Goal: Communication & Community: Answer question/provide support

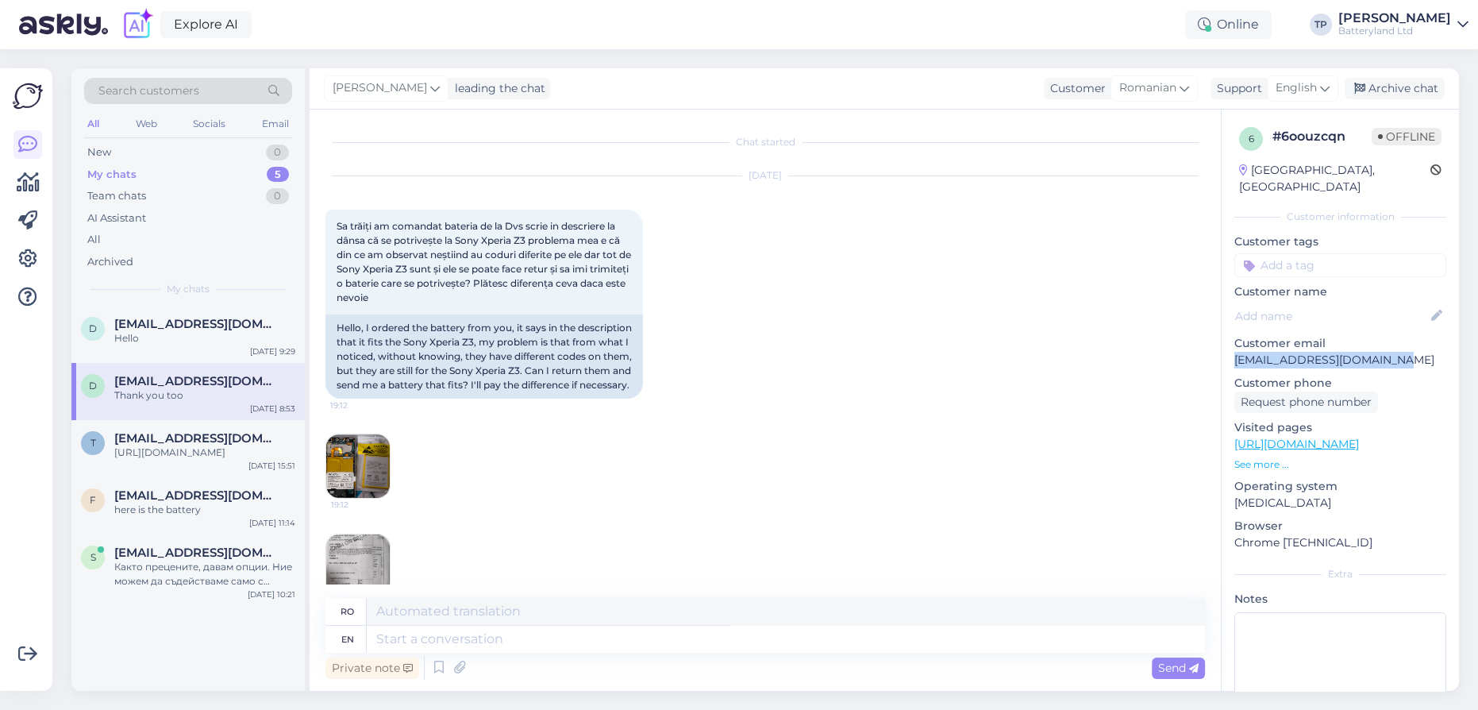
scroll to position [2931, 0]
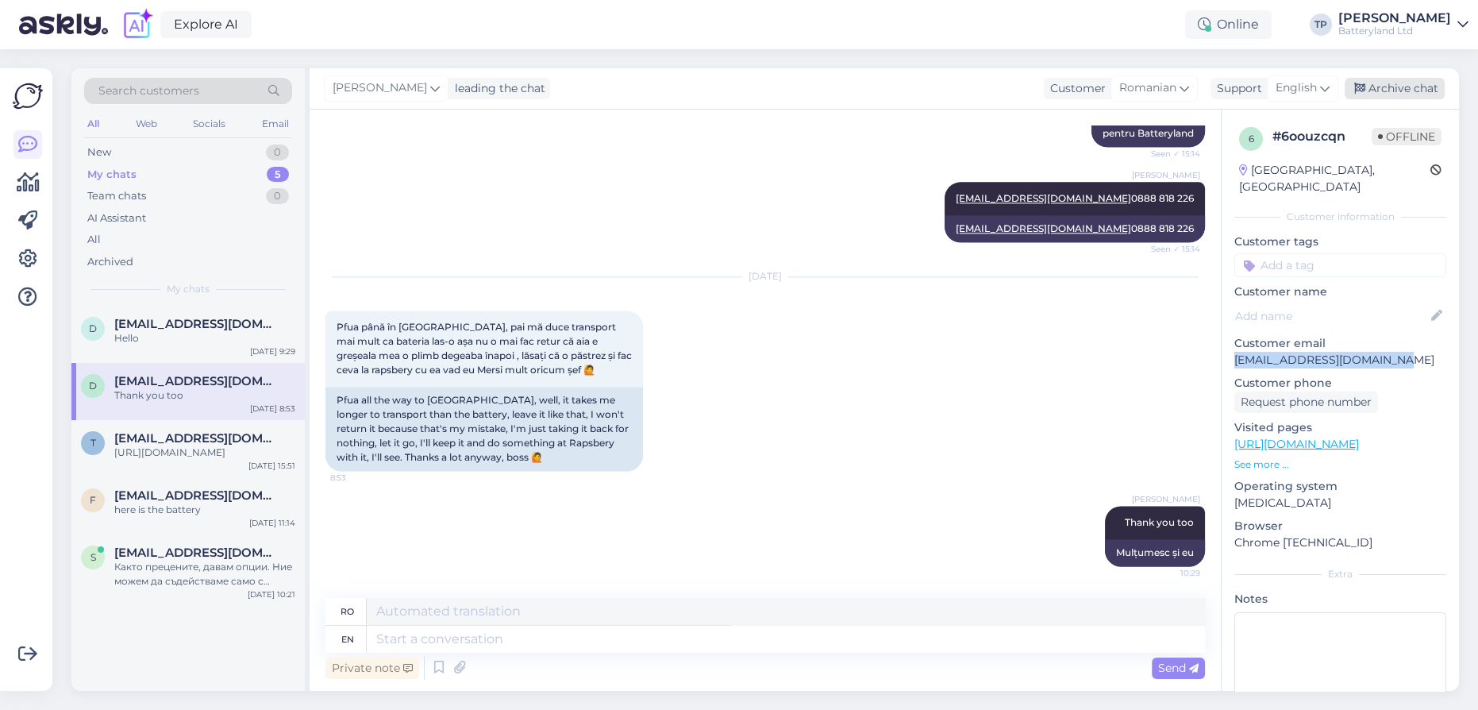
click at [1395, 87] on div "Archive chat" at bounding box center [1395, 88] width 100 height 21
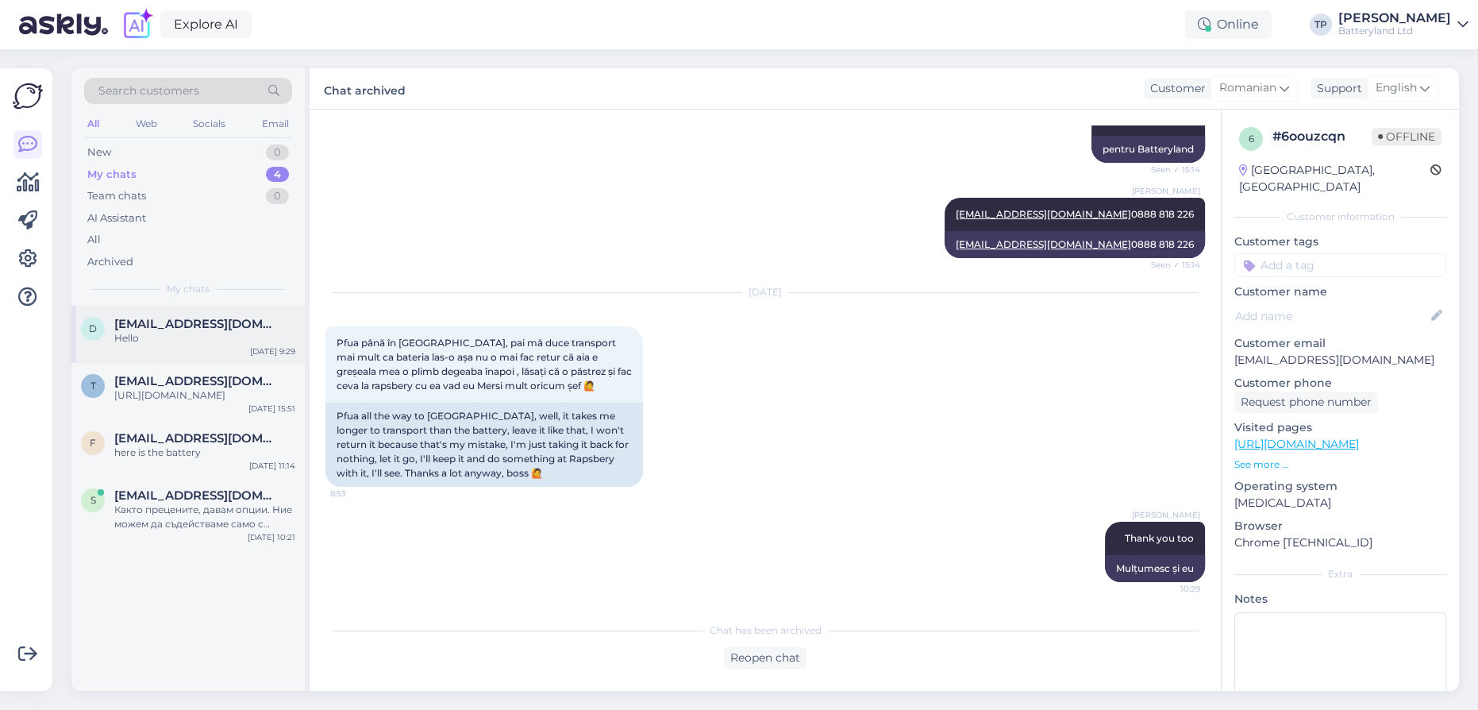
click at [182, 345] on div "d [EMAIL_ADDRESS][DOMAIN_NAME] Hello [DATE] 9:29" at bounding box center [187, 334] width 233 height 57
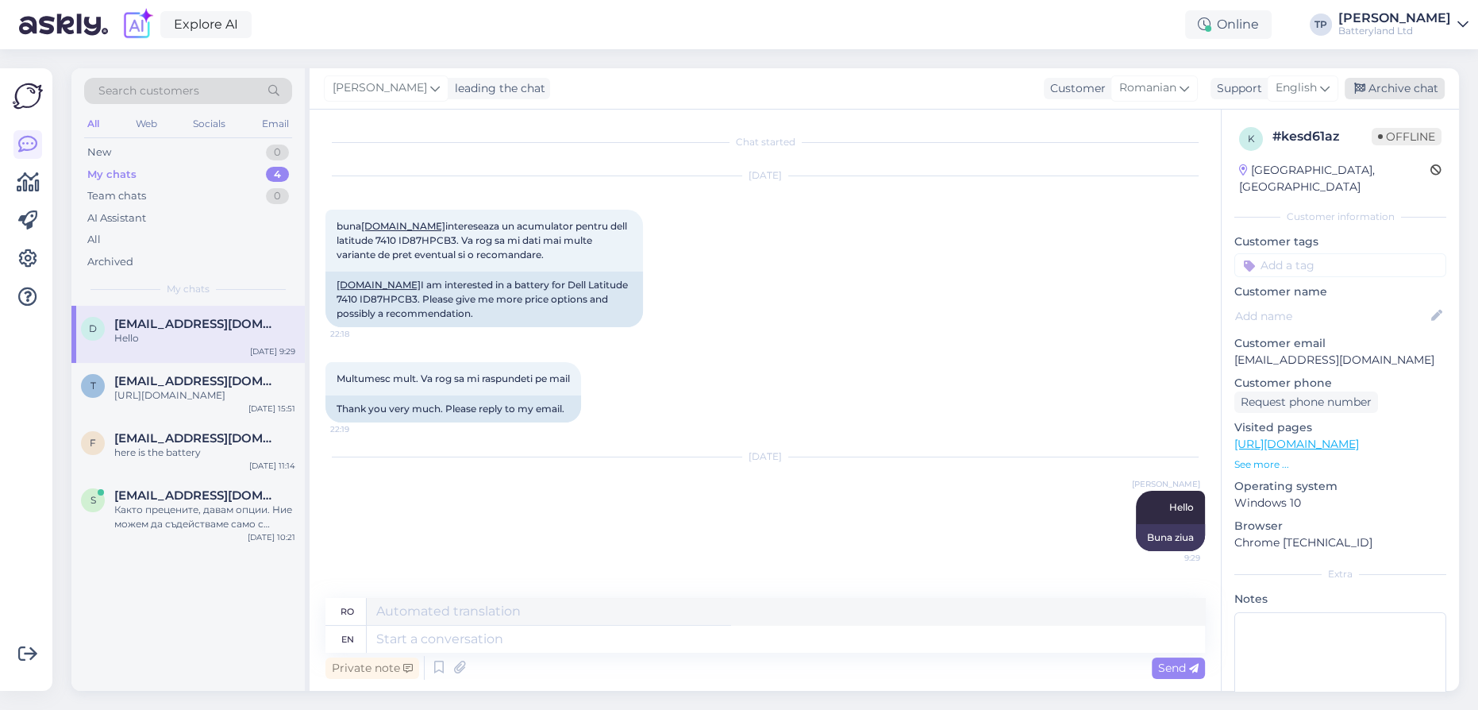
drag, startPoint x: 1408, startPoint y: 92, endPoint x: 1397, endPoint y: 97, distance: 12.8
click at [1408, 92] on div "Archive chat" at bounding box center [1395, 88] width 100 height 21
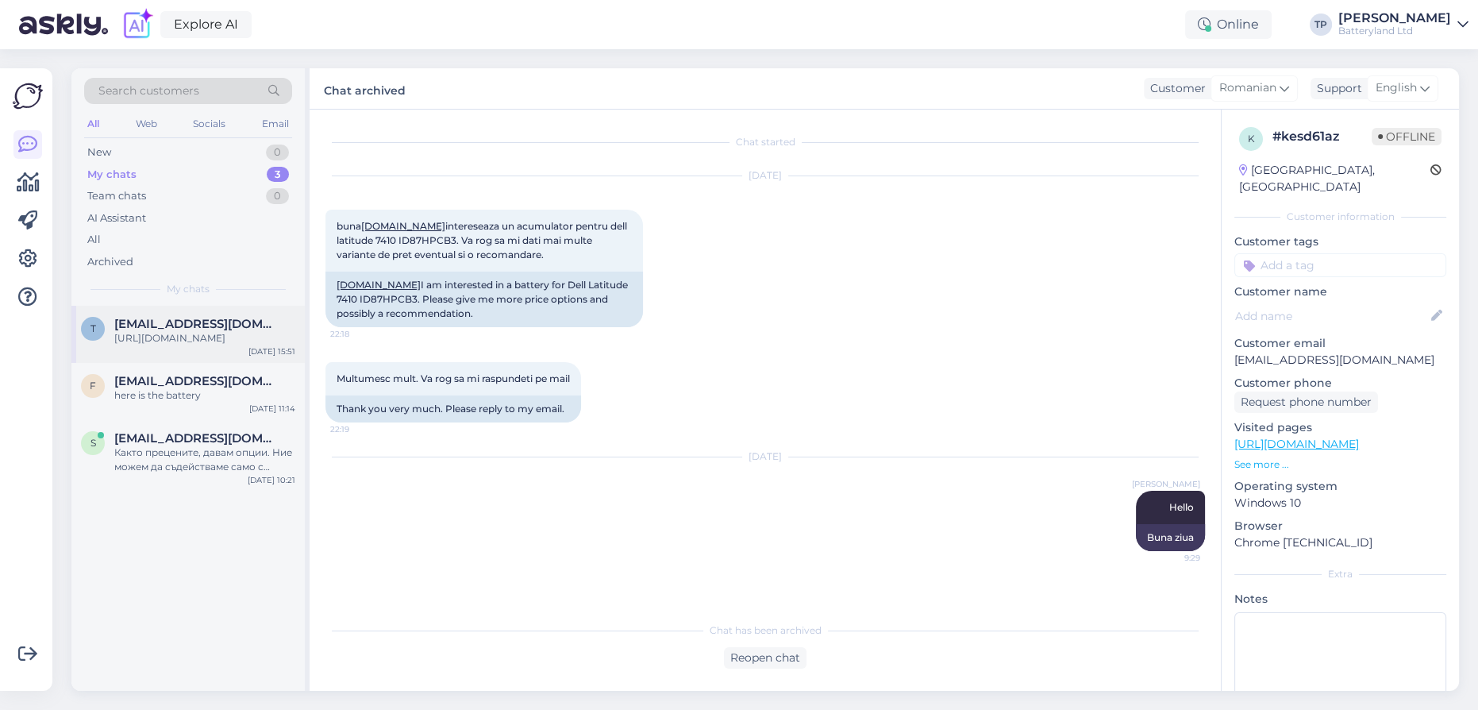
click at [156, 341] on div "t [EMAIL_ADDRESS][DOMAIN_NAME] [URL][DOMAIN_NAME] [DATE] 15:51" at bounding box center [187, 334] width 233 height 57
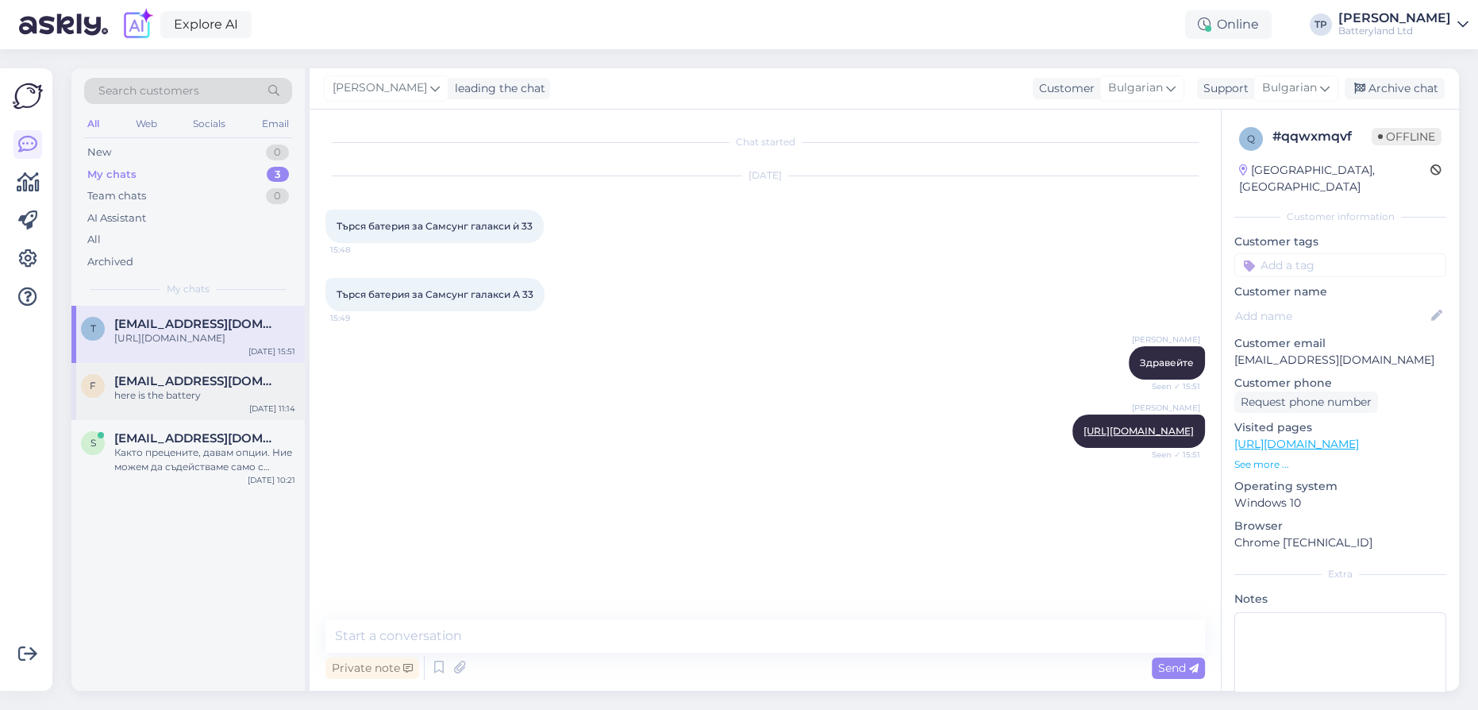
click at [155, 374] on span "[EMAIL_ADDRESS][DOMAIN_NAME]" at bounding box center [196, 381] width 165 height 14
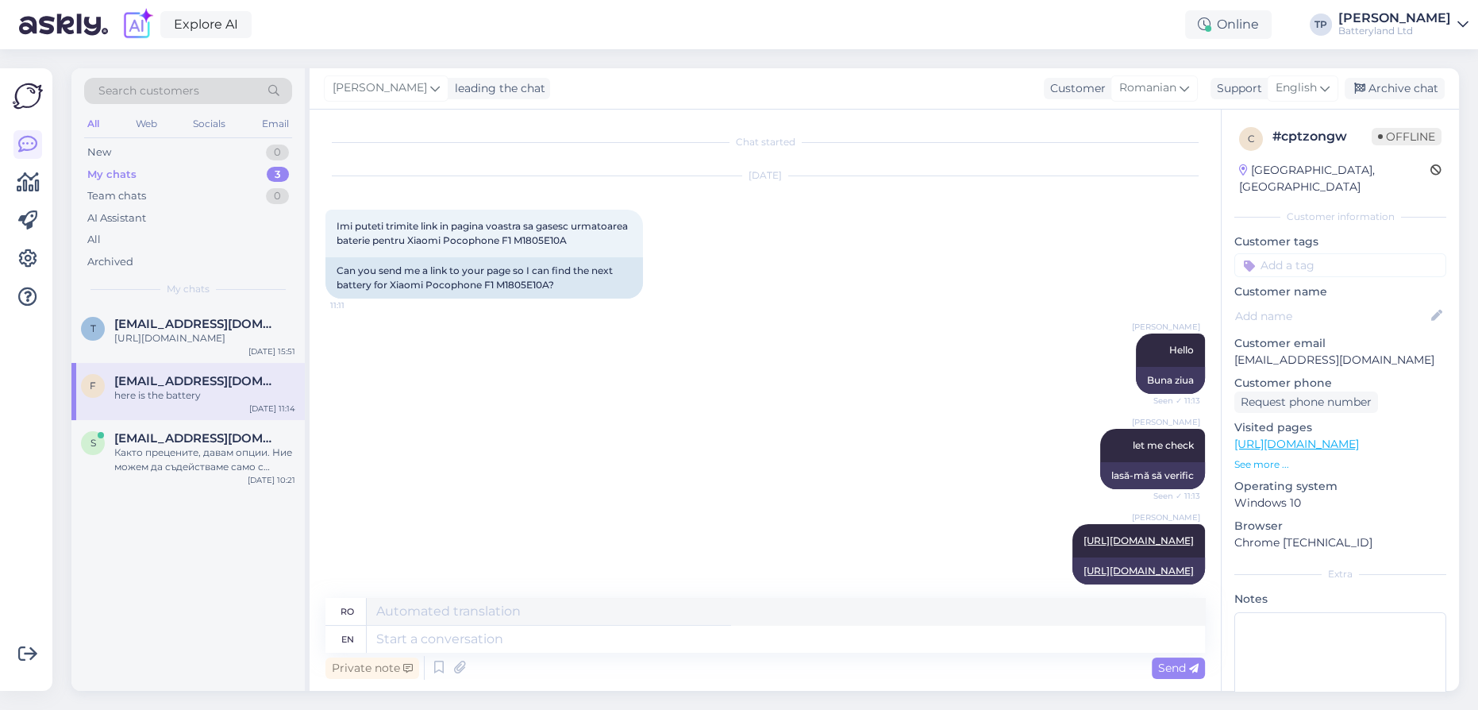
scroll to position [141, 0]
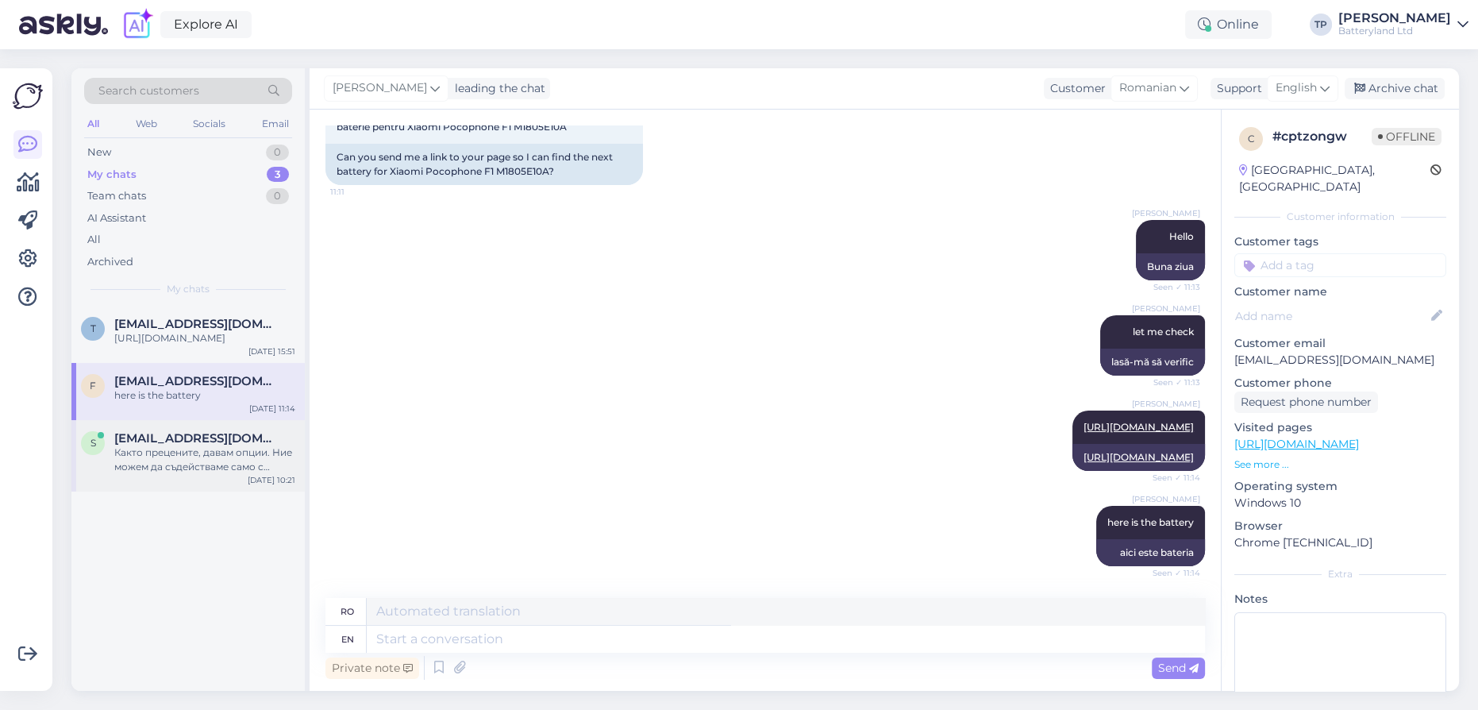
click at [156, 420] on div "s [EMAIL_ADDRESS][DOMAIN_NAME] Както прецените, давам опции. Ние можем да съдей…" at bounding box center [187, 455] width 233 height 71
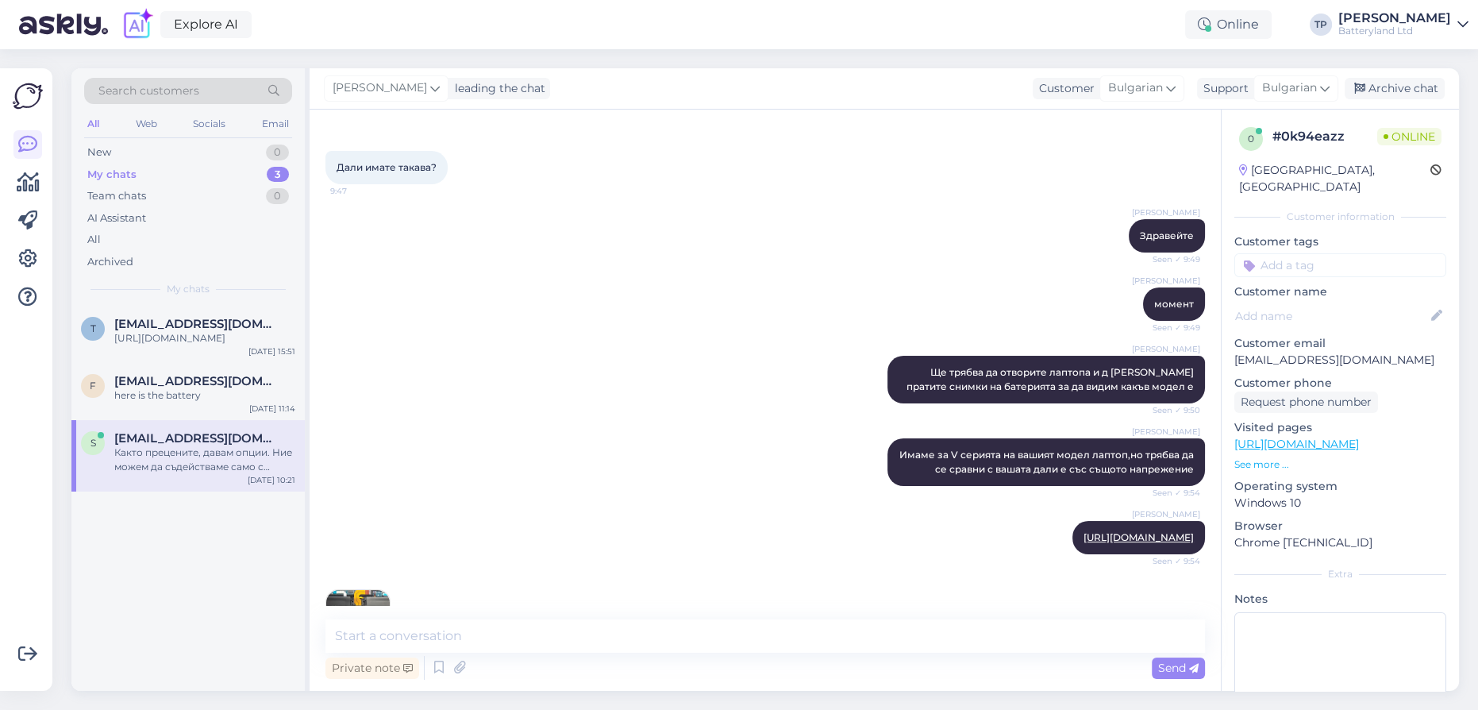
scroll to position [1008, 0]
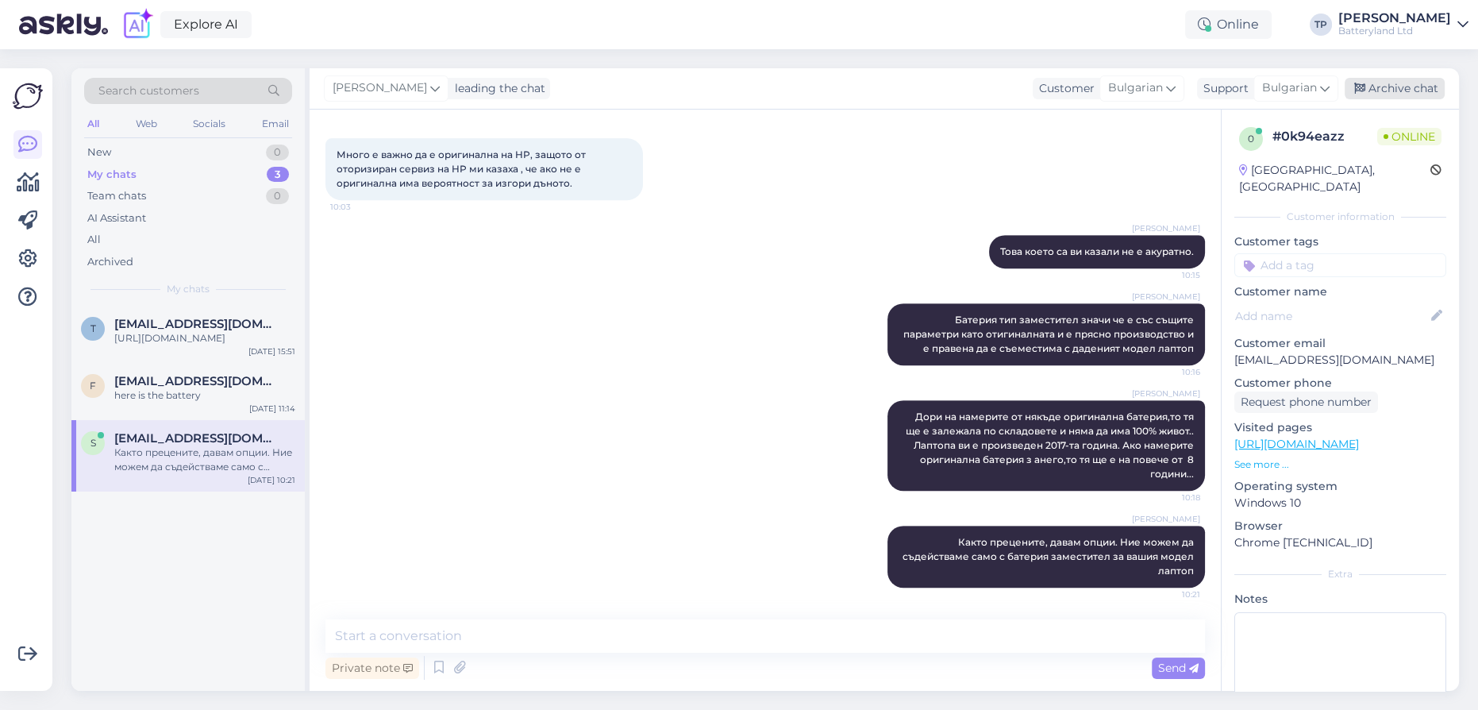
click at [1381, 84] on div "Archive chat" at bounding box center [1395, 88] width 100 height 21
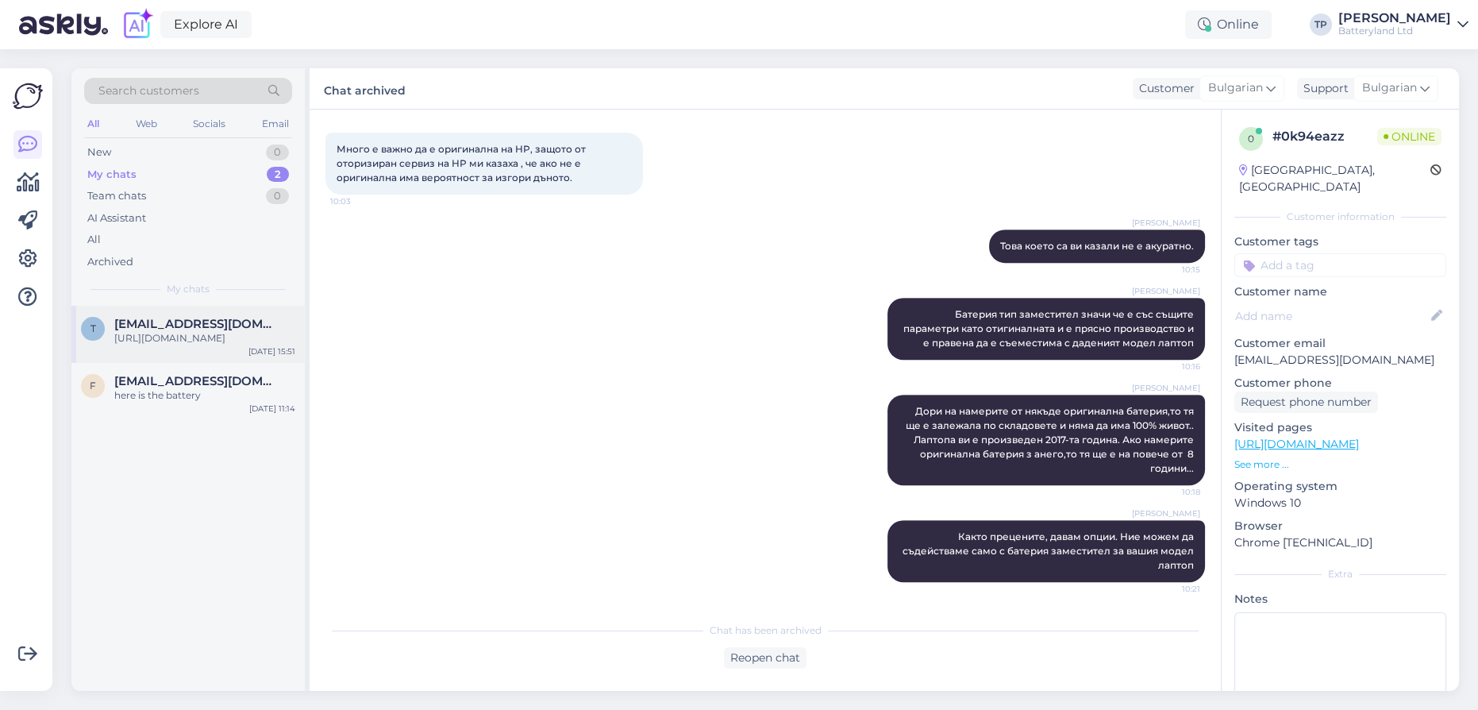
click at [226, 321] on span "[EMAIL_ADDRESS][DOMAIN_NAME]" at bounding box center [196, 324] width 165 height 14
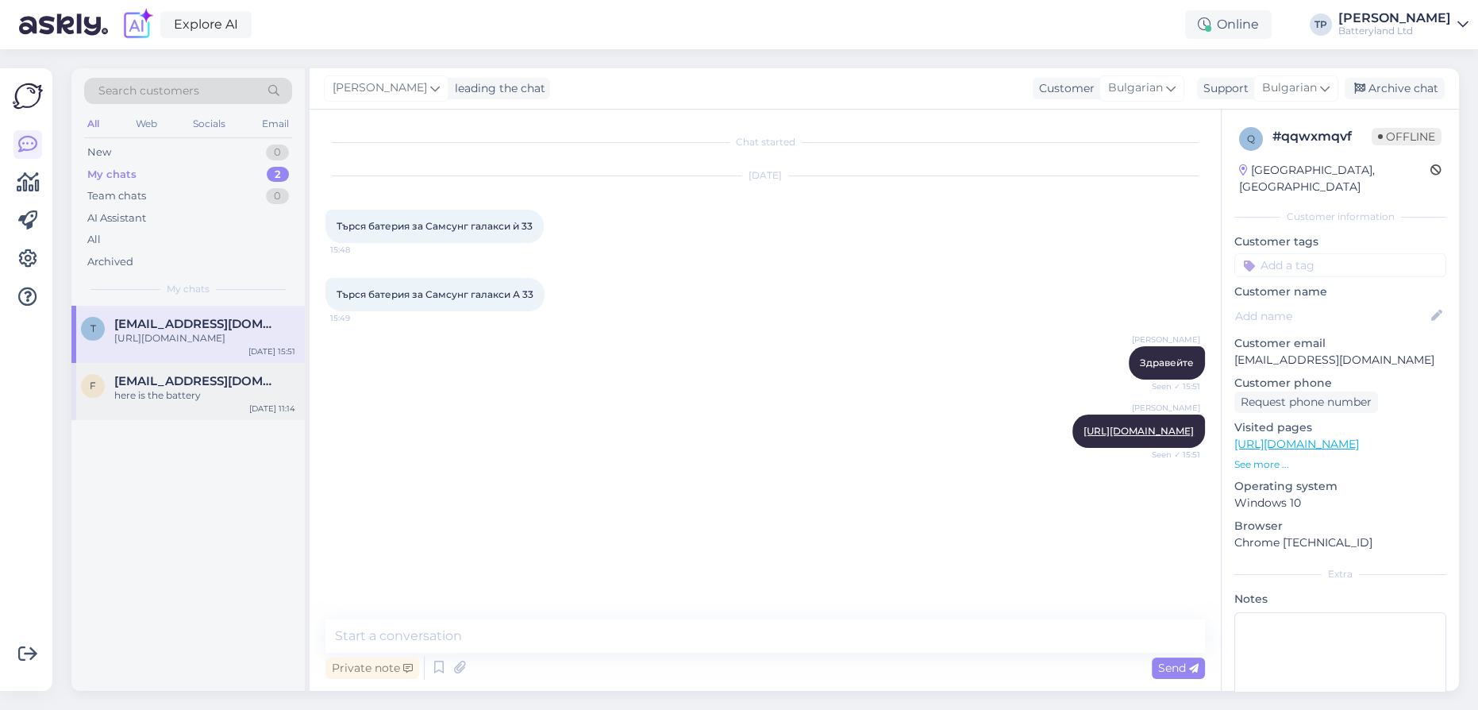
click at [215, 376] on span "[EMAIL_ADDRESS][DOMAIN_NAME]" at bounding box center [196, 381] width 165 height 14
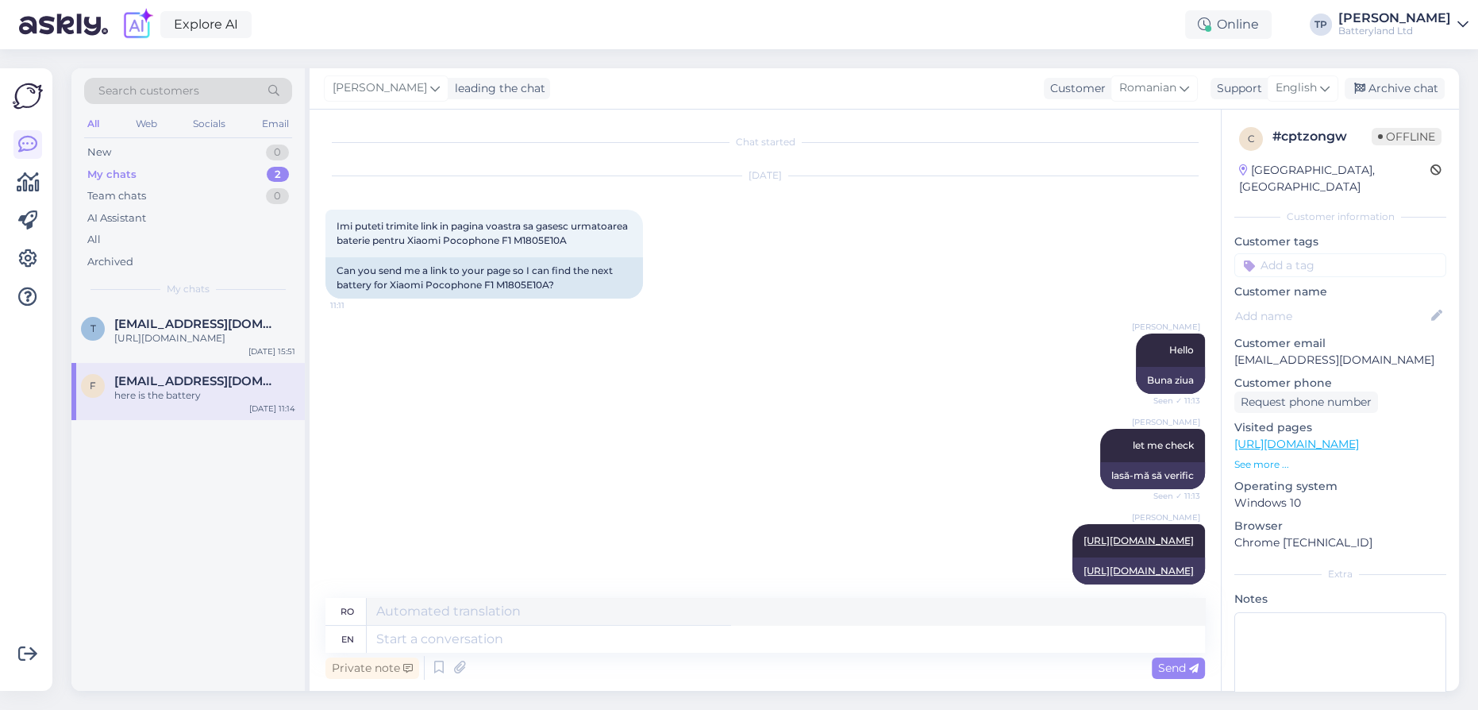
scroll to position [141, 0]
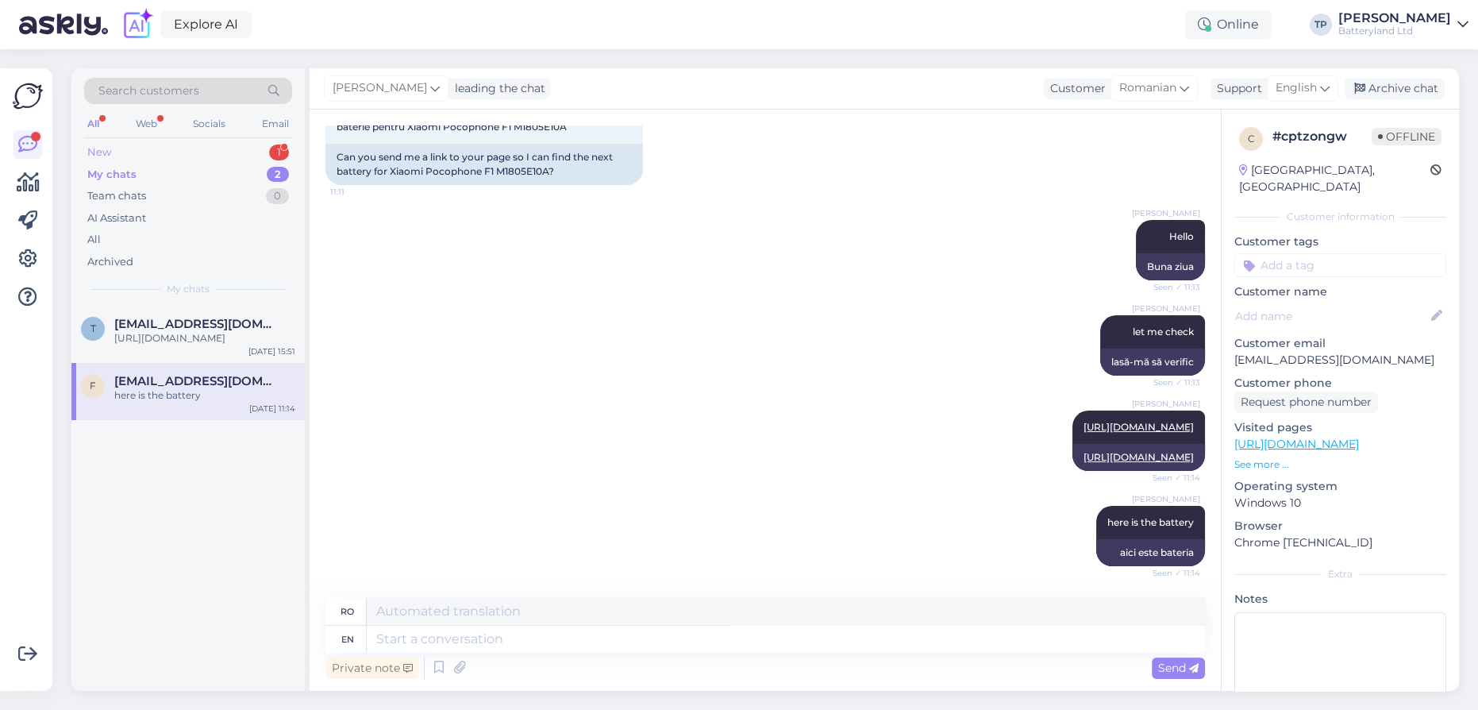
click at [216, 152] on div "New 1" at bounding box center [188, 152] width 208 height 22
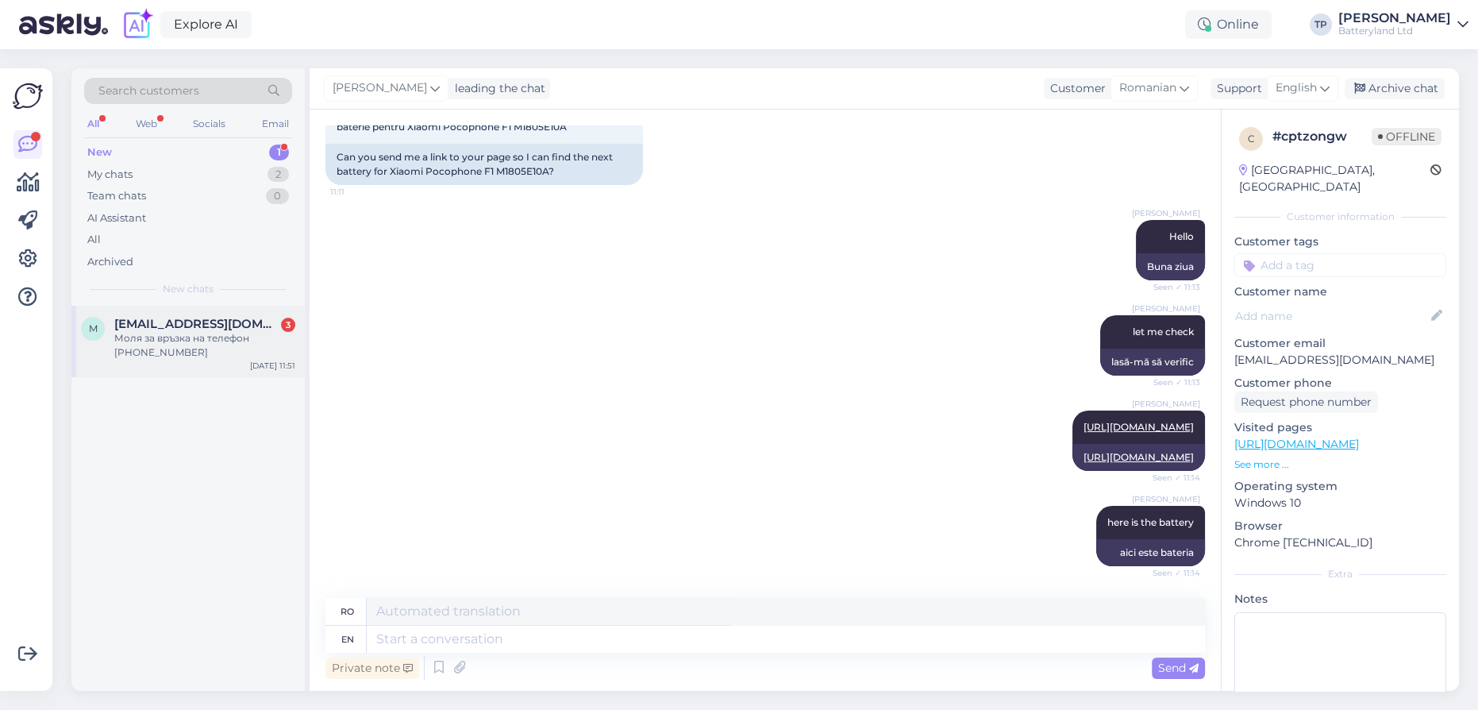
drag, startPoint x: 212, startPoint y: 331, endPoint x: 222, endPoint y: 332, distance: 10.4
click at [210, 331] on div "[EMAIL_ADDRESS][DOMAIN_NAME] 3 Моля за връзка на телефон [PHONE_NUMBER]" at bounding box center [204, 338] width 181 height 43
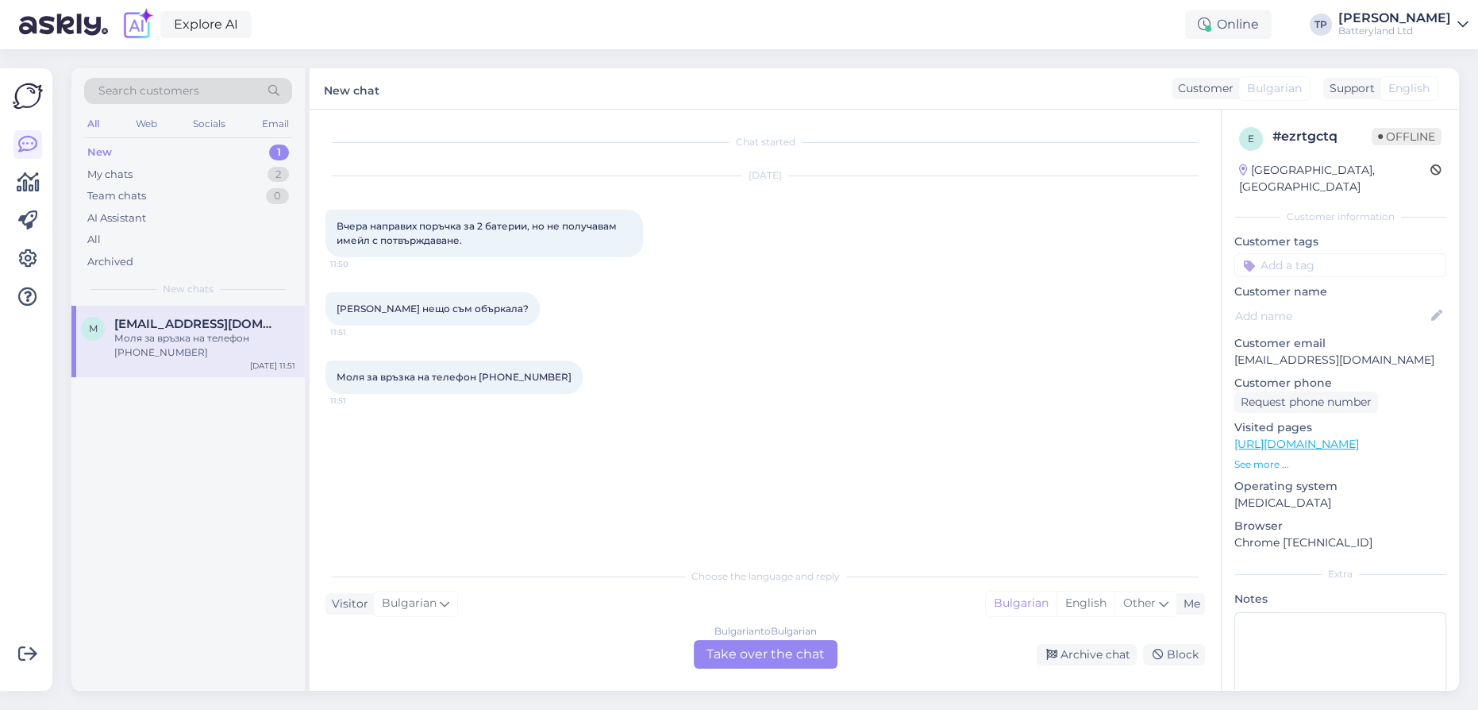
click at [743, 648] on div "Bulgarian to Bulgarian Take over the chat" at bounding box center [766, 654] width 144 height 29
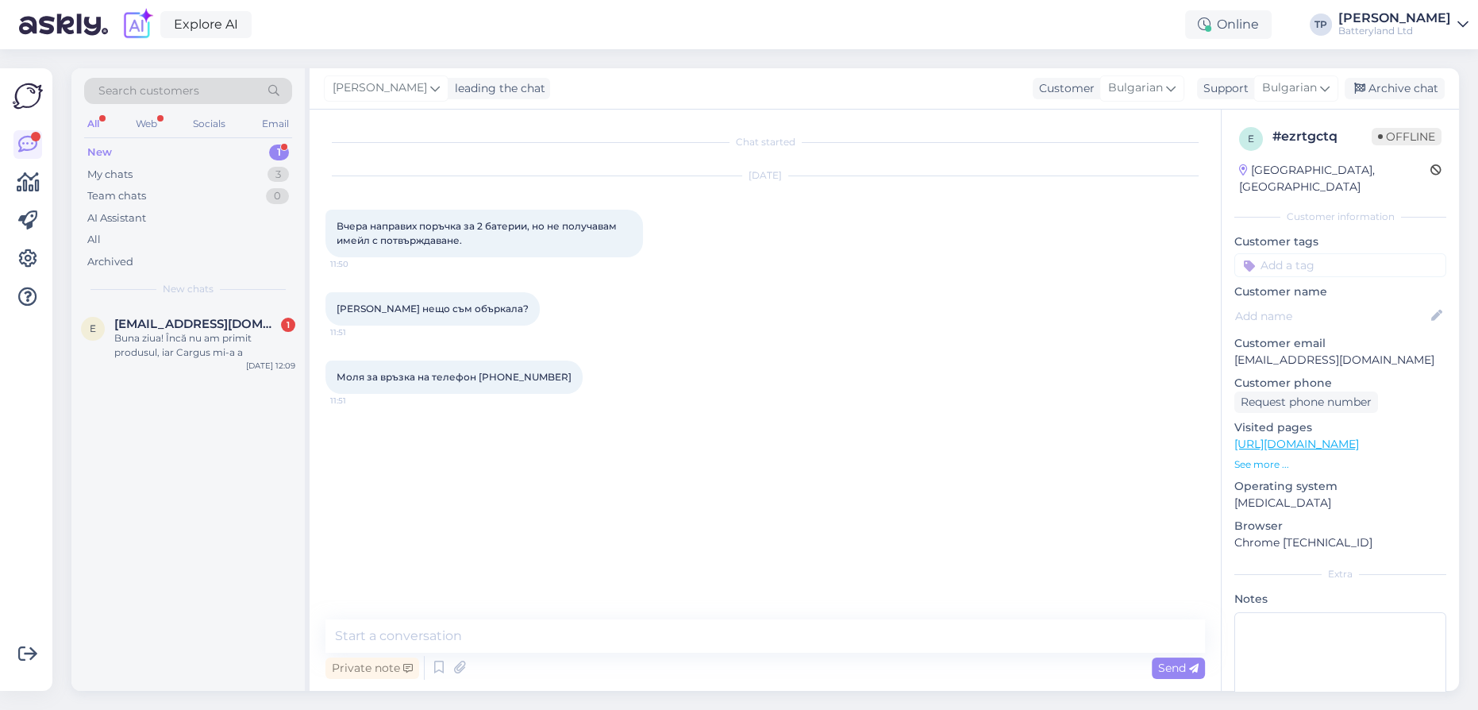
click at [152, 88] on span "Search customers" at bounding box center [148, 91] width 101 height 17
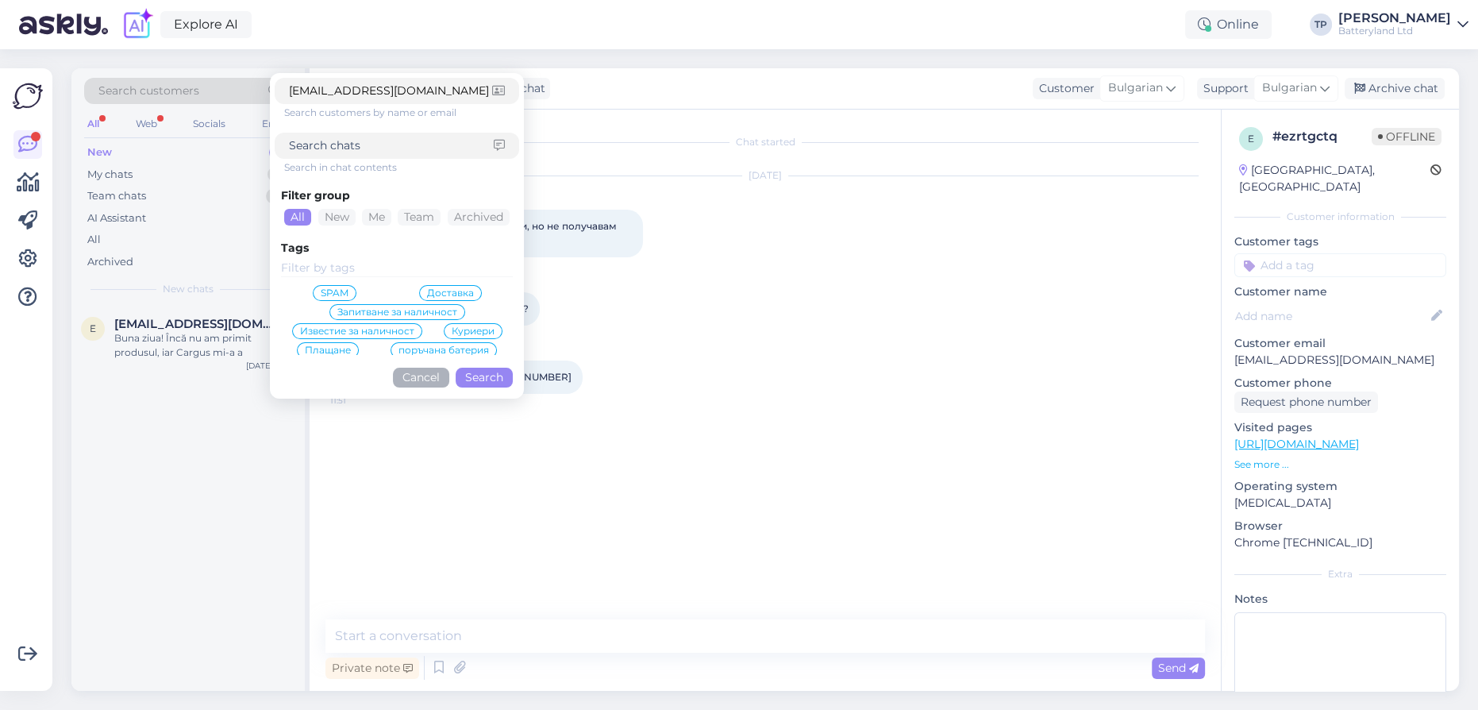
type input "[EMAIL_ADDRESS][DOMAIN_NAME]"
drag, startPoint x: 491, startPoint y: 382, endPoint x: 482, endPoint y: 377, distance: 9.9
click at [490, 382] on button "Search" at bounding box center [484, 378] width 57 height 20
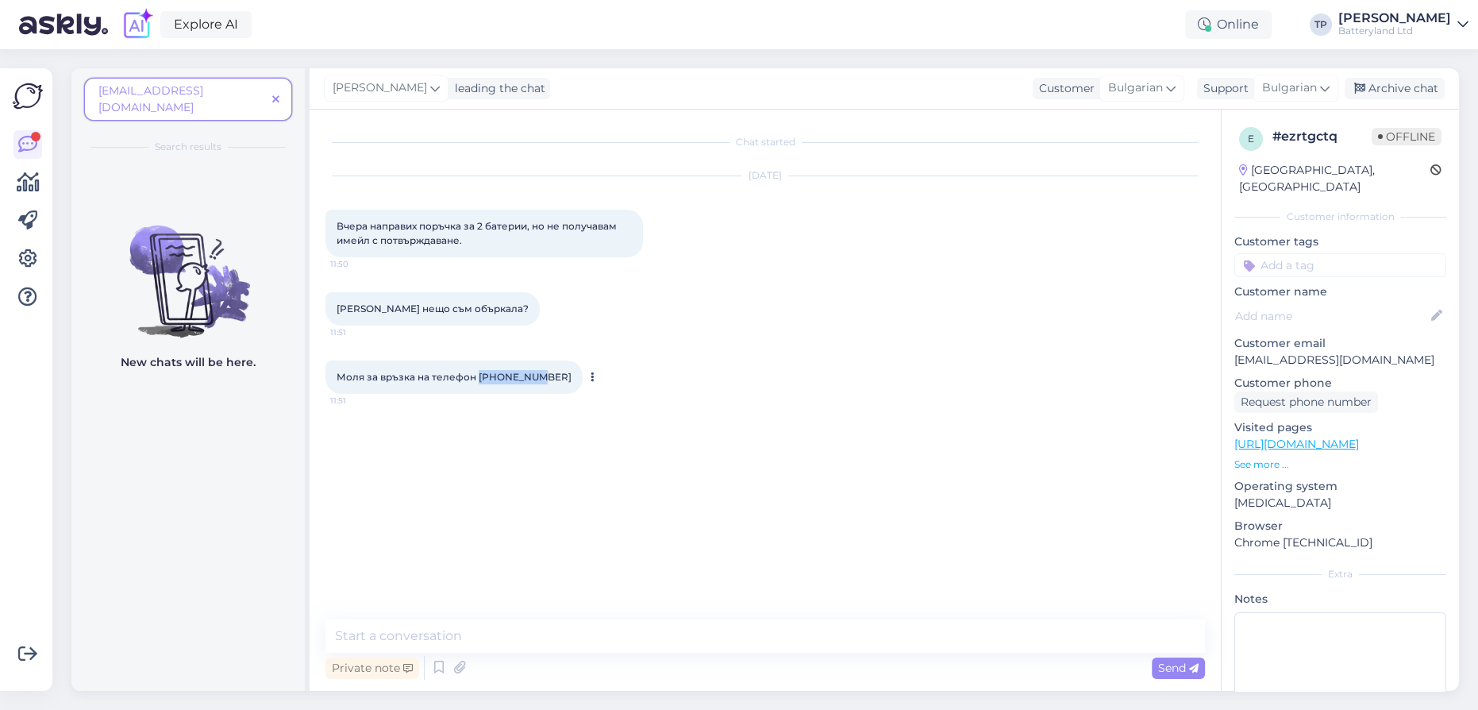
drag, startPoint x: 476, startPoint y: 373, endPoint x: 530, endPoint y: 374, distance: 53.2
click at [530, 374] on span "Моля за връзка на телефон [PHONE_NUMBER]" at bounding box center [454, 377] width 235 height 12
copy span "0888757417"
drag, startPoint x: 1385, startPoint y: 341, endPoint x: 1239, endPoint y: 351, distance: 147.2
click at [1239, 351] on div "e # ezrtgctq Offline [GEOGRAPHIC_DATA], [GEOGRAPHIC_DATA] Customer information …" at bounding box center [1340, 444] width 237 height 669
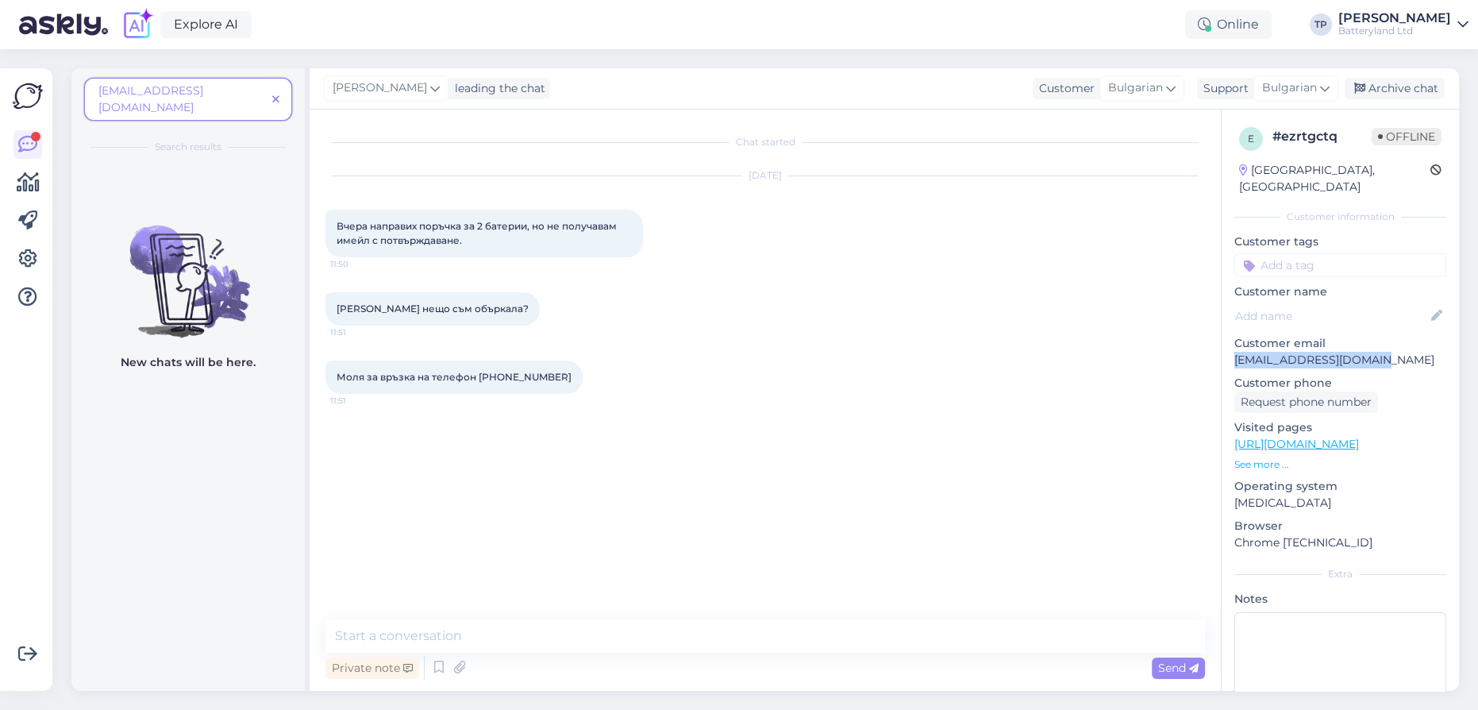
copy p "[EMAIL_ADDRESS][DOMAIN_NAME]"
click at [499, 634] on textarea at bounding box center [766, 635] width 880 height 33
type textarea "Z"
type textarea "Здравейте,номер на поръчка имате ли?"
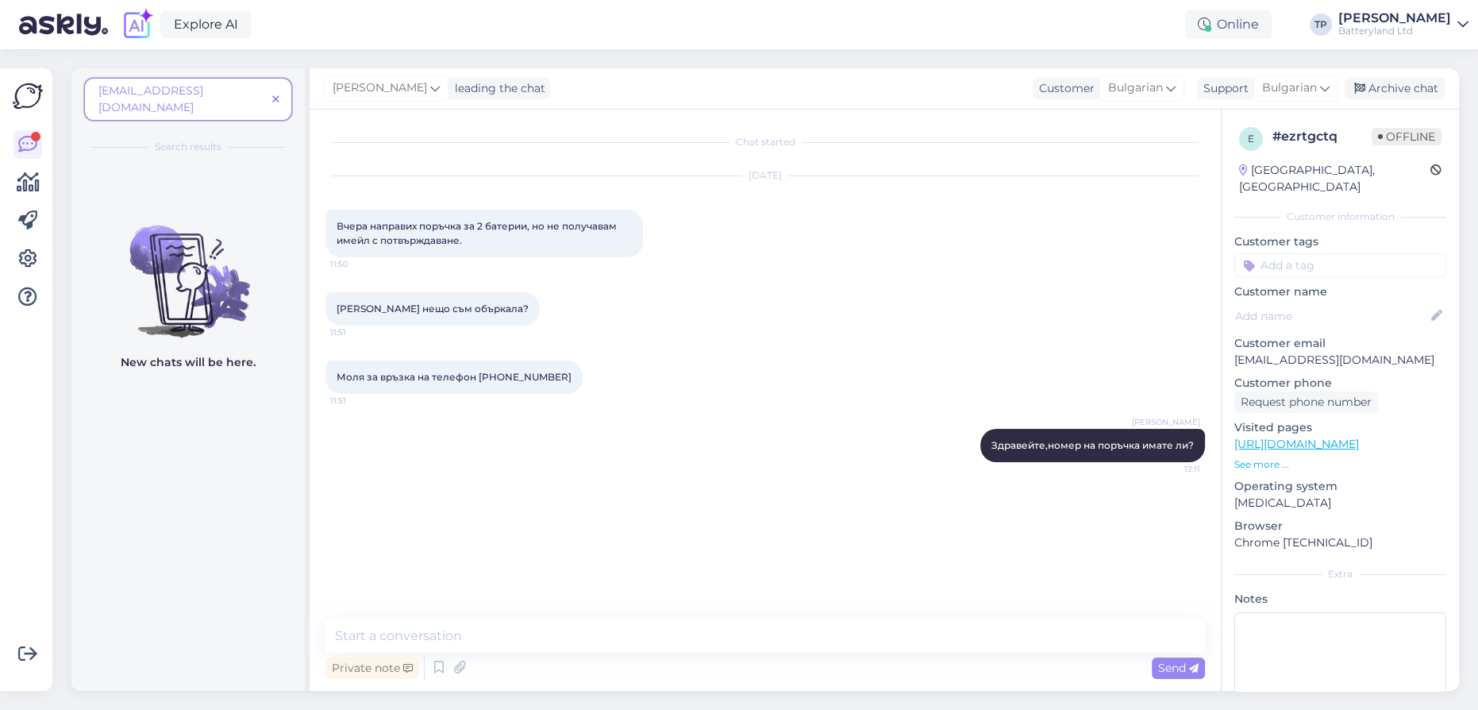
click at [277, 94] on icon at bounding box center [275, 99] width 7 height 11
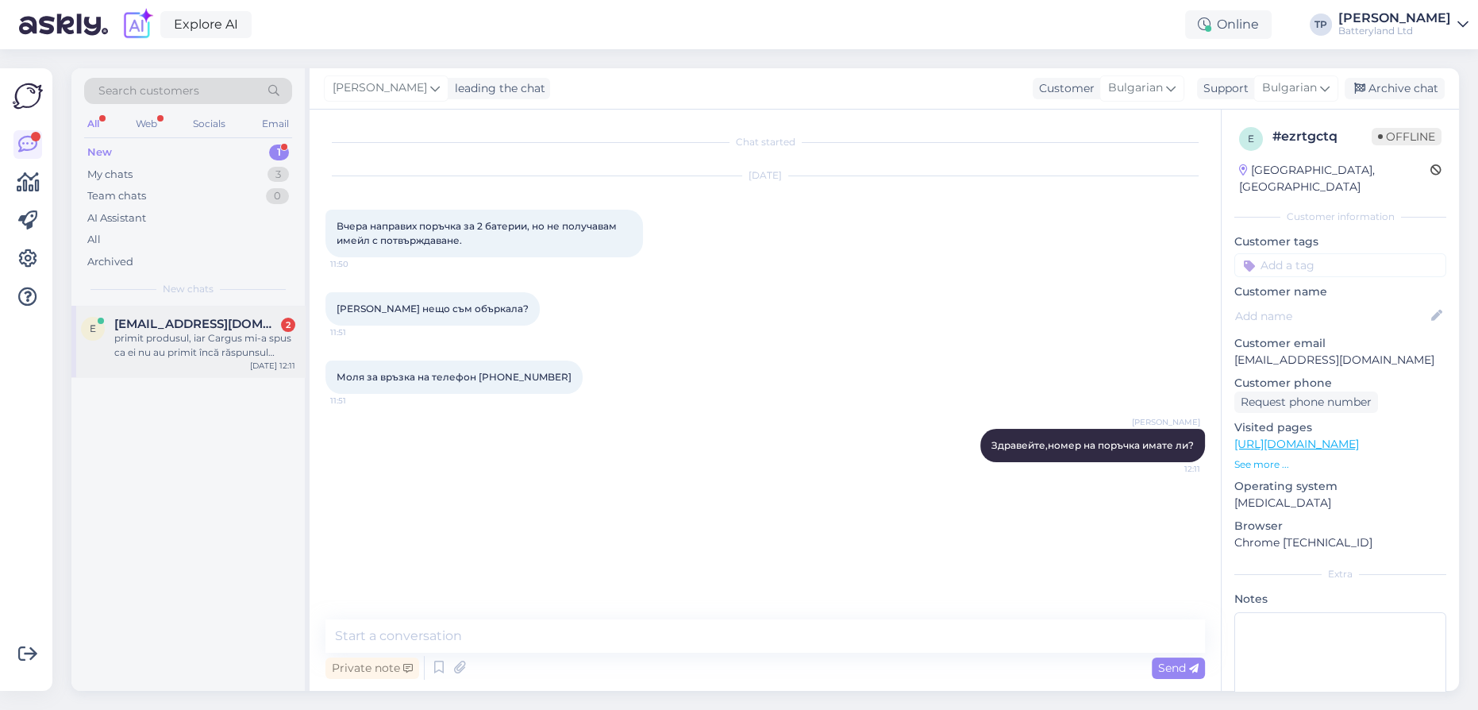
click at [192, 328] on span "[EMAIL_ADDRESS][DOMAIN_NAME]" at bounding box center [196, 324] width 165 height 14
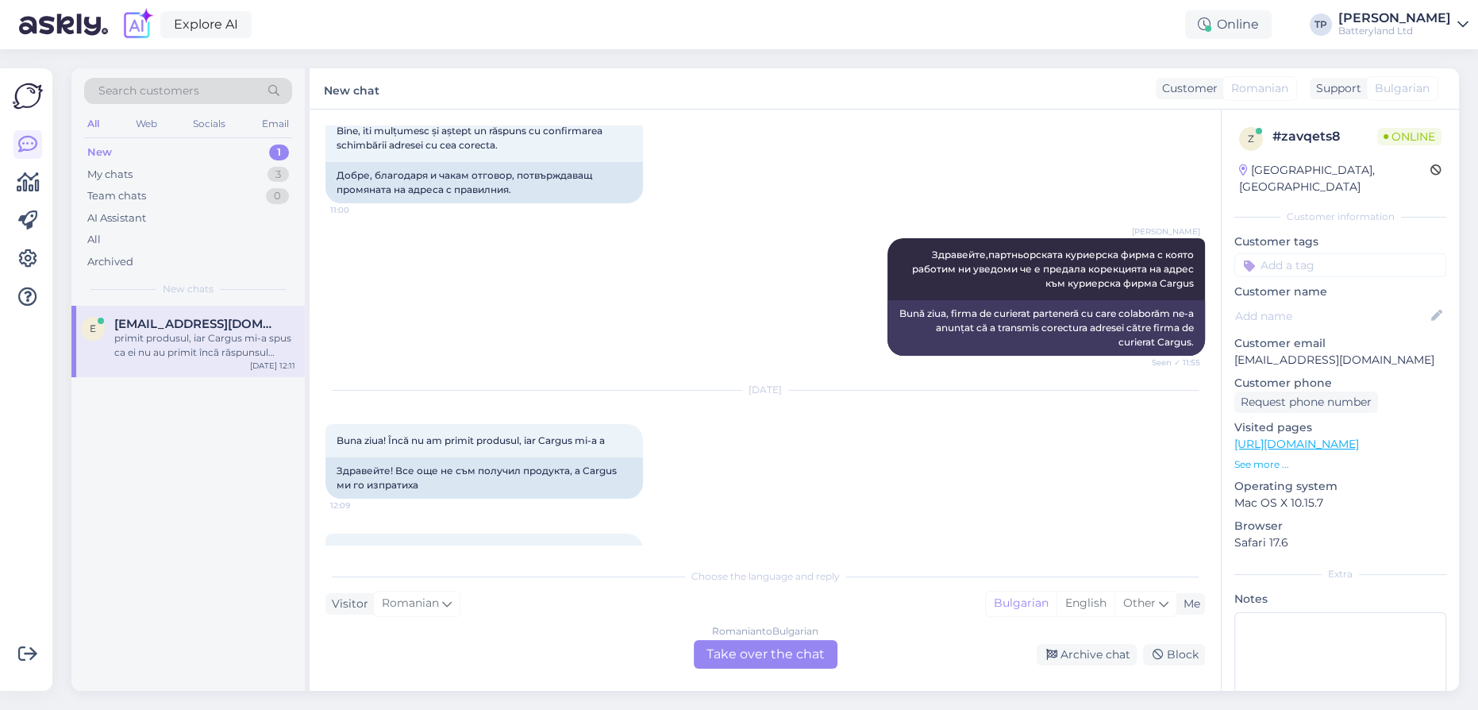
scroll to position [1031, 0]
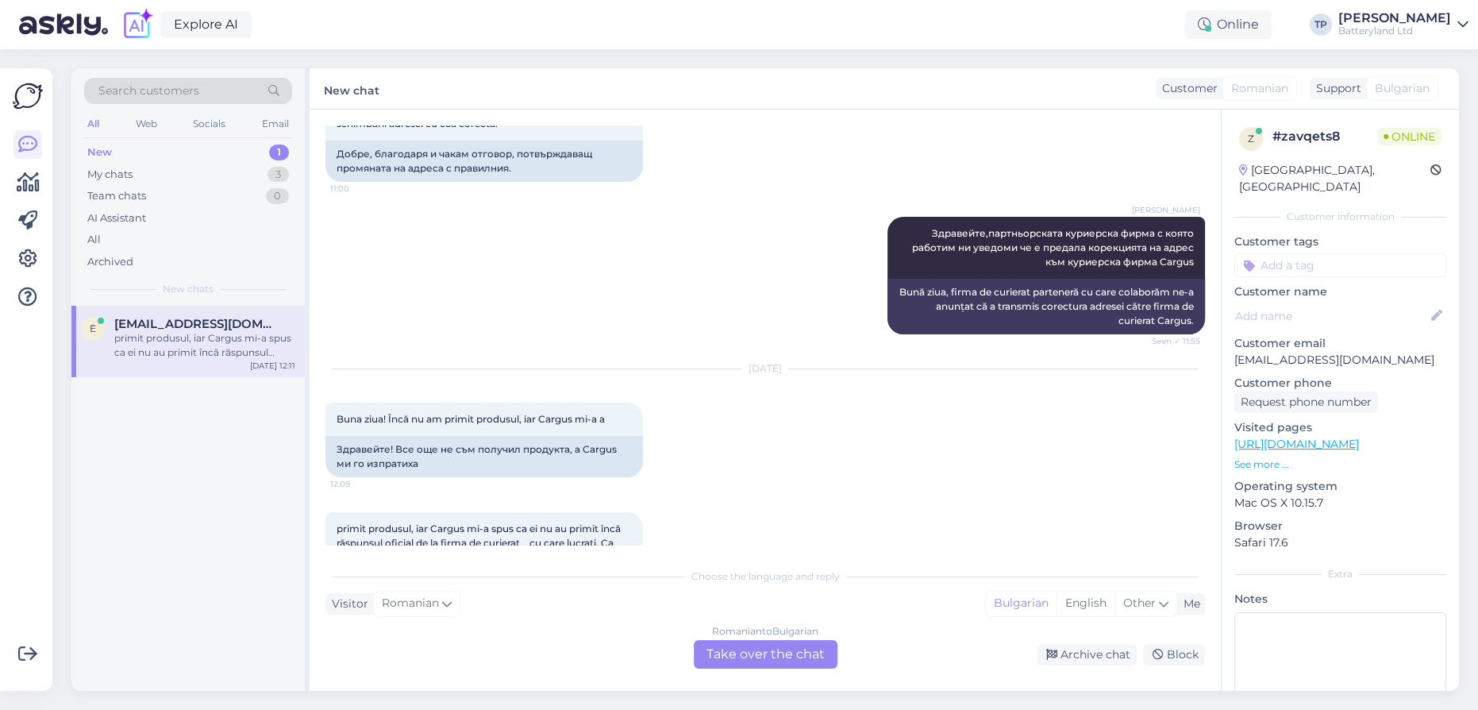
click at [760, 665] on div "Romanian to Bulgarian Take over the chat" at bounding box center [766, 654] width 144 height 29
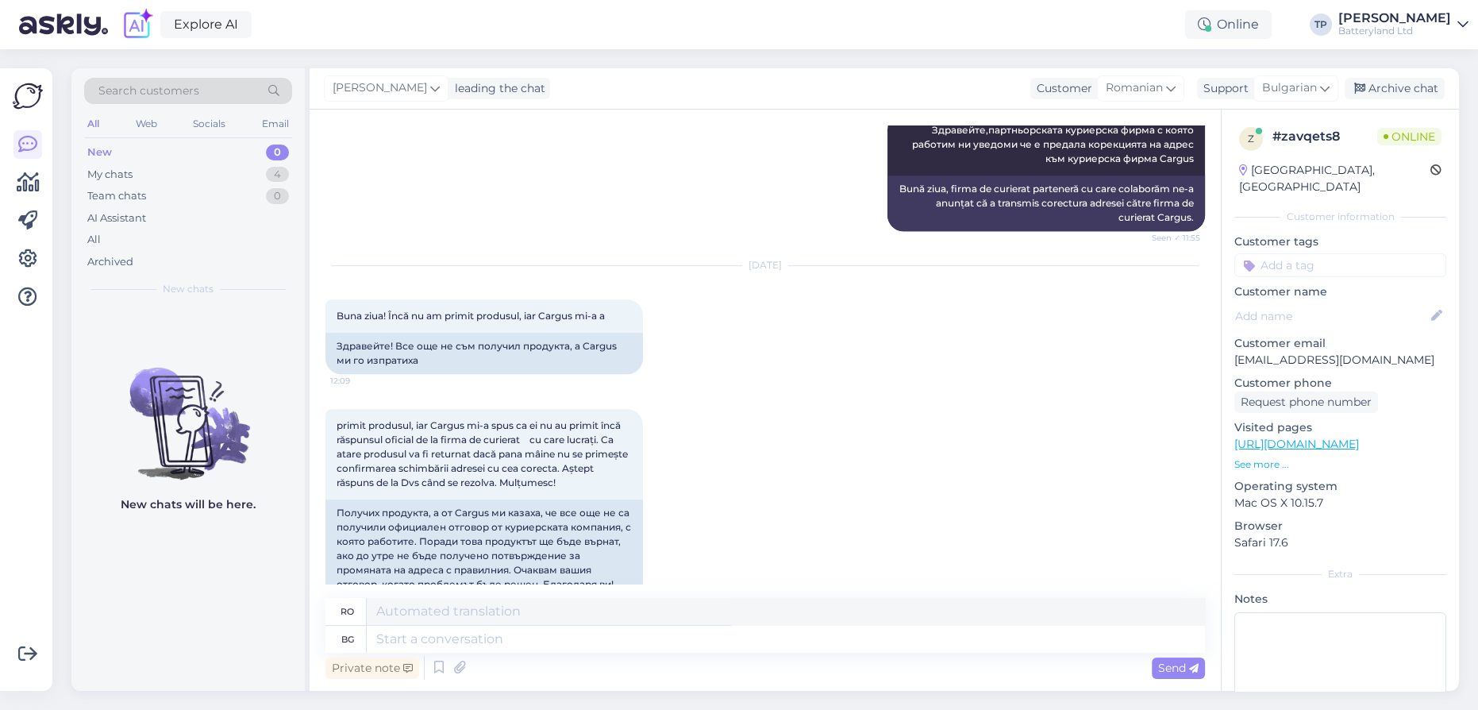
scroll to position [1137, 0]
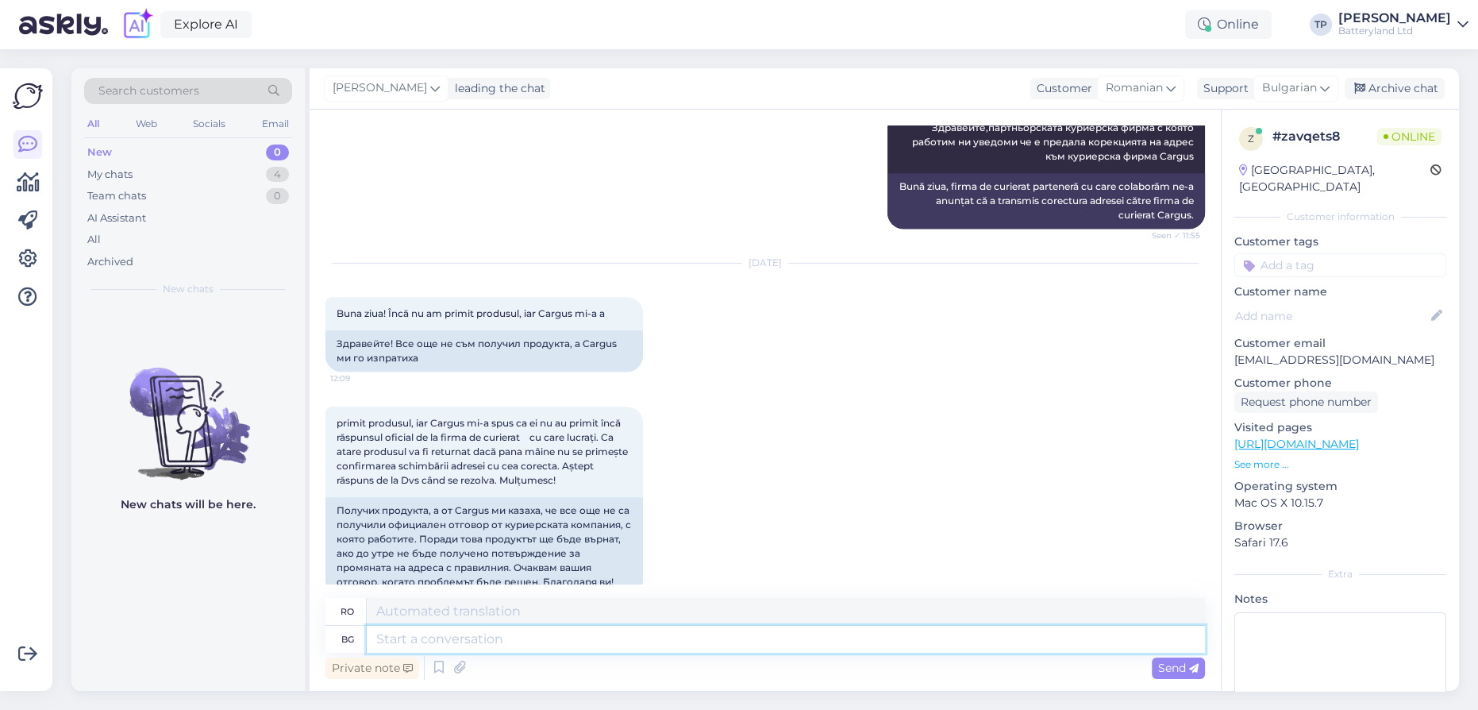
click at [451, 643] on textarea at bounding box center [786, 639] width 838 height 27
type textarea "Здравейте,"
type textarea "Buna ziua,"
type textarea "[PERSON_NAME],писали"
type textarea "Bună ziua, a scris"
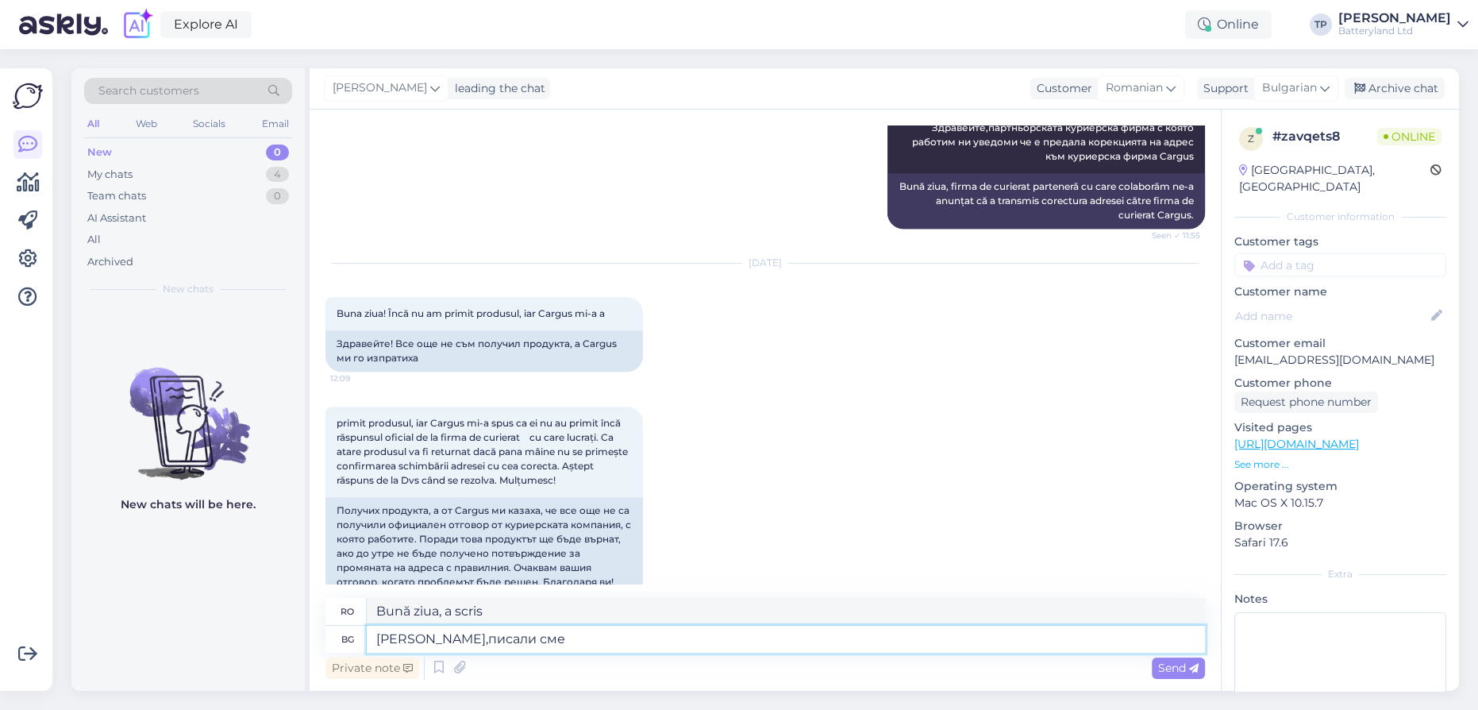
type textarea "[PERSON_NAME],писали сме н"
type textarea "Salut, am scris"
type textarea "[PERSON_NAME],писали сме на п"
type textarea "Bună ziua, v-am scris către"
type textarea "[PERSON_NAME],писали сме на партн"
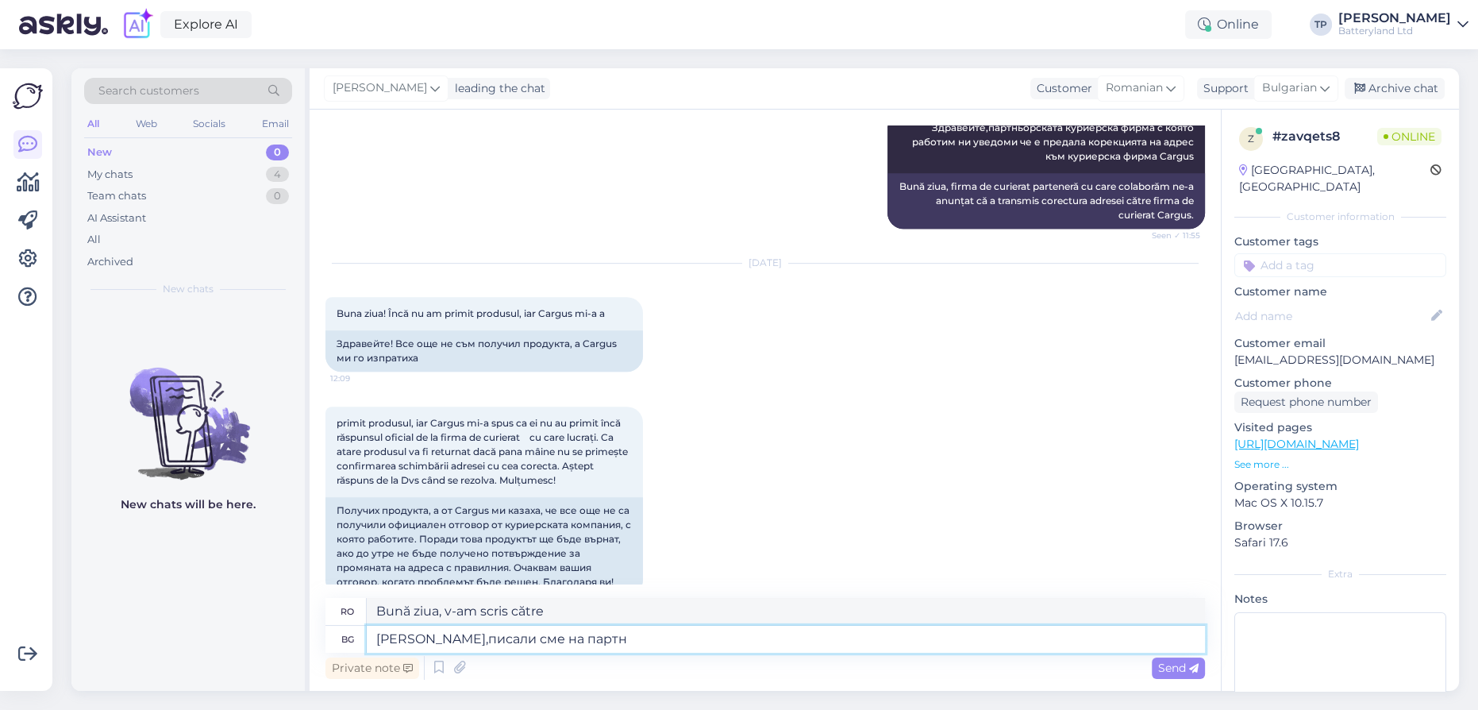
type textarea "Bună ziua, am scris unui partener"
type textarea "[PERSON_NAME],писали сме на партнжо="
type textarea "Bună ziua, i-am scris unui partener."
type textarea "[PERSON_NAME],писали сме на партн"
type textarea "Bună ziua, am scris unui partener"
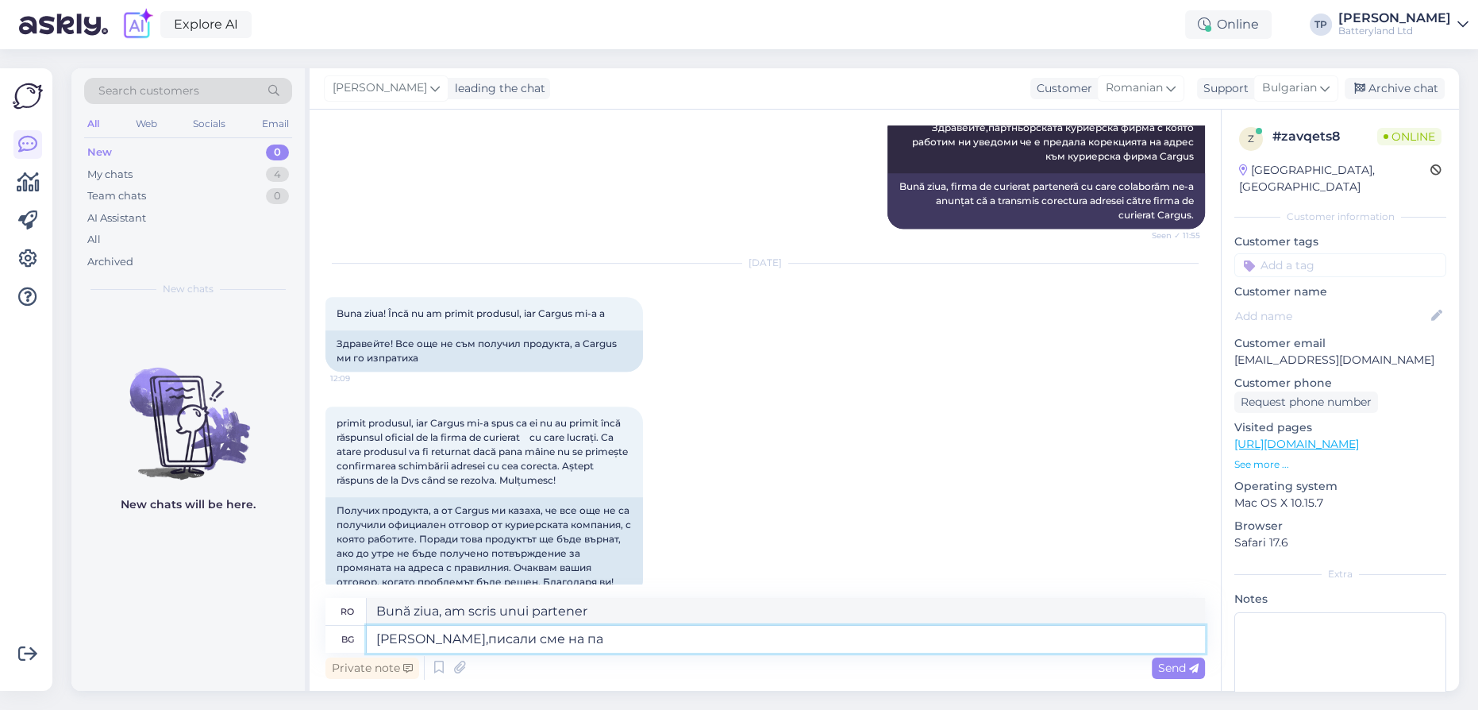
type textarea "[PERSON_NAME],писали сме на п"
type textarea "Bună ziua, v-am scris pe"
type textarea "[PERSON_NAME],писали сме на"
type textarea "Bună ziua, v-am scris către"
type textarea "[PERSON_NAME],писали сме на фирмата"
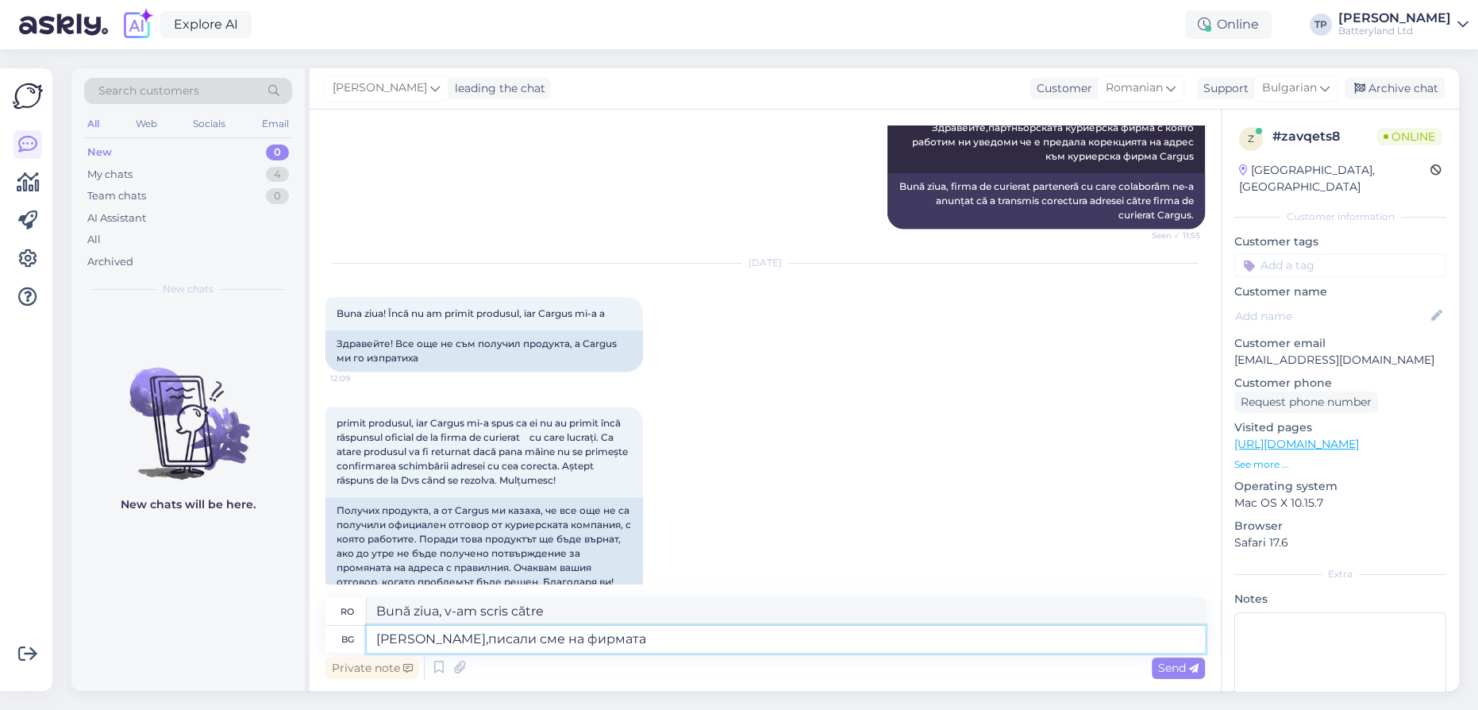
type textarea "Bună ziua, am scris companiei."
type textarea "[PERSON_NAME],писали сме на фирмата партньо"
type textarea "Bună ziua, am scris companiei partenere."
type textarea "[PERSON_NAME],писали сме на фирмата партньор с"
type textarea "Bună ziua, am scris companiei partenere"
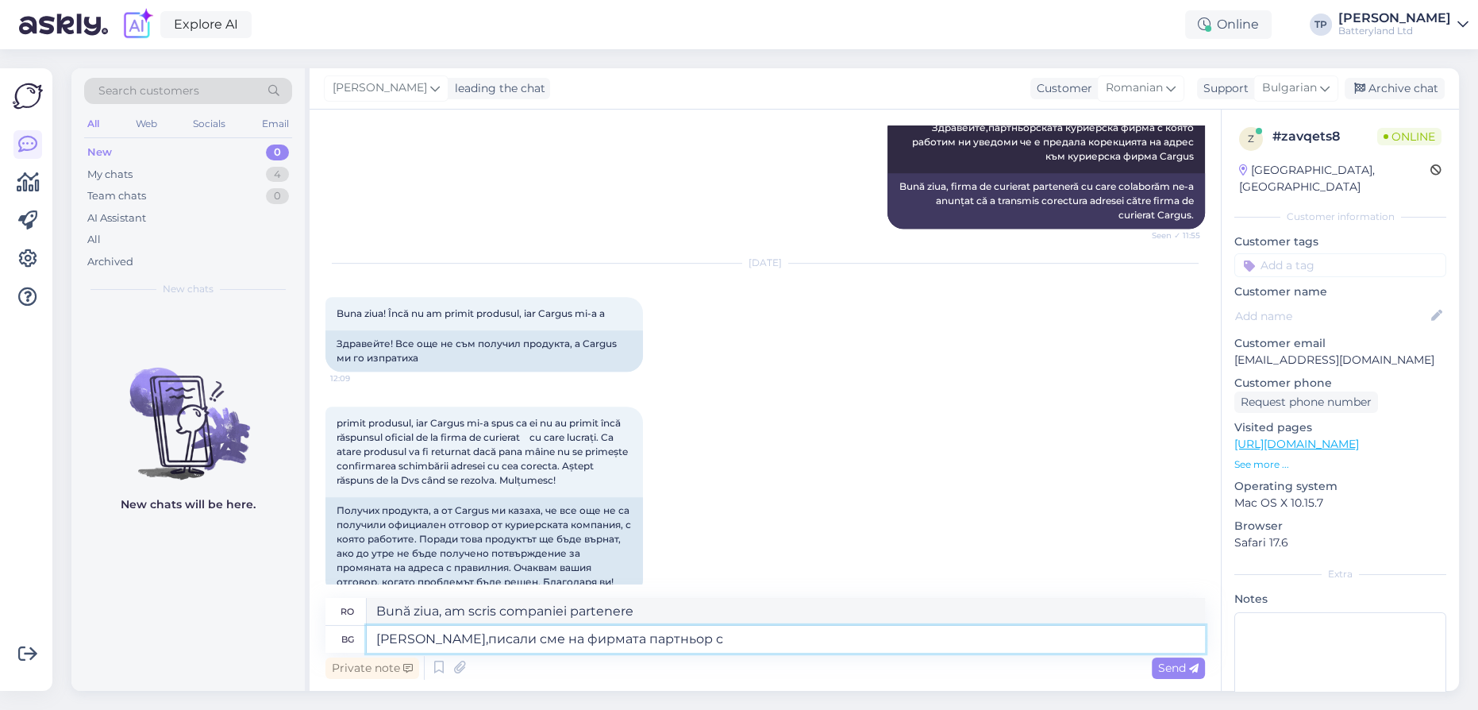
type textarea "[PERSON_NAME],писали сме на фирмата партньор с к"
type textarea "Bună ziua, am scris companiei partenere cu"
type textarea "[PERSON_NAME],писали сме на фирмата партньор с която ра"
type textarea "Bună ziua, am scris companiei partenere cu care"
type textarea "Здравейте,писали сме на фирмата партньор с която работим"
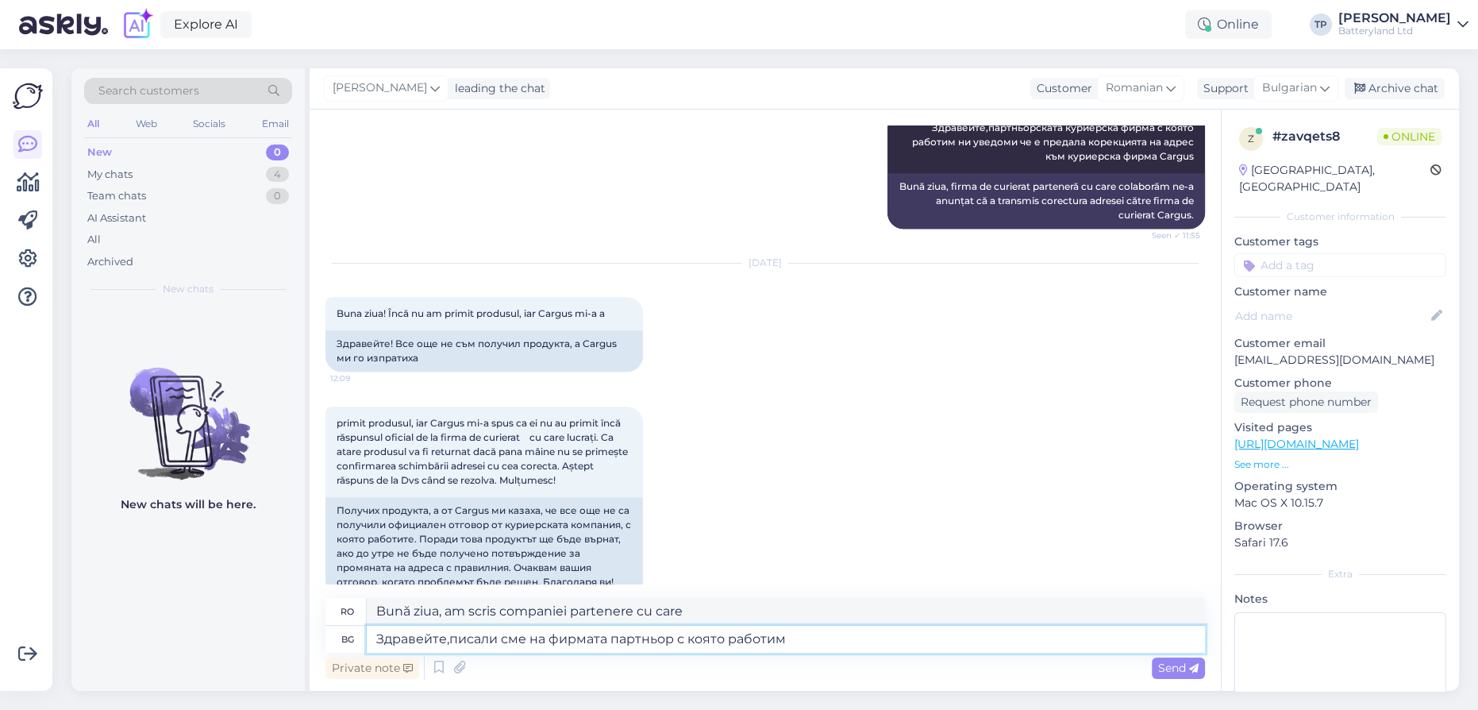
type textarea "Bună ziua, am scris companiei partenere cu care colaborăm."
type textarea "[PERSON_NAME],писали сме на фирмата партньор с която работим и т"
type textarea "Bună ziua, am scris companiei partenere cu care colaborăm și"
type textarea "[PERSON_NAME],писали сме на фирмата партньор с която работим и те"
type textarea "Bună ziua, am scris companiei partenere cu care colaborăm și ei..."
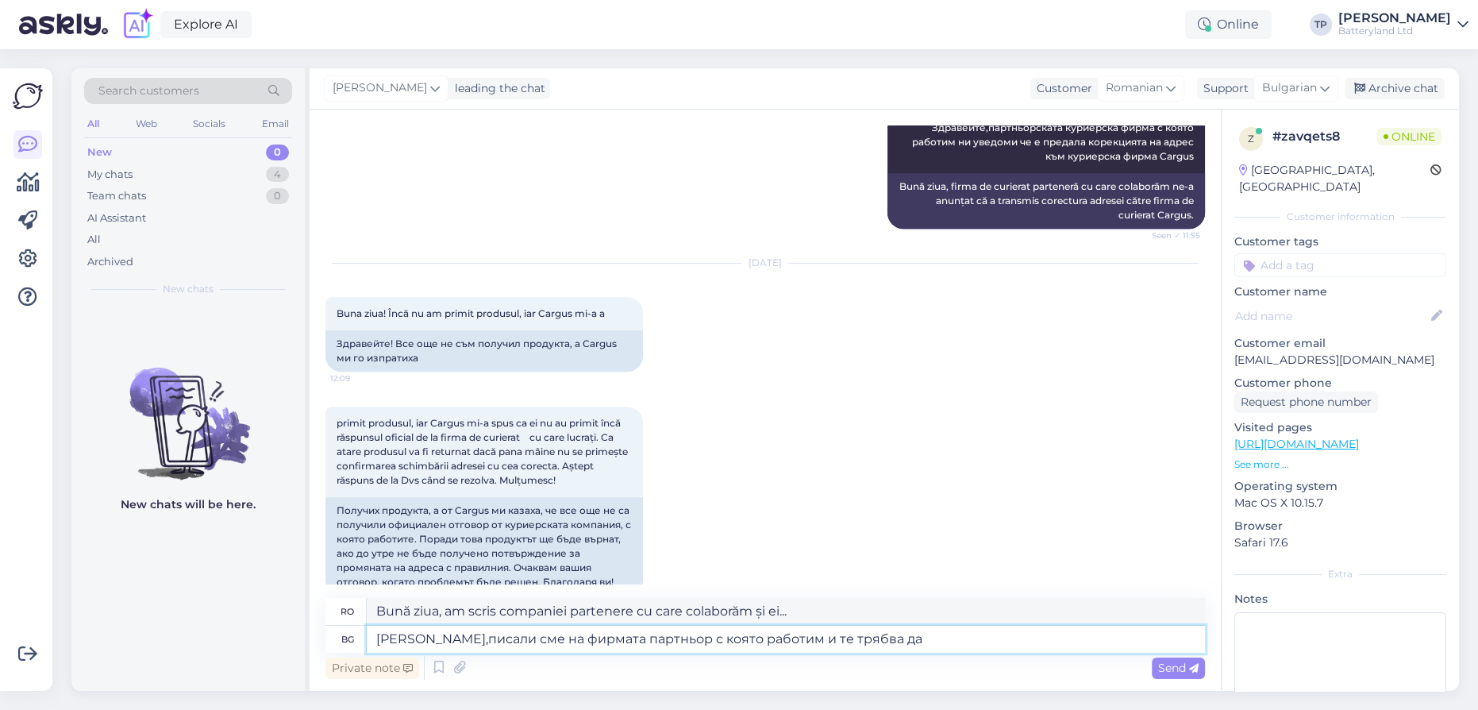
type textarea "[PERSON_NAME],писали сме на фирмата партньор с която работим и те трябва да"
type textarea "Bună ziua, am scris companiei partenere cu care colaborăm și au nevoie de"
type textarea "[PERSON_NAME],писали сме на фирмата партньор с която работим и те трябва да се"
type textarea "Bună ziua, am scris companiei partenere cu care colaborăm și aceștia trebuie să"
type textarea "[PERSON_NAME],писали сме на фирмата партньор с която работим и те трябва да се …"
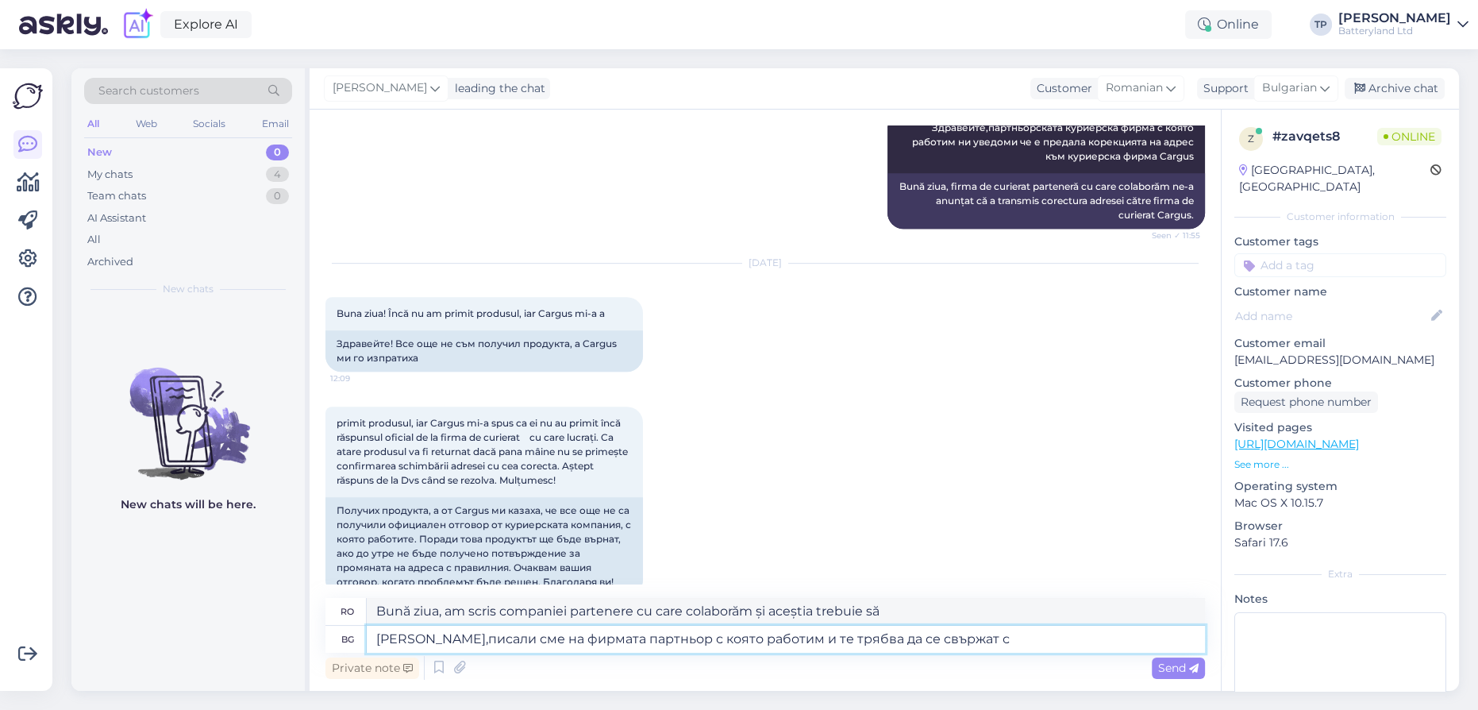
type textarea "Bună ziua, am scris companiei partenere cu care colaborăm și trebuie să ne cont…"
type textarea "[PERSON_NAME],писали сме на фирмата партньор с която работим и те трябва да се …"
type textarea "Bună ziua, am scris companiei partenere cu care colaborăm și aceștia trebuie să…"
type textarea "Здравейте,писали сме на фирмата партньор с която работим и те трябва да се свър…"
type textarea "Bună ziua, am scris companiei partenere cu care colaborăm și aceștia trebuie să…"
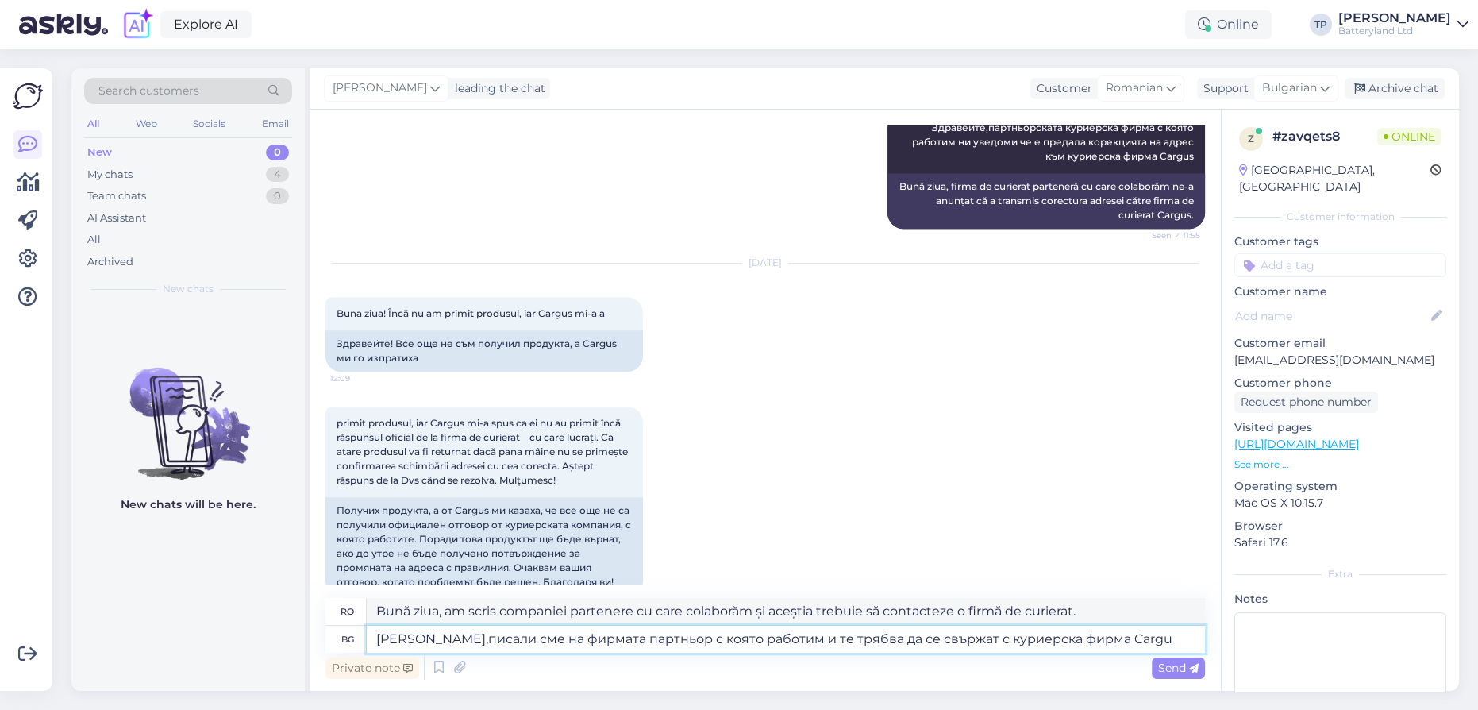
type textarea "[PERSON_NAME],писали сме на фирмата партньор с която работим и те трябва да се …"
type textarea "Bună ziua, am scris companiei partenere cu care colaborăm și ar trebui să conta…"
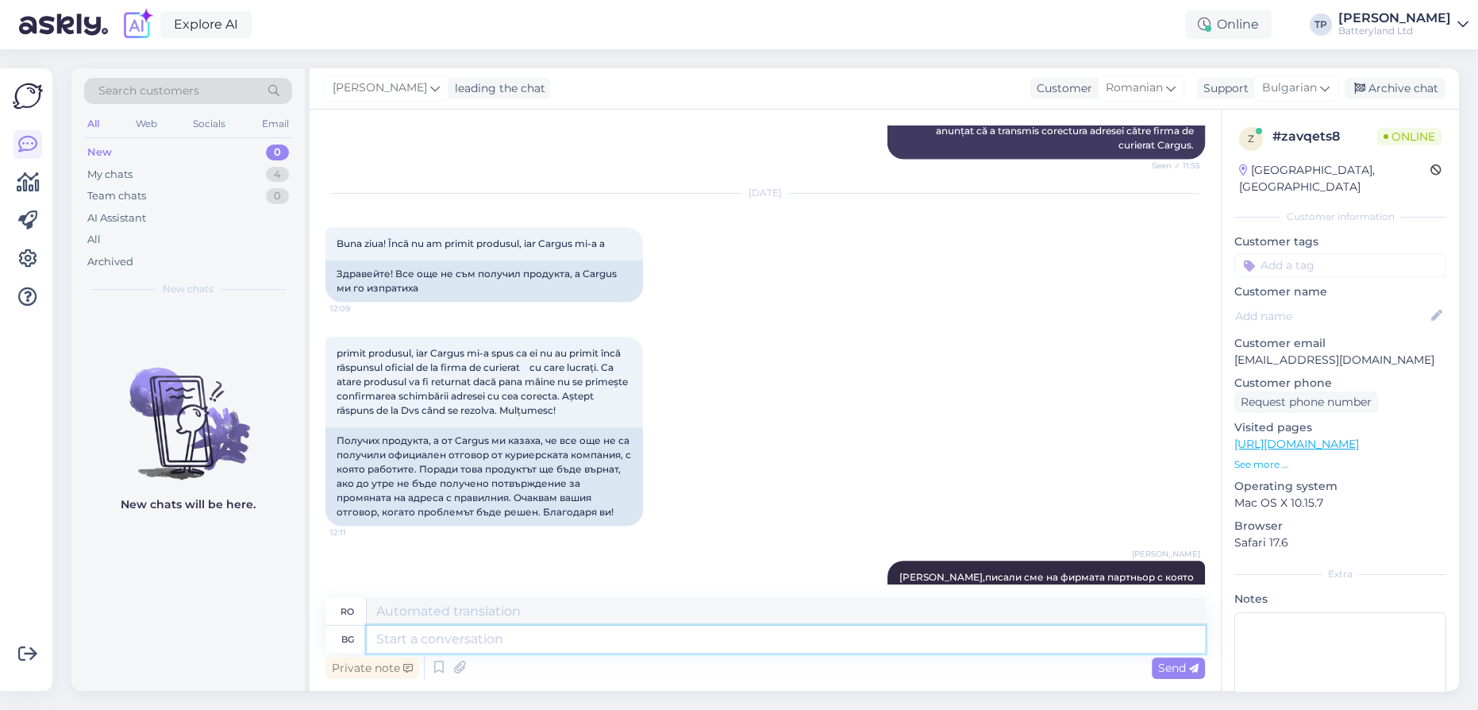
scroll to position [1275, 0]
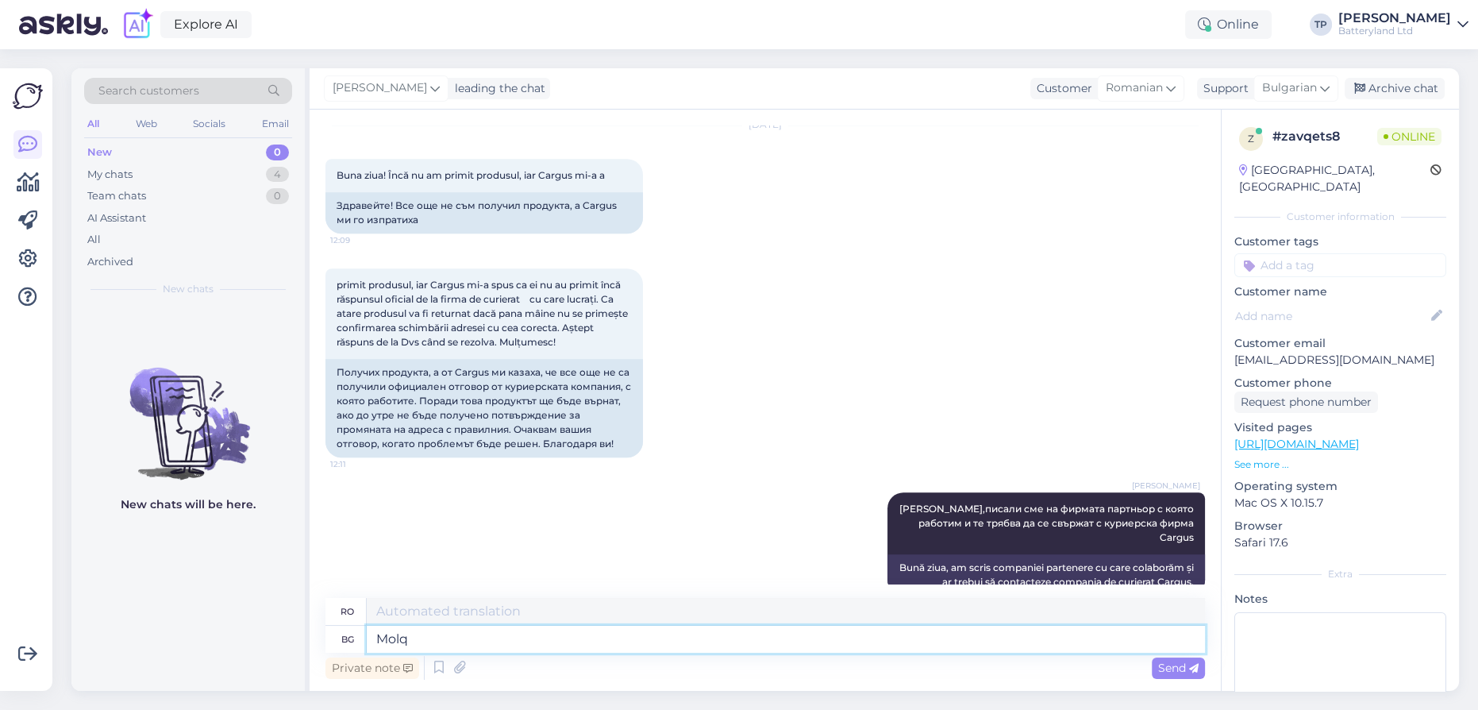
type textarea "Molq d"
type textarea "Molq"
type textarea "Molq da s"
type textarea "Mulțumesc."
type textarea "Molq da se s"
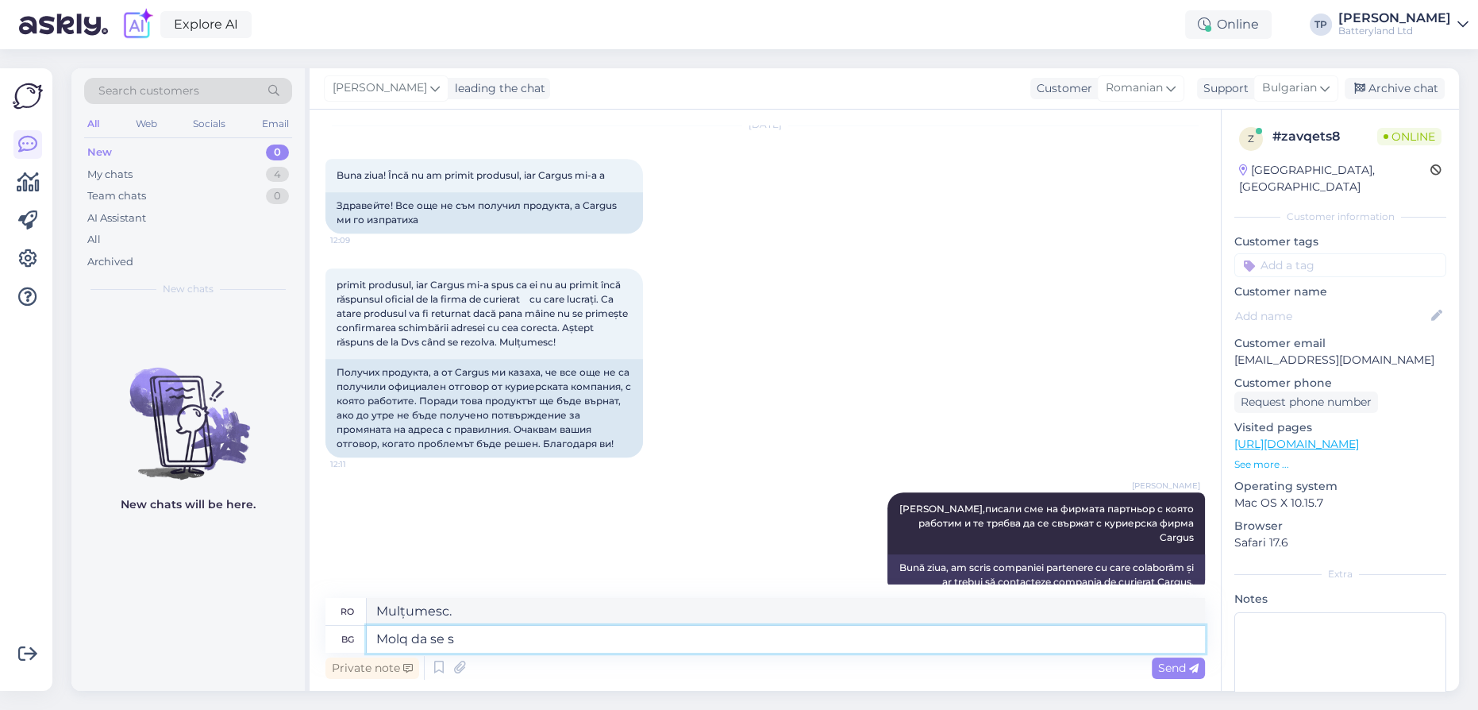
type textarea "Vă rog."
type textarea "Molq da se swyrvete"
type textarea "Te rog să te întorci."
type textarea "Molq da se swyrvete s tqh"
type textarea "Te rog să ai răbdare cu mine."
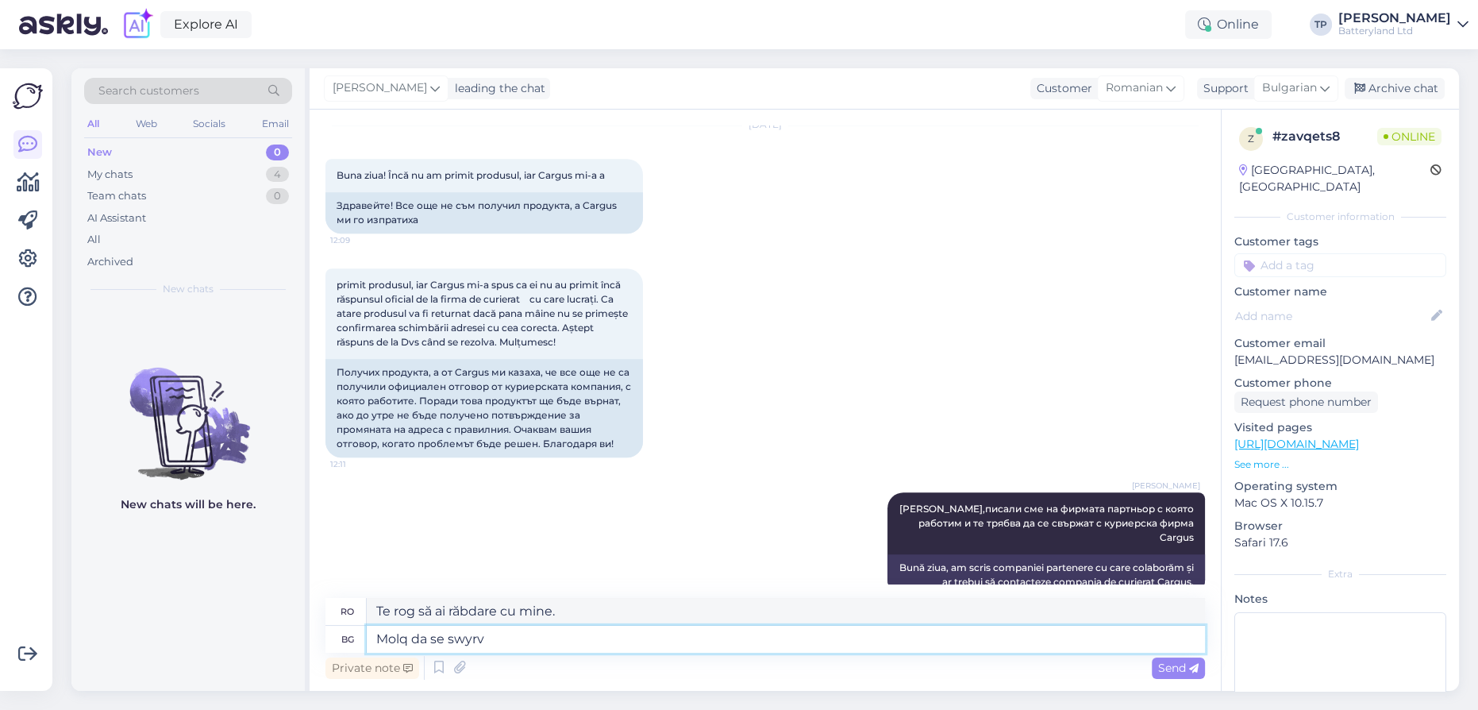
type textarea "Molq da se swyr"
type textarea "Te rog să te întorci."
type textarea "Molq da"
type textarea "Vă rog."
type textarea "M"
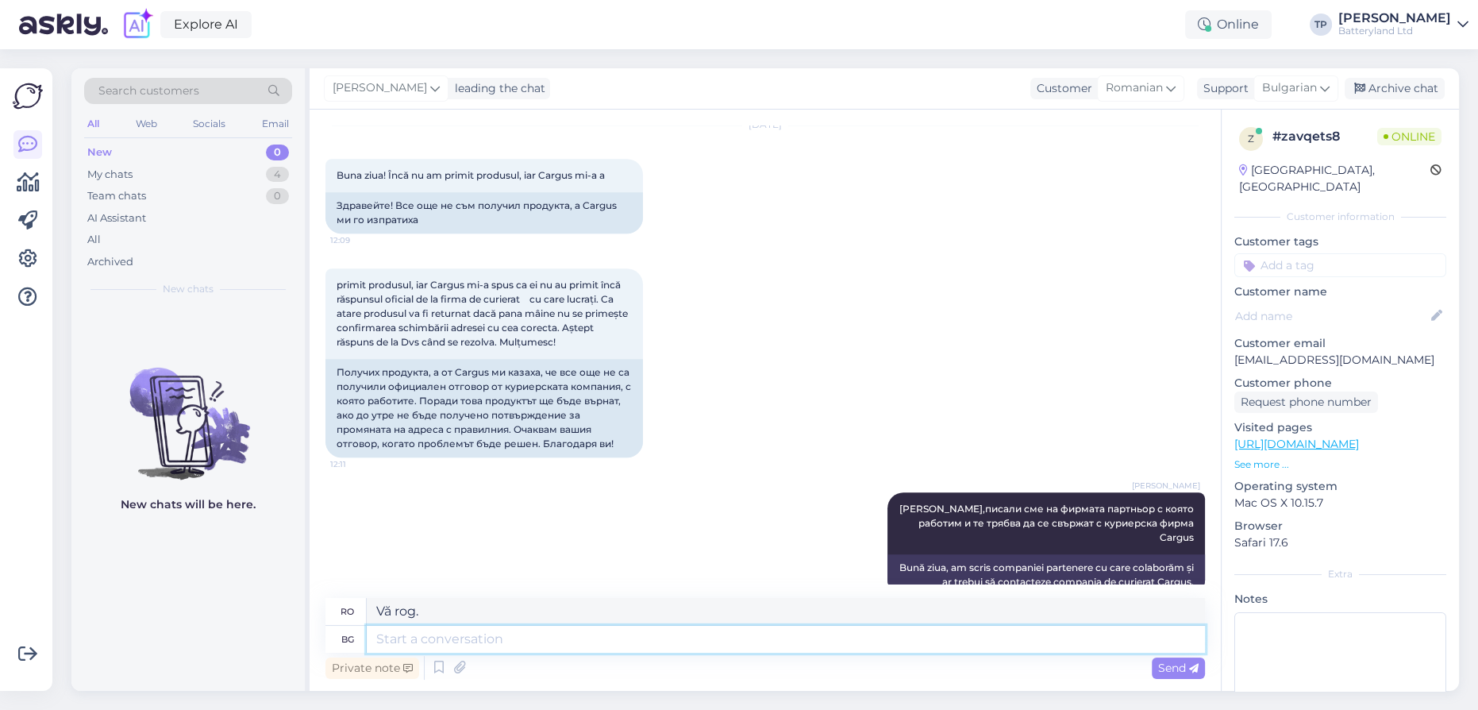
type textarea "Molq"
type textarea "<оля д"
type textarea "<olya"
type textarea "<оля д с"
type textarea "<[PERSON_NAME]"
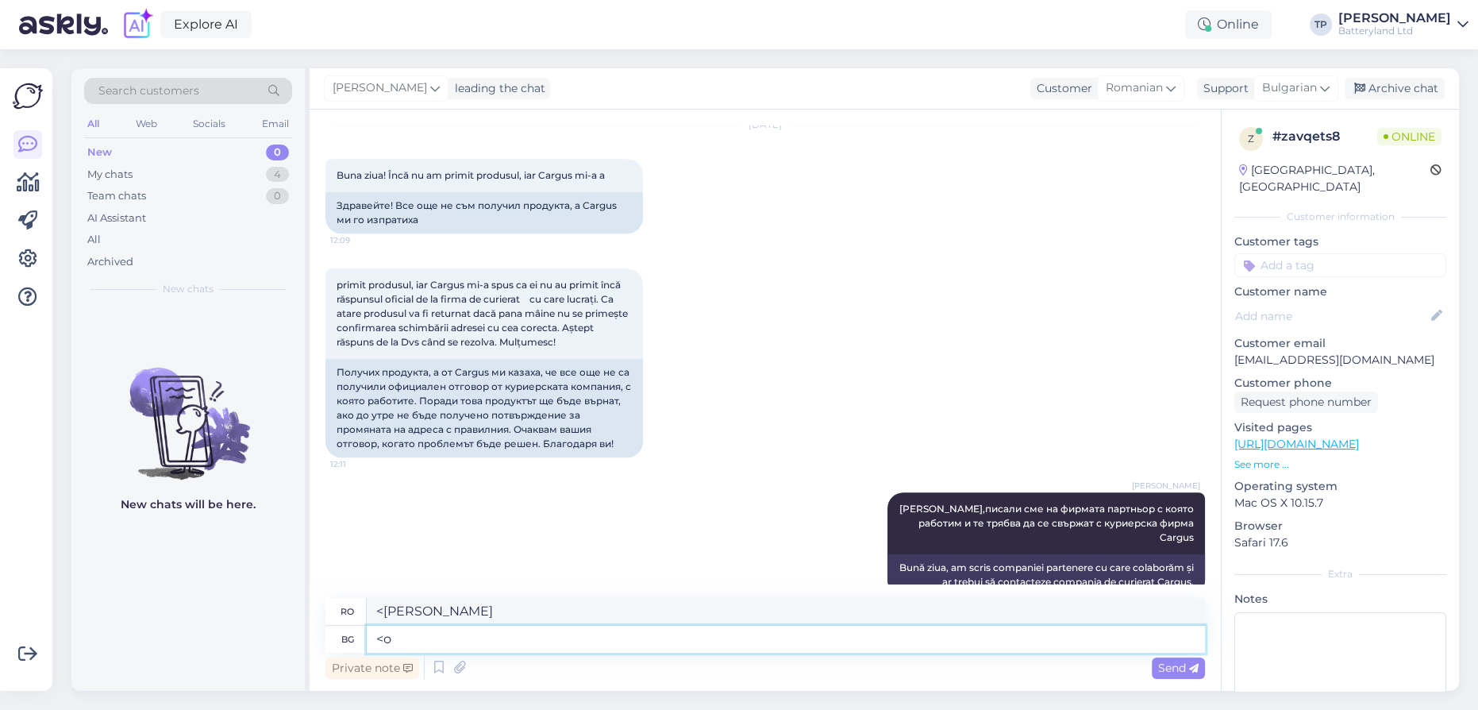
type textarea "<"
type textarea "<olya"
type textarea "Моля"
type textarea "Vă rog"
type textarea "Моля да се с"
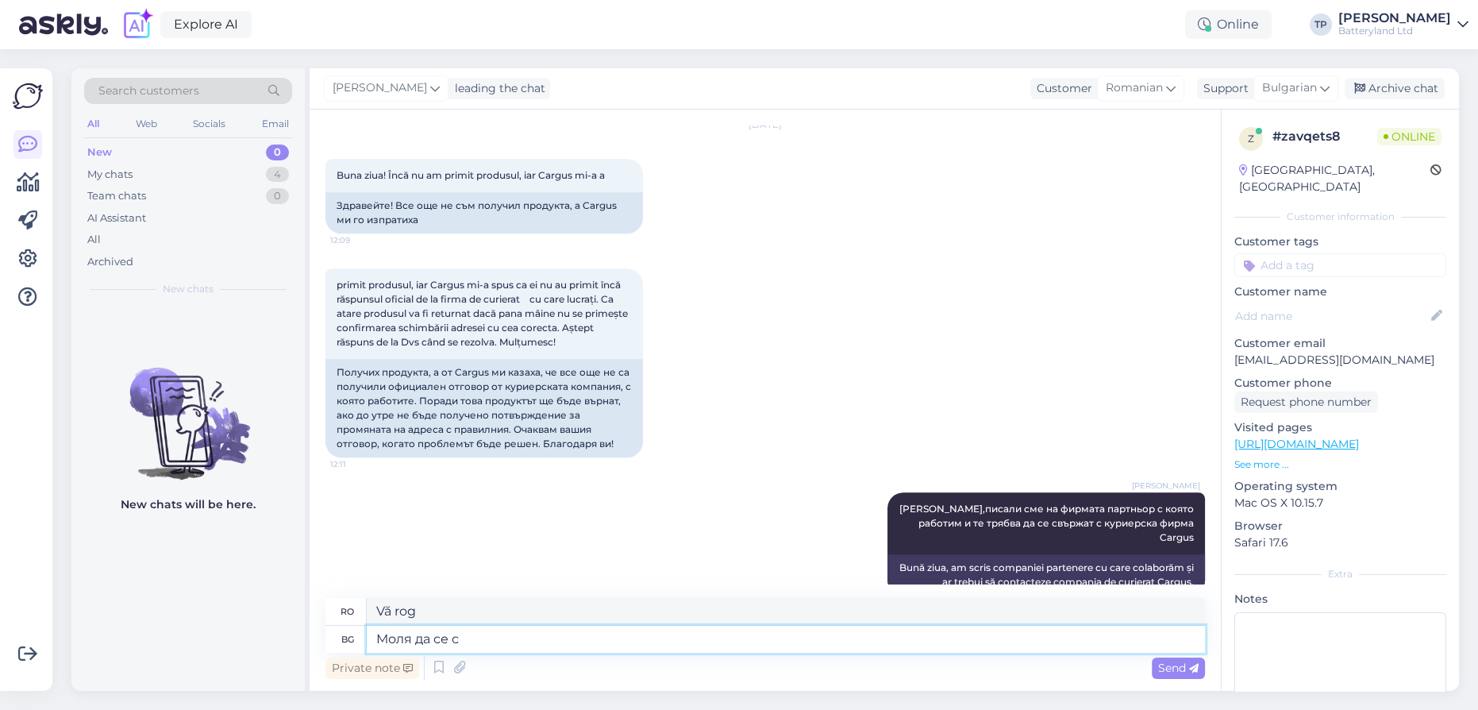
type textarea "Vă rog."
type textarea "Моля да се свържете с"
type textarea "Vă rugăm să contactați"
type textarea "Моля да се свържете с Cargus"
type textarea "Vă rugăm să contactați [PERSON_NAME]"
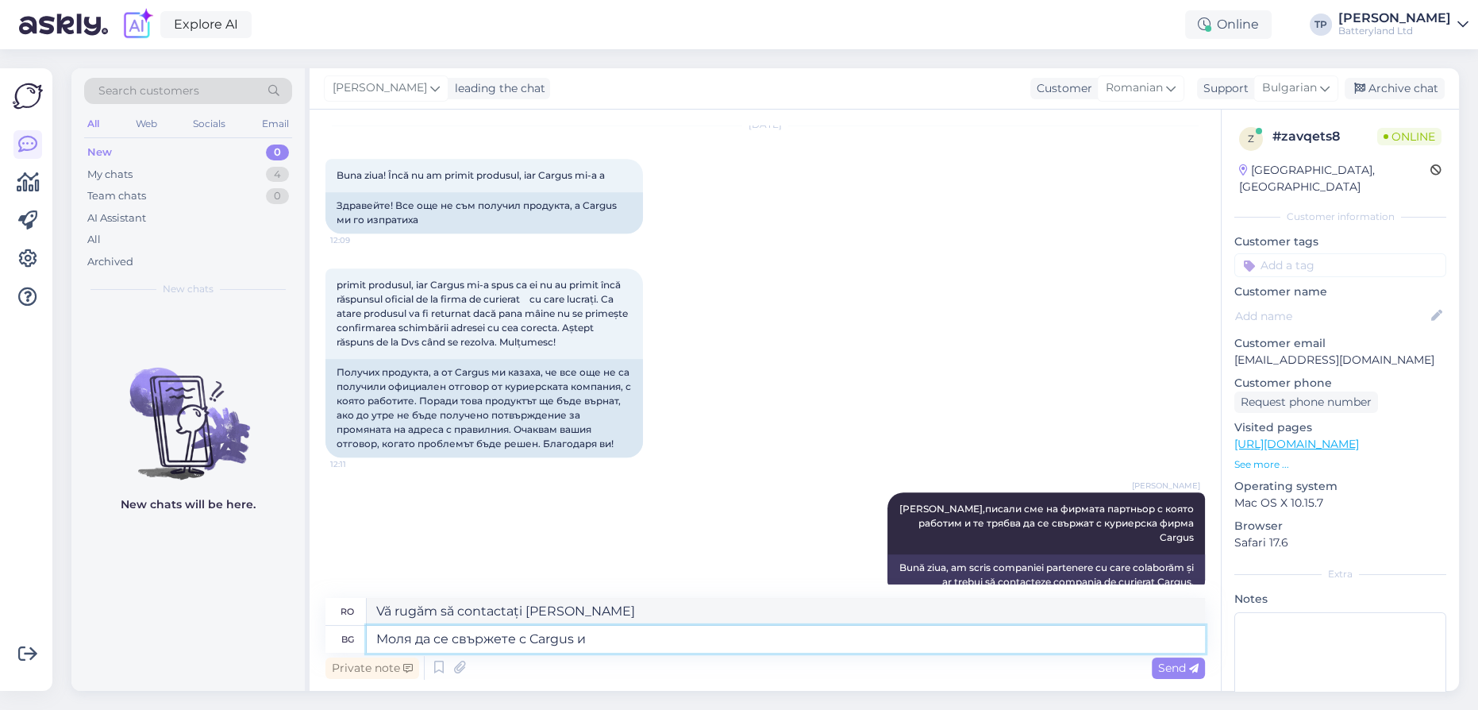
type textarea "Моля да се свържете с Cargus и"
type textarea "Vă rugăm să contactați [PERSON_NAME] și"
type textarea "Моля да се свържете с Cargus и сами"
type textarea "Vă rugăm să contactați personal Cargus."
type textarea "Моля да се свържете с [PERSON_NAME] и сами да си"
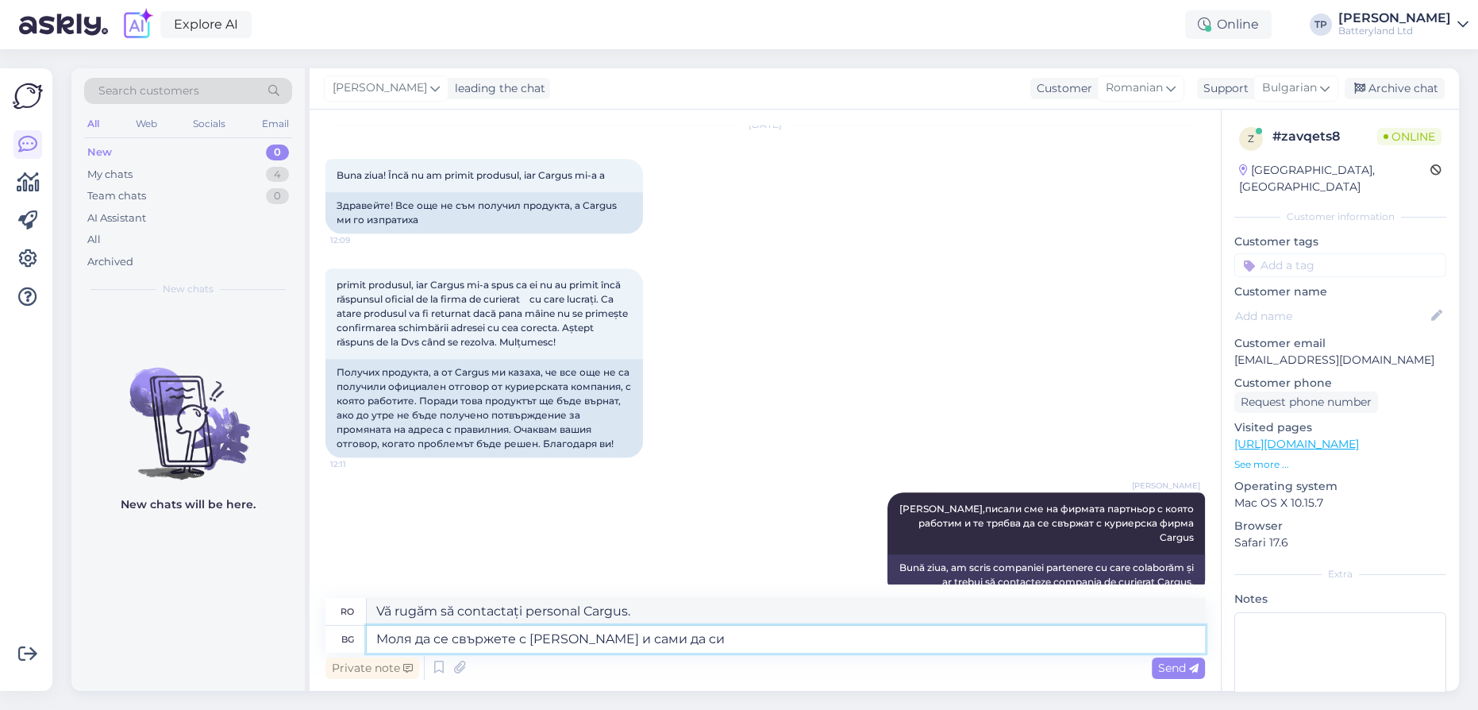
type textarea "Vă rugăm să contactați [PERSON_NAME] și să o faceți singuri."
type textarea "Моля да се свържете с [PERSON_NAME] и сами да си п"
type textarea "Contactați Cargus și aflați singuri."
type textarea "Моля да се свържете с [PERSON_NAME] и сами да си потвърдите"
type textarea "Vă rugăm să contactați [PERSON_NAME] și să confirmați singur."
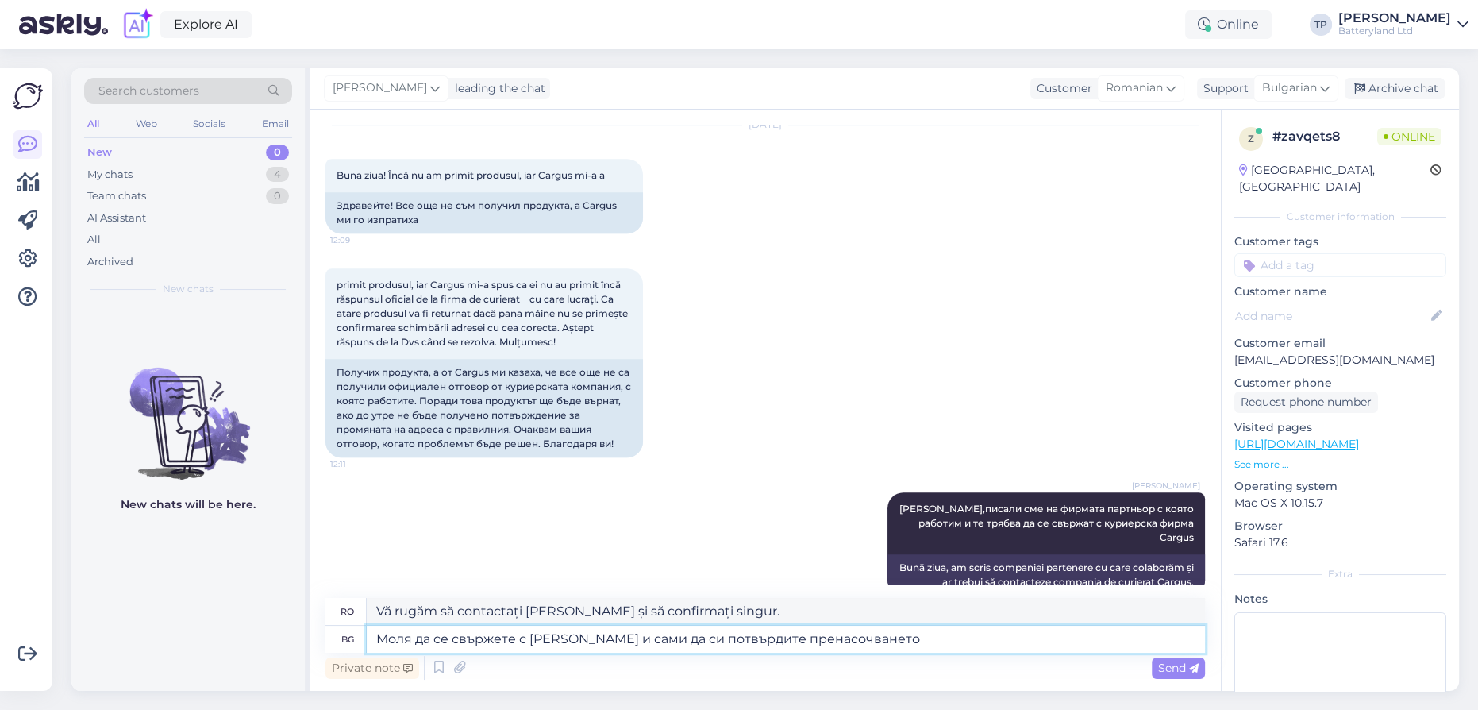
type textarea "Моля да се свържете с [PERSON_NAME] и сами да си потвърдите пренасочването с"
type textarea "Vă rugăm să contactați [PERSON_NAME] și să confirmați redirecționarea personal."
type textarea "Моля да се свържете с [PERSON_NAME] и сами да си потвърдите пренасочването с"
type textarea "Vă rugăm să contactați [PERSON_NAME] și să confirmați redirecționarea personal …"
type textarea "Моля да се свържете с [PERSON_NAME] и сами да си потвърдите пренасочването с пр…"
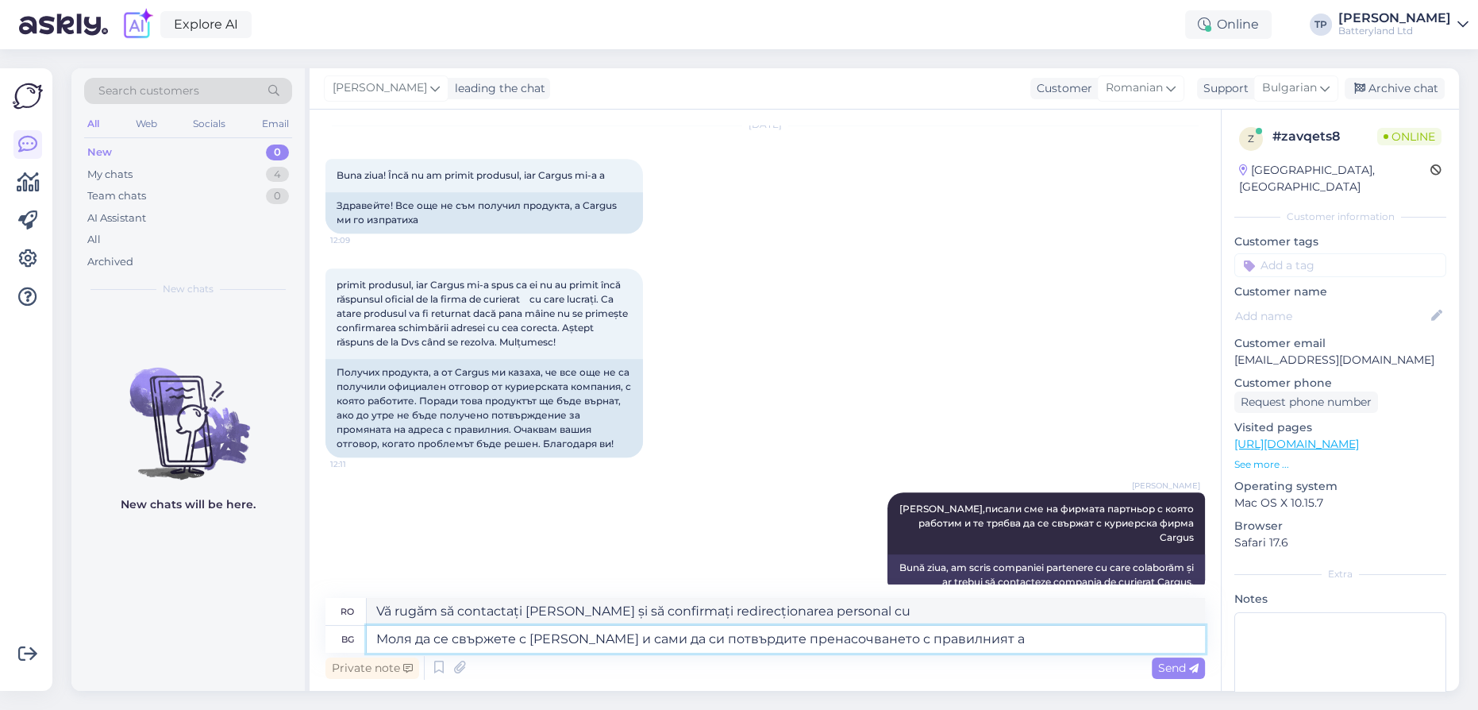
type textarea "Vă rugăm să contactați [PERSON_NAME] și să confirmați redirecționarea cu cea co…"
type textarea "Моля да се свържете с [PERSON_NAME] и сами да си потвърдите пренасочването с пр…"
type textarea "Vă rugăm să contactați [PERSON_NAME] și să confirmați redirecționarea cu adresa…"
type textarea "Моля да се свържете с [PERSON_NAME] и сами да си потвърдите пренасочването с пр…"
type textarea "Vă rugăm să contactați [PERSON_NAME] și să confirmați redirecționarea personal …"
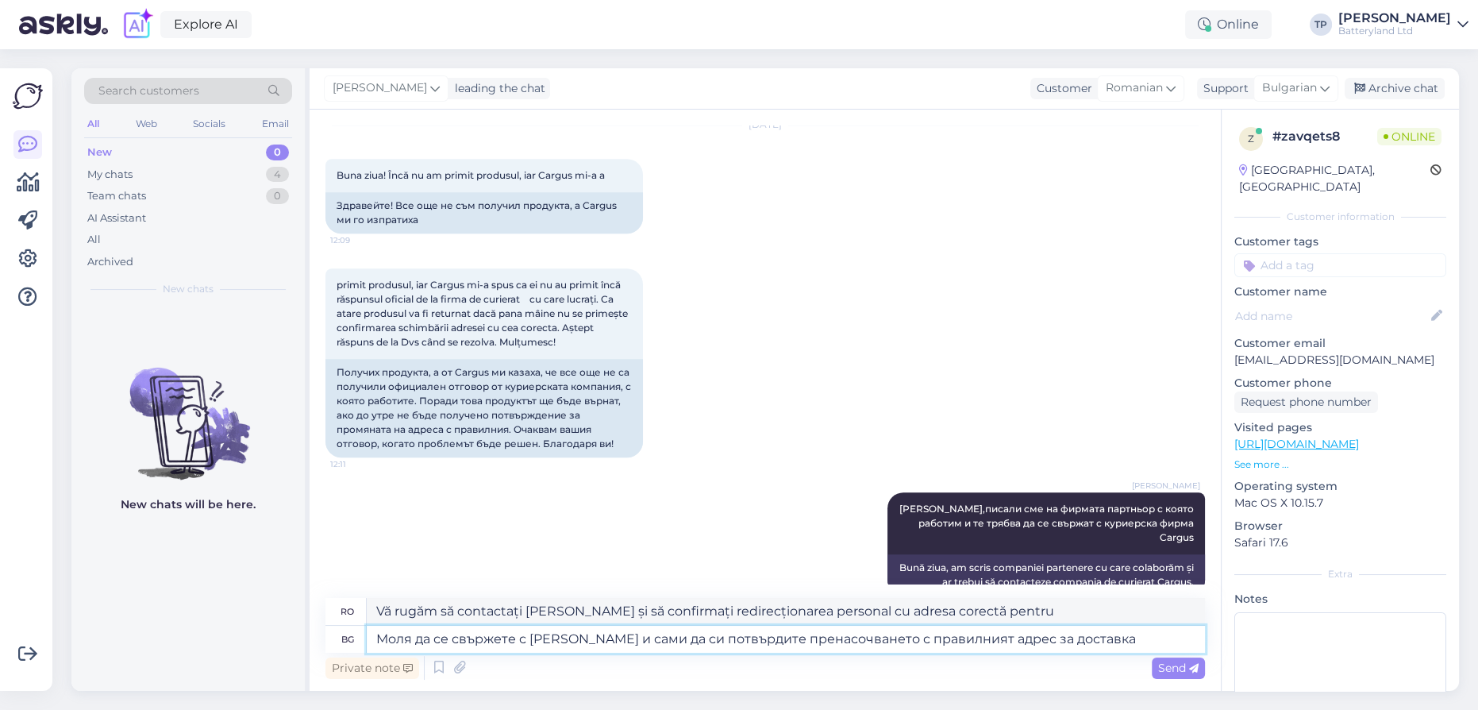
type textarea "Моля да се свържете с [PERSON_NAME] и сами да си потвърдите пренасочването с пр…"
type textarea "Vă rugăm să contactați [PERSON_NAME] și să confirmați redirecționarea cu adresa…"
type textarea "Моля да се свържете с [PERSON_NAME] и сами да си потвърдите пренасочването с пр…"
type textarea "Vă rugăm să contactați [PERSON_NAME] și să confirmați redirecționarea cu adresa…"
type textarea "Моля да се свържете с [PERSON_NAME] и сами да си потвърдите пренасочването с пр…"
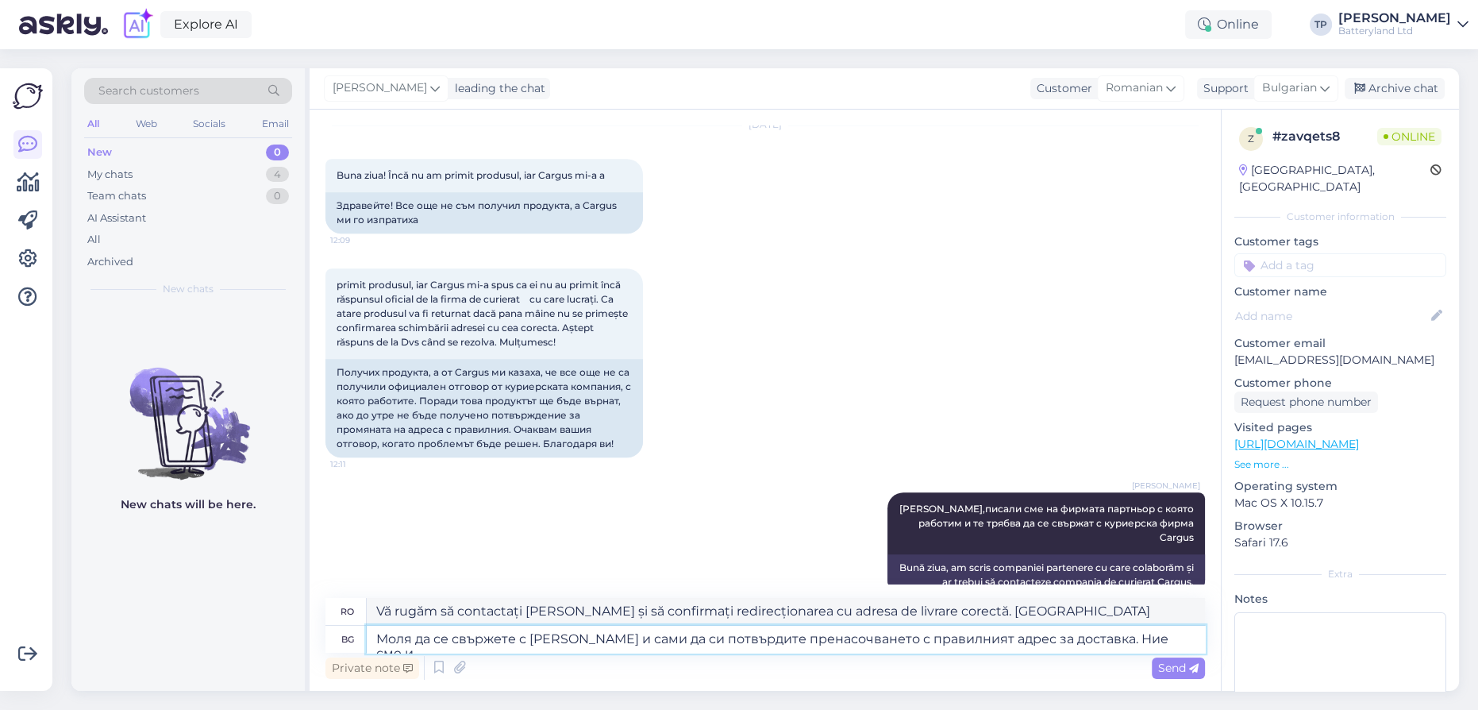
type textarea "Vă rugăm să contactați [PERSON_NAME] și să confirmați redirecționarea cu adresa…"
type textarea "Моля да се свържете с [PERSON_NAME] и сами да си потвърдите пренасочването с пр…"
type textarea "Vă rugăm să contactați [PERSON_NAME] și să confirmați redirecționarea cu adresa…"
type textarea "Моля да се свържете с [PERSON_NAME] и сами да си потвърдите пренасочването с пр…"
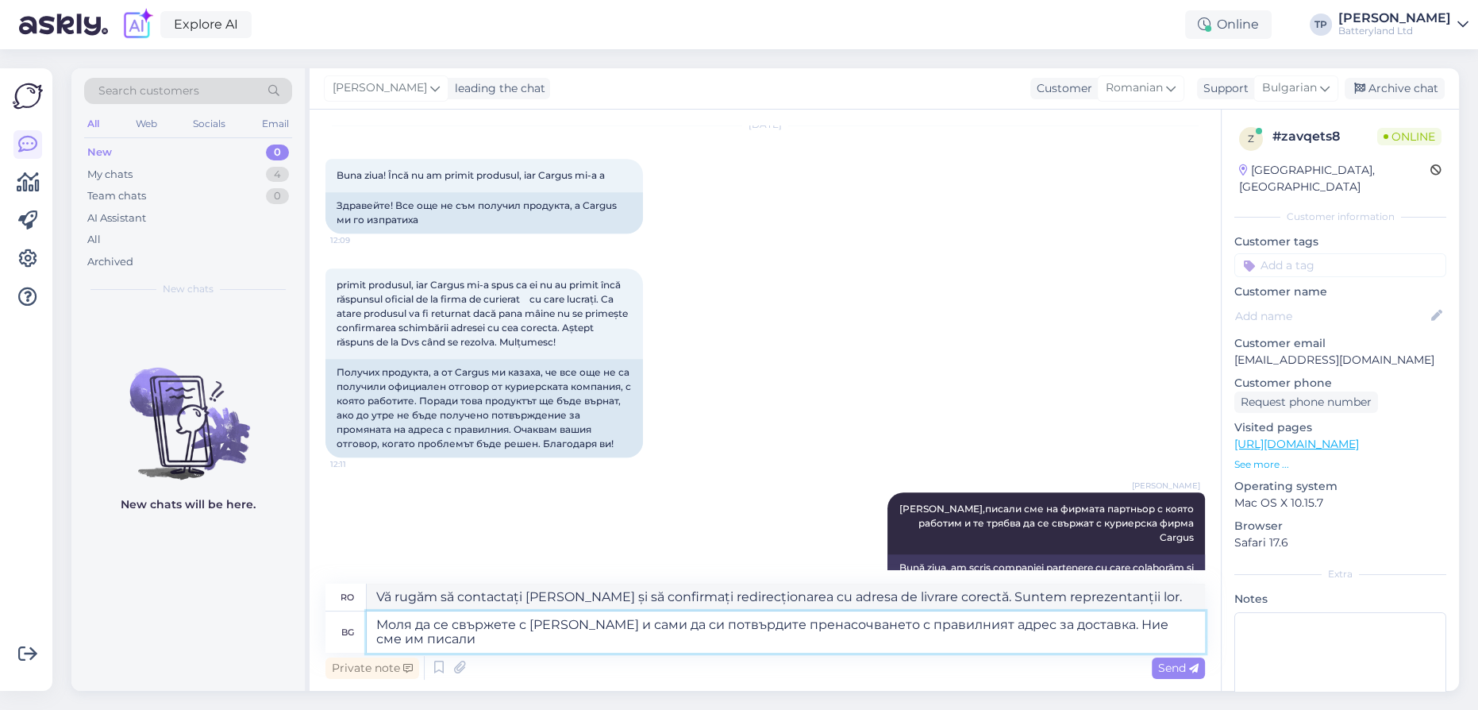
type textarea "Vă rugăm să contactați [PERSON_NAME] și să confirmați redirecționarea cu adresa…"
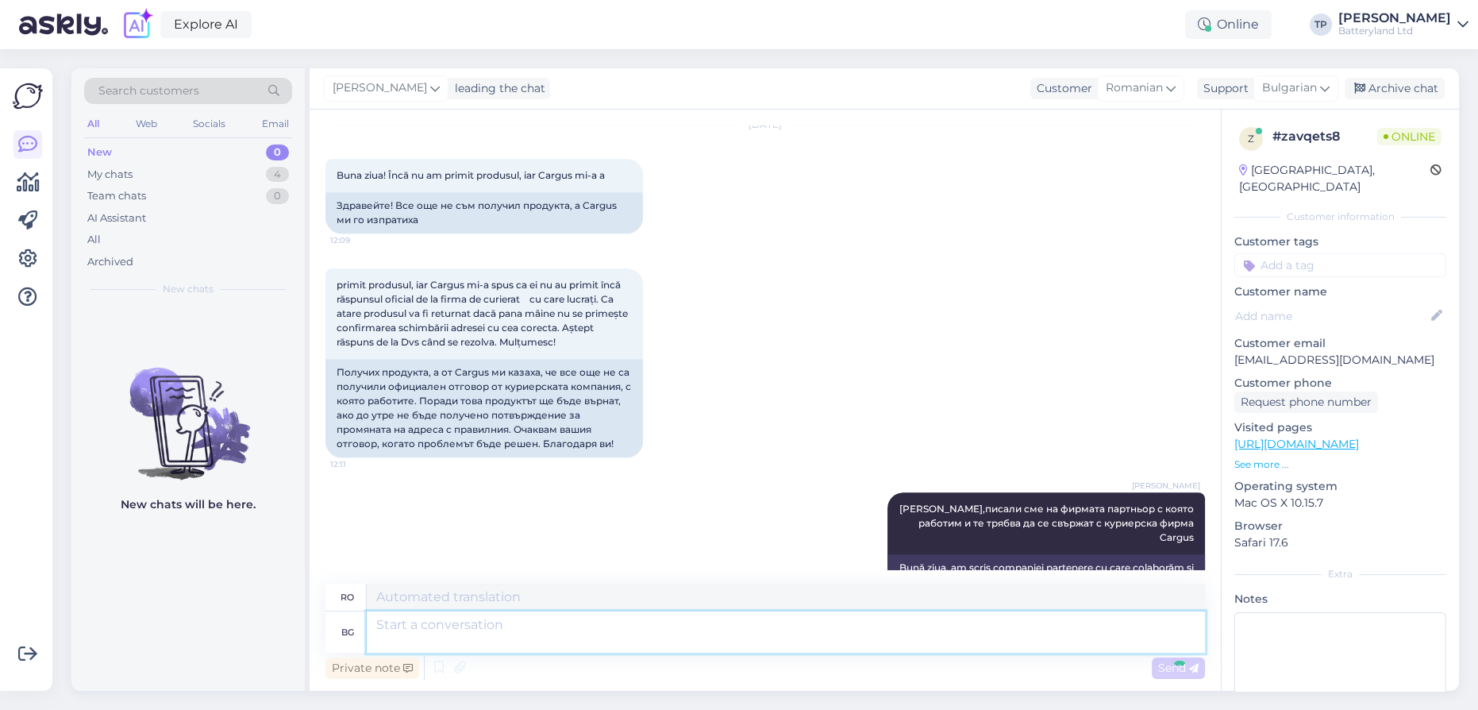
scroll to position [1413, 0]
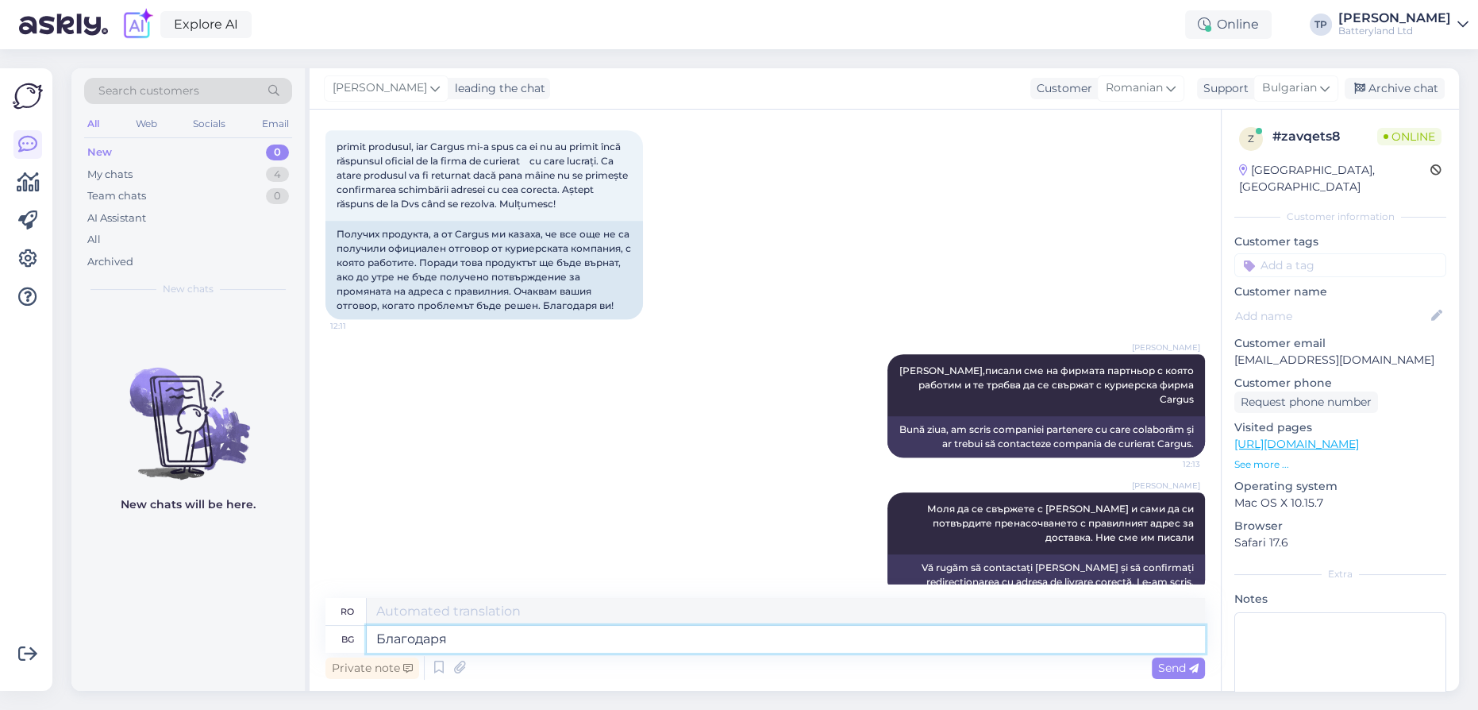
type textarea "Благодарящ"
type textarea "Recunoscător"
type textarea "Благодаря"
type textarea "Mulțumesc"
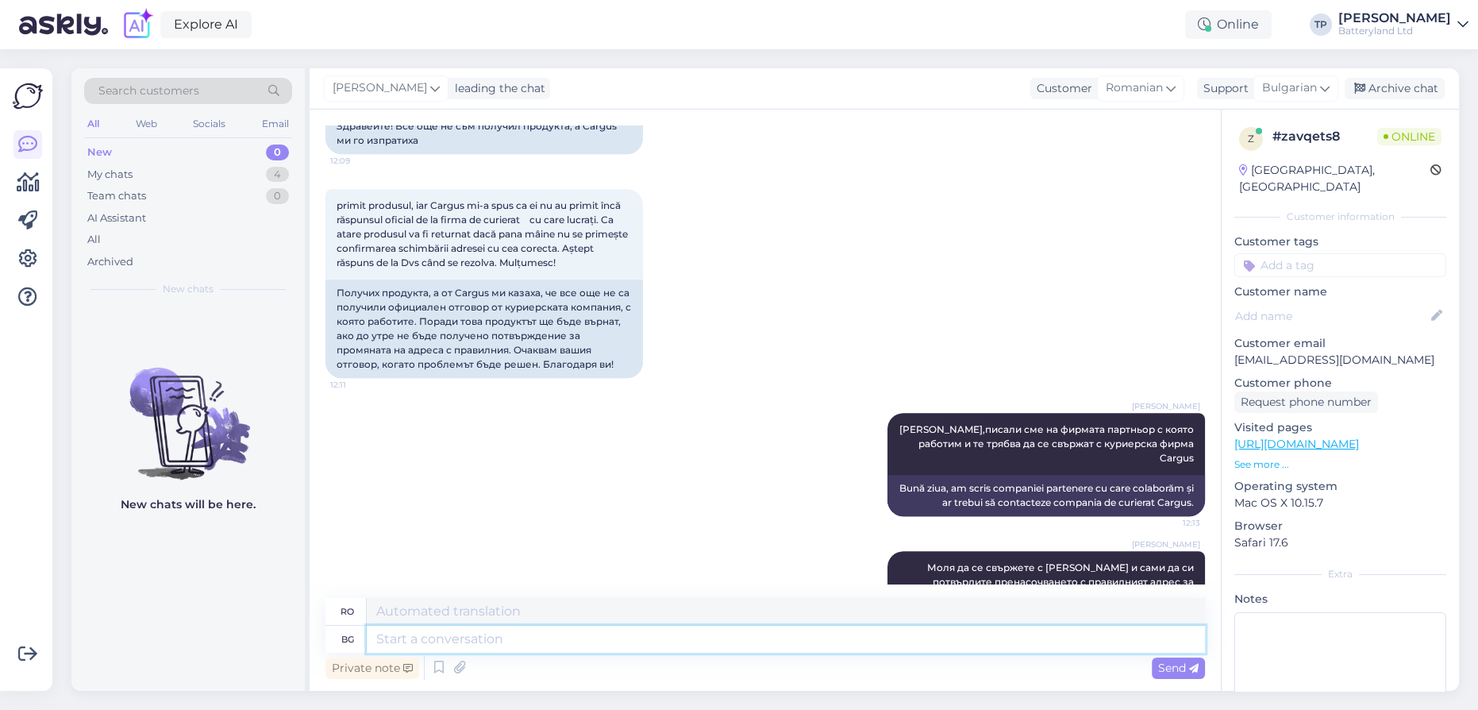
scroll to position [1509, 0]
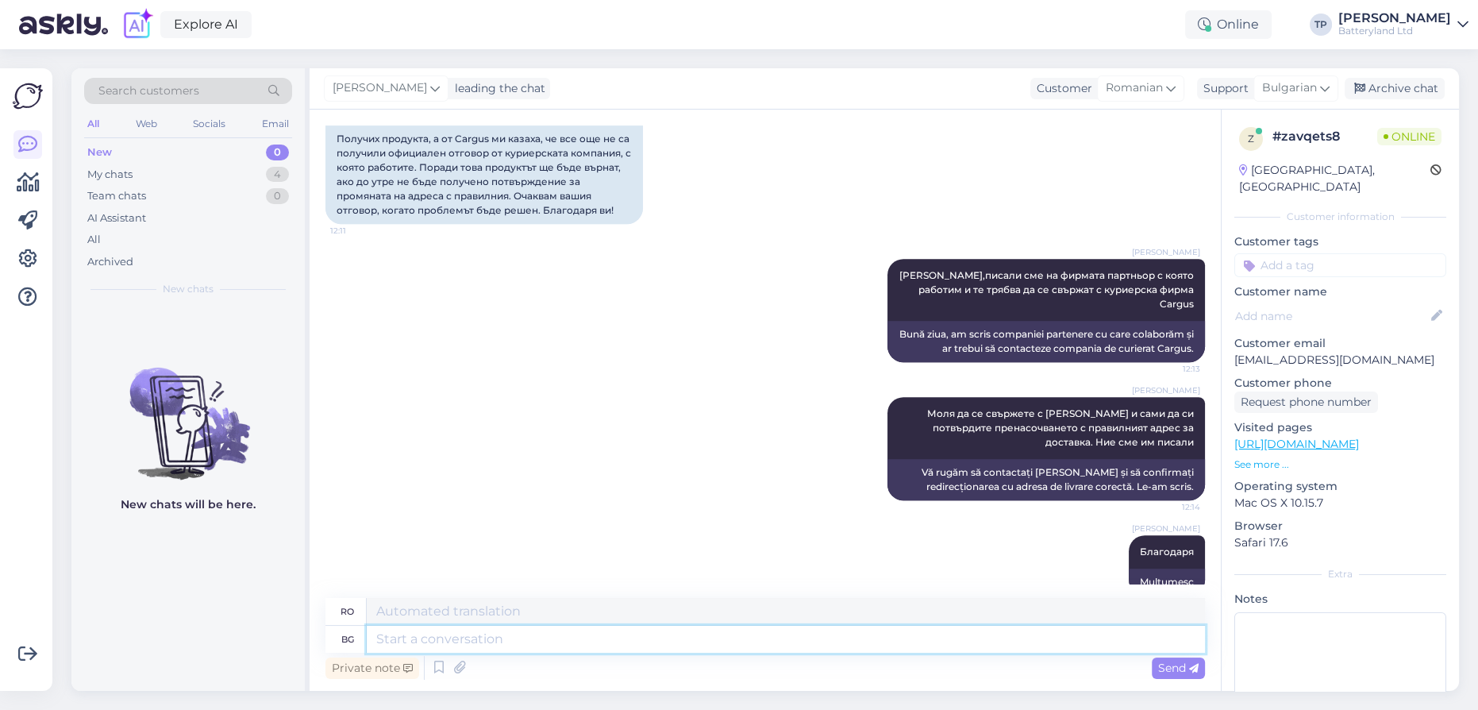
click at [470, 645] on textarea at bounding box center [786, 639] width 838 height 27
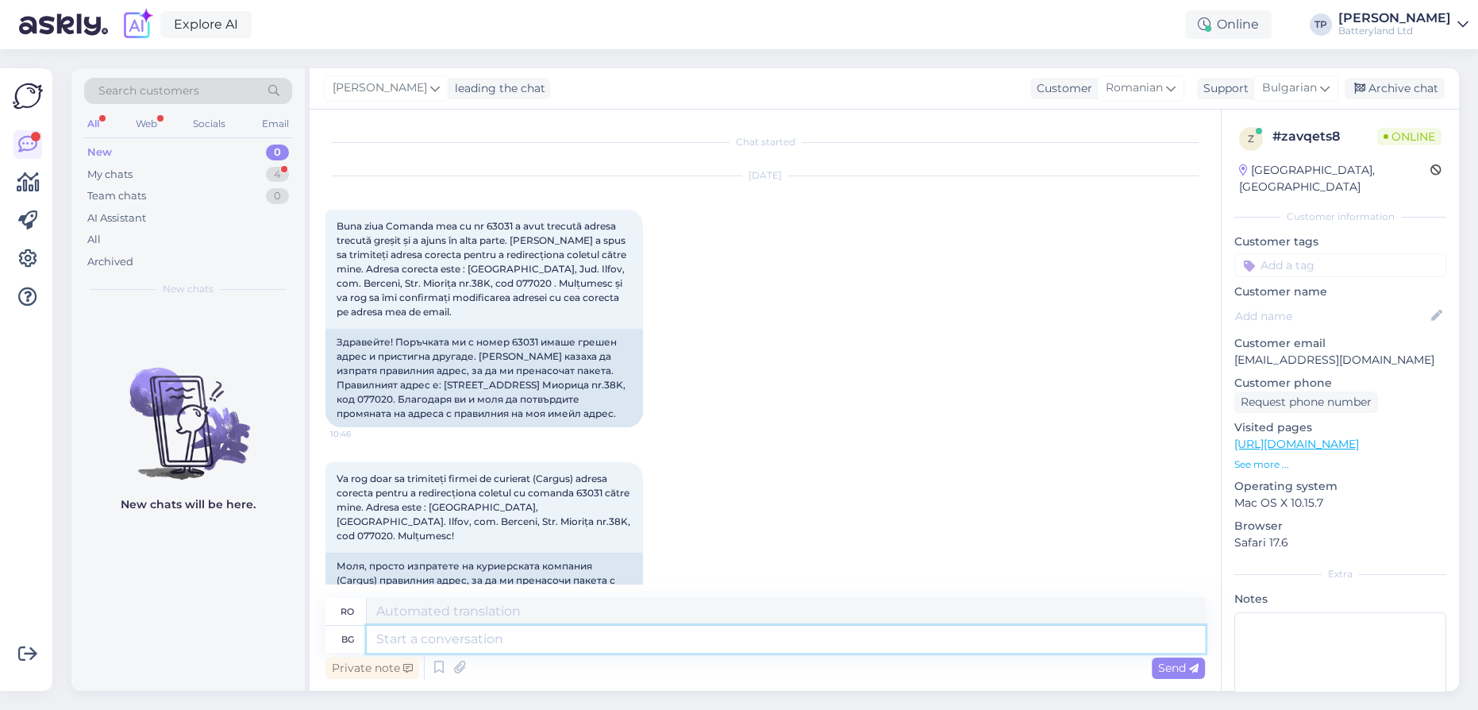
scroll to position [1704, 0]
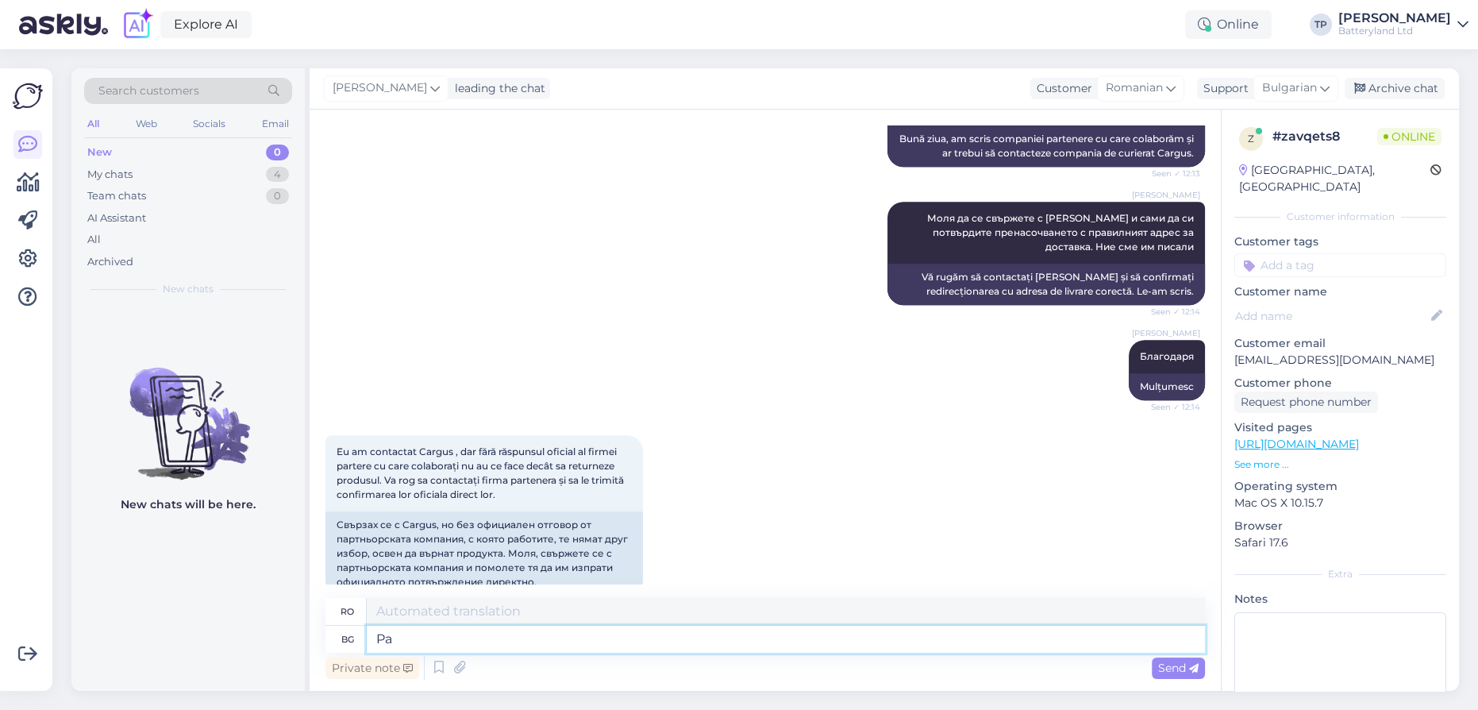
type textarea "Pak"
type textarea "P"
type textarea "Пак"
type textarea "Din nou"
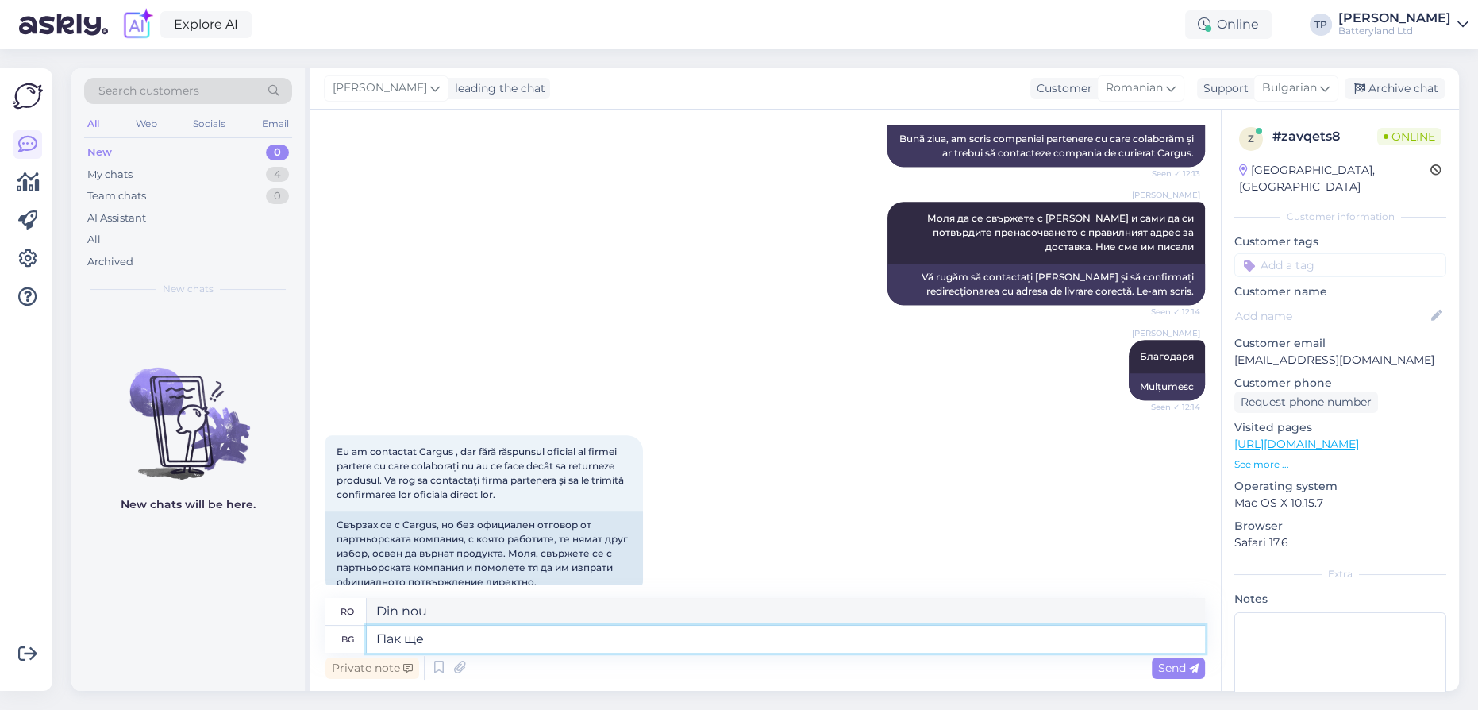
type textarea "Пак ще и"
type textarea "Voi face din nou"
type textarea "Пак ще им п"
type textarea "Le voi da din nou."
type textarea "Пак ще им пи"
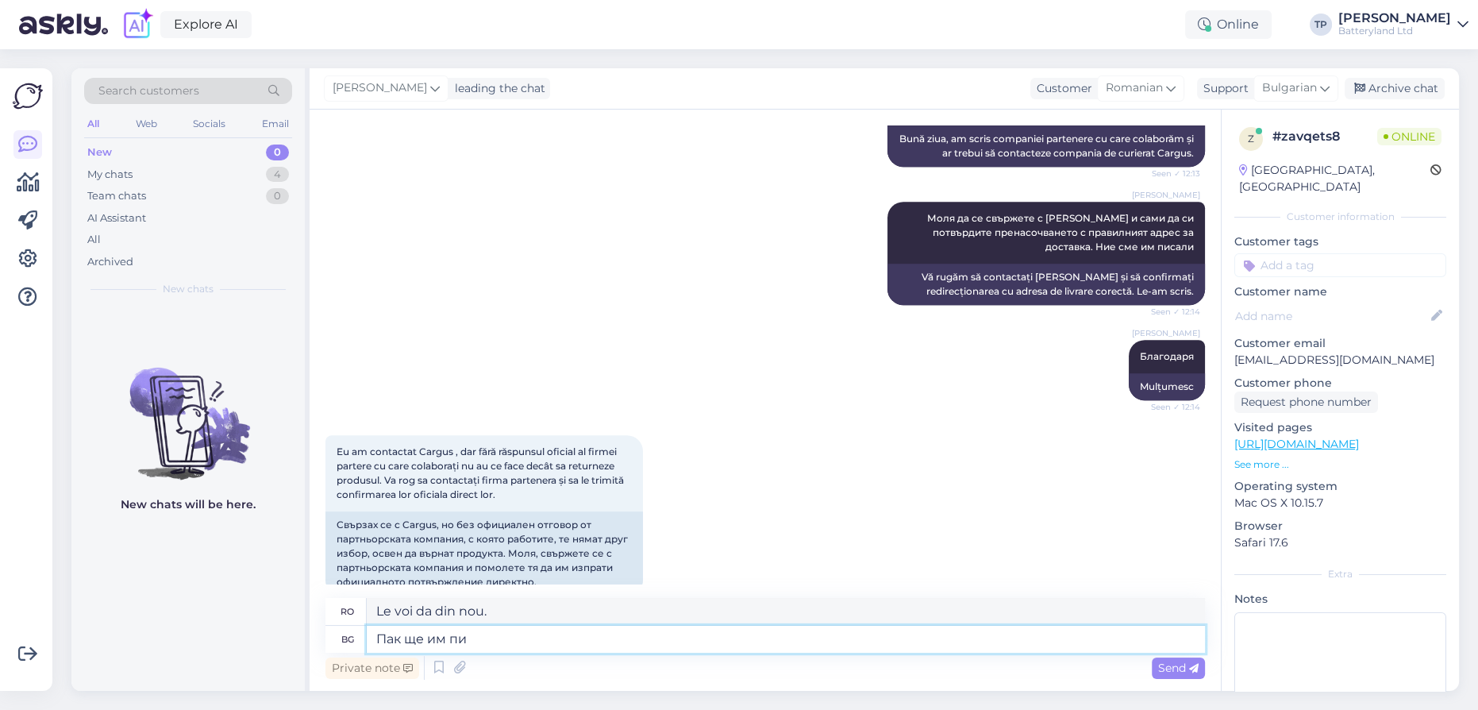
type textarea "Voi bea din nou pentru ei."
type textarea "Пак ще им пиша"
type textarea "Le voi scrie din nou."
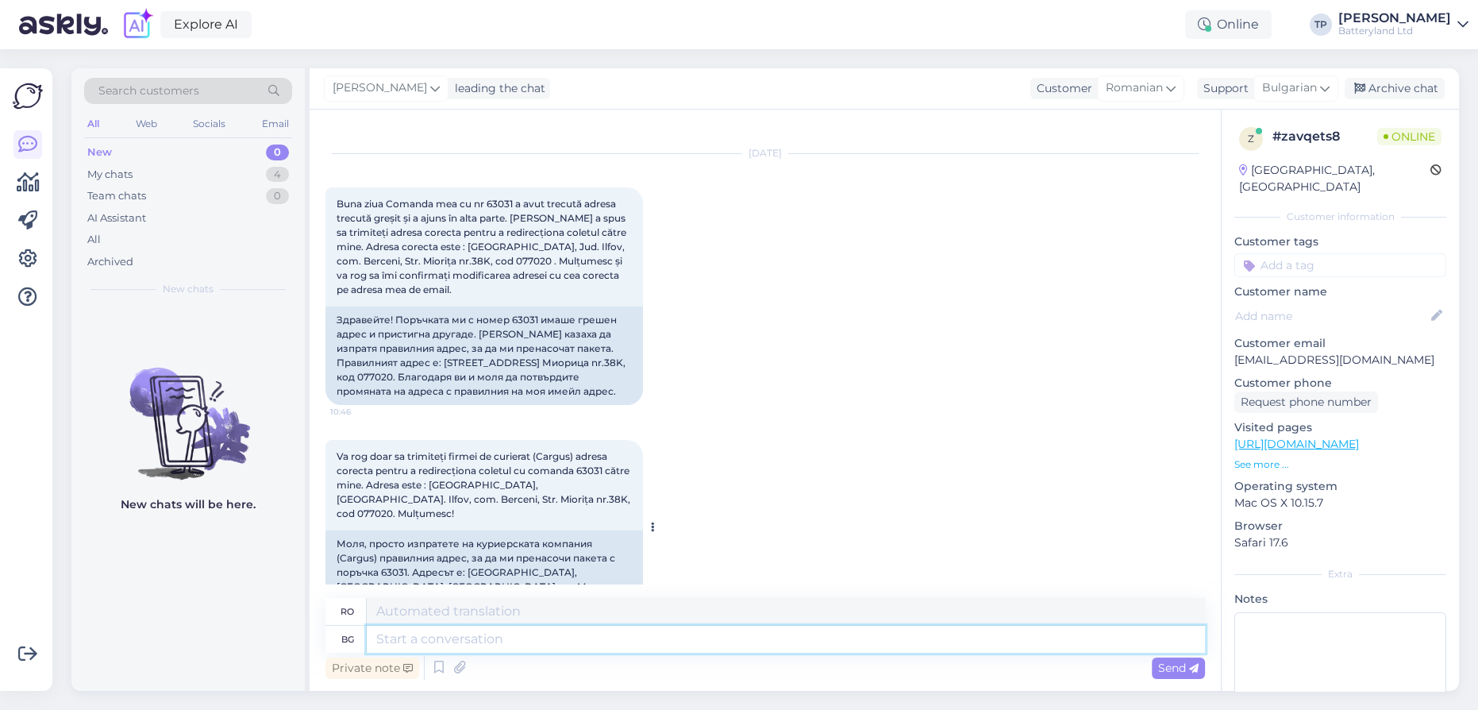
scroll to position [0, 0]
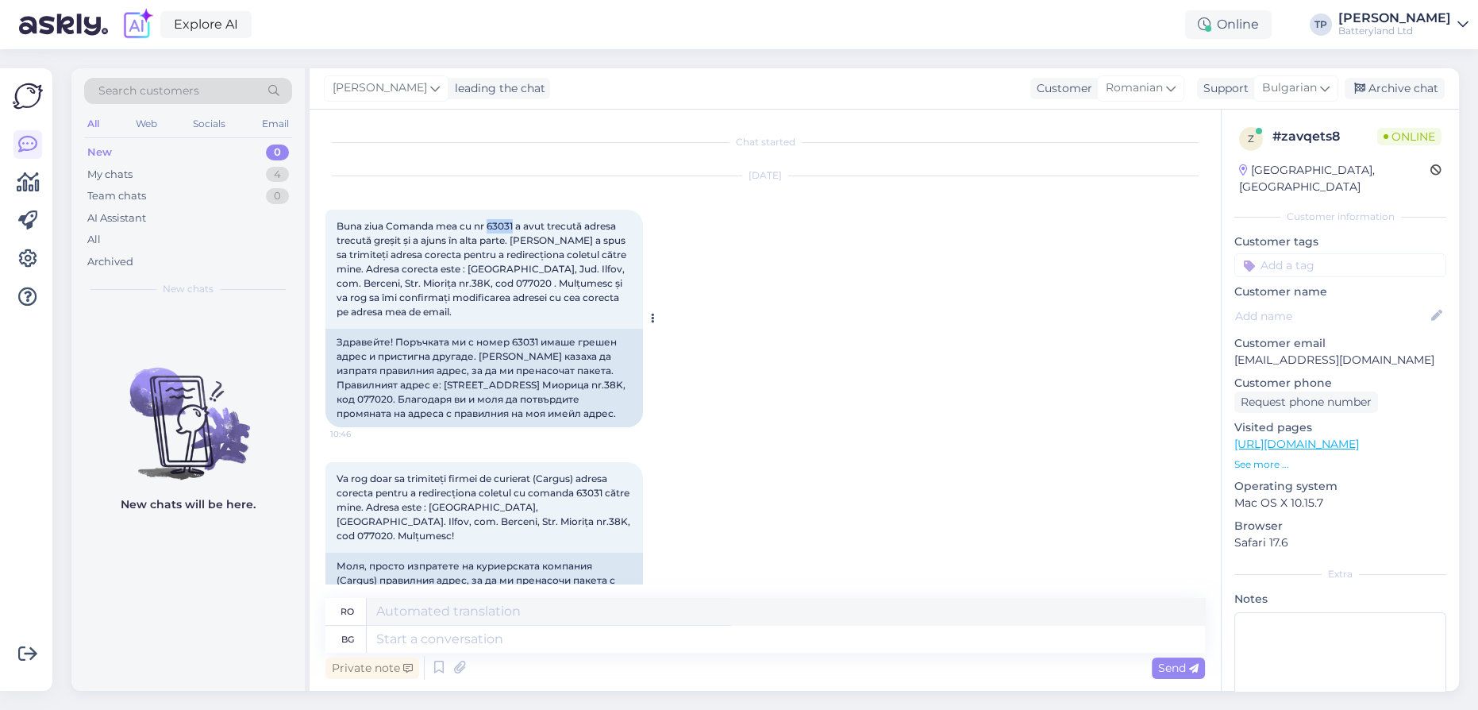
drag, startPoint x: 495, startPoint y: 224, endPoint x: 514, endPoint y: 220, distance: 20.2
click at [514, 220] on span "Buna ziua Comanda mea cu nr 63031 a avut trecută adresa trecută greșit și a aju…" at bounding box center [483, 269] width 292 height 98
copy span "63031"
drag, startPoint x: 445, startPoint y: 383, endPoint x: 543, endPoint y: 398, distance: 99.6
click at [543, 398] on div "Здравейте! Поръчката ми с номер 63031 имаше грешен адрес и пристигна другаде. […" at bounding box center [485, 378] width 318 height 98
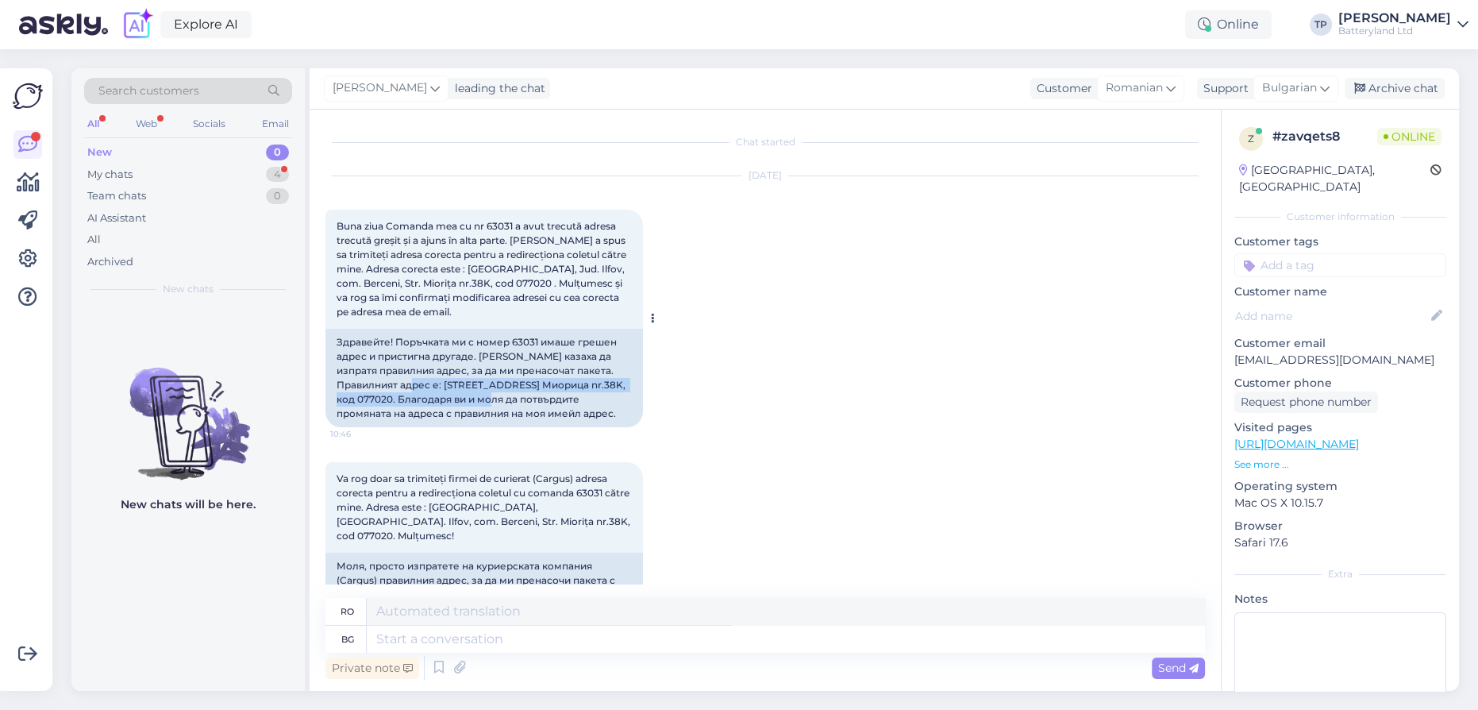
copy div "[GEOGRAPHIC_DATA], [GEOGRAPHIC_DATA], [GEOGRAPHIC_DATA], ул. Миорица nr.38K, ко…"
click at [458, 427] on div "Здравейте! Поръчката ми с номер 63031 имаше грешен адрес и пристигна другаде. […" at bounding box center [485, 378] width 318 height 98
drag, startPoint x: 367, startPoint y: 266, endPoint x: 391, endPoint y: 270, distance: 24.9
click at [391, 270] on span "Buna ziua Comanda mea cu nr 63031 a avut trecută adresa trecută greșit și a aju…" at bounding box center [483, 269] width 292 height 98
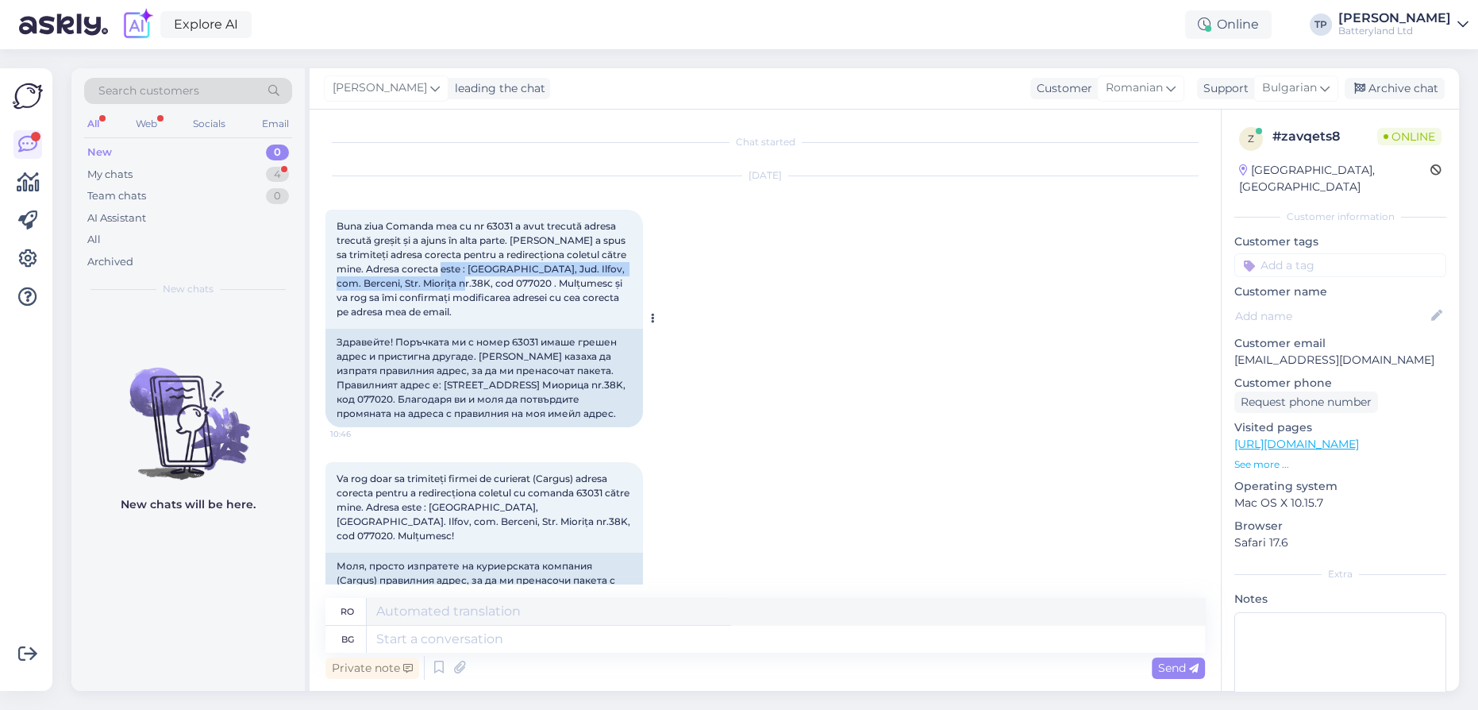
drag, startPoint x: 468, startPoint y: 267, endPoint x: 483, endPoint y: 283, distance: 21.4
click at [483, 283] on span "Buna ziua Comanda mea cu nr 63031 a avut trecută adresa trecută greșit și a aju…" at bounding box center [483, 269] width 292 height 98
copy span "România, Jud. Ilfov, com. Berceni, Str. Miorița nr.38K, cod 077020"
drag, startPoint x: 239, startPoint y: 607, endPoint x: 140, endPoint y: 266, distance: 354.8
click at [239, 607] on div "New chats will be here." at bounding box center [187, 498] width 233 height 385
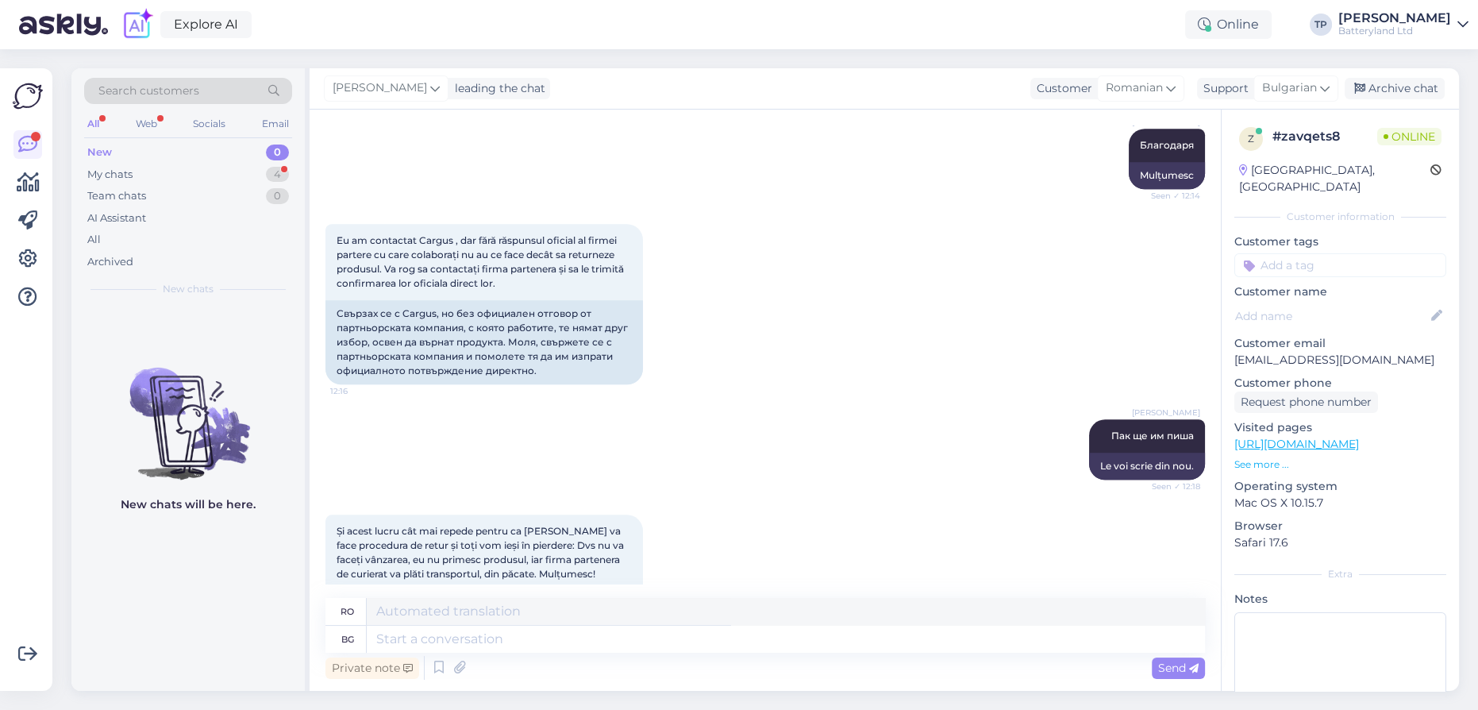
scroll to position [2009, 0]
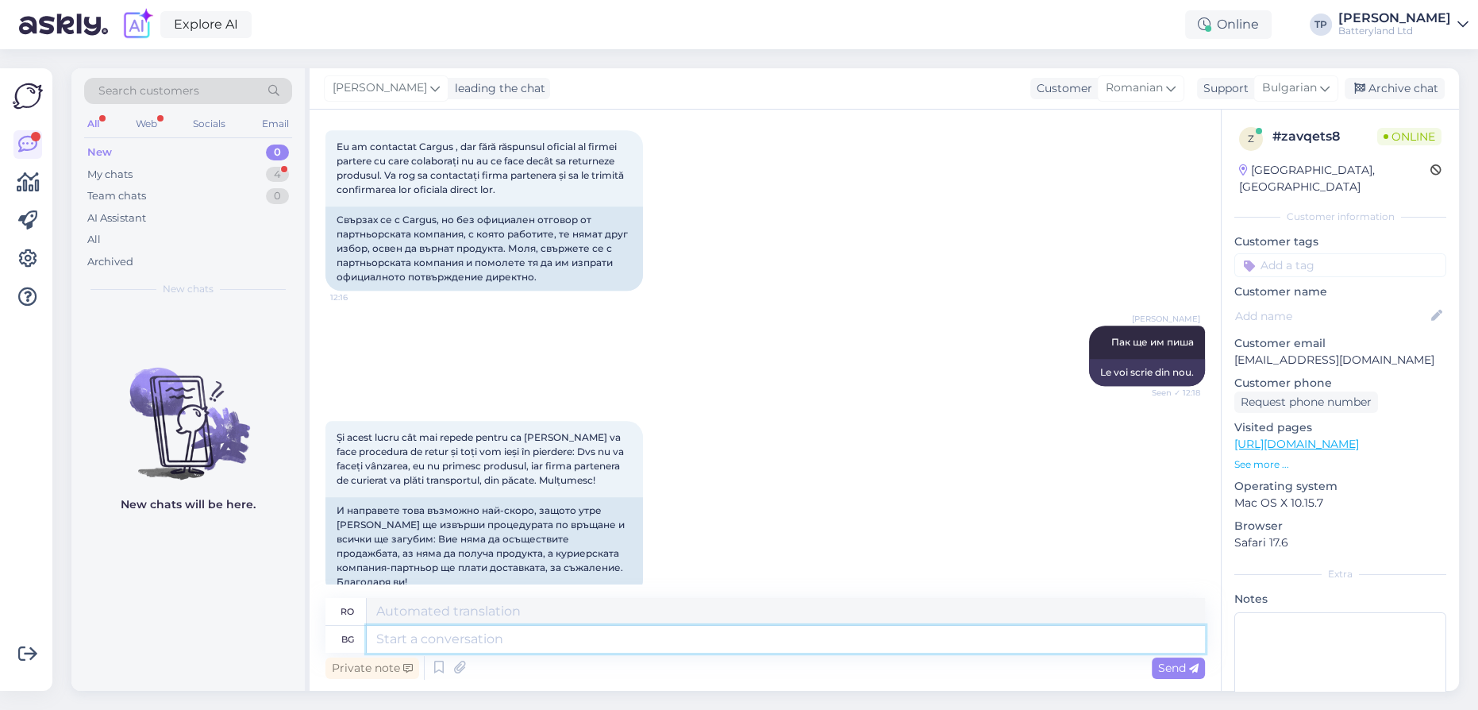
click at [451, 645] on textarea at bounding box center [786, 639] width 838 height 27
type textarea "Пак"
type textarea "Din nou"
type textarea "Пак ще"
type textarea "Voi face din nou"
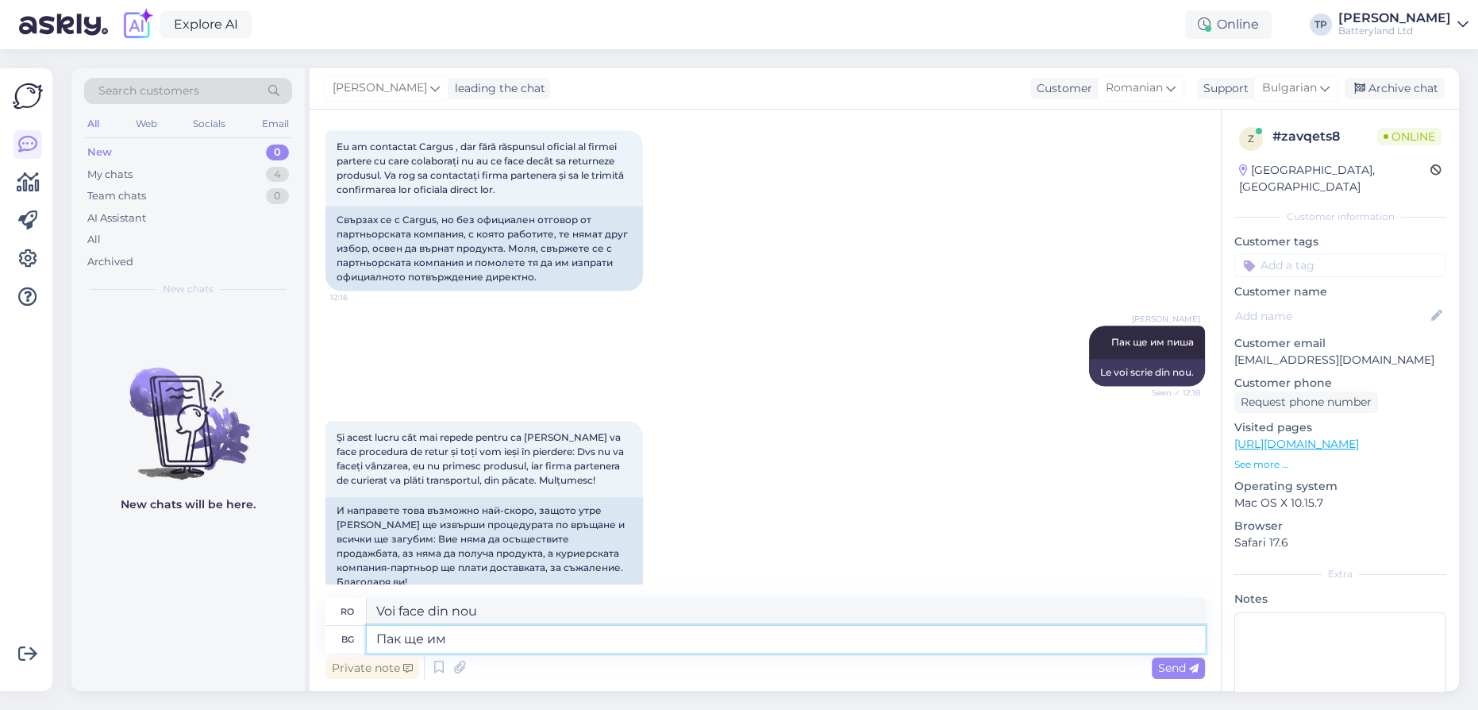
type textarea "Пак ще им п"
type textarea "Le voi da din nou."
type textarea "Пак ще им пиша"
type textarea "Le voi scrie din nou."
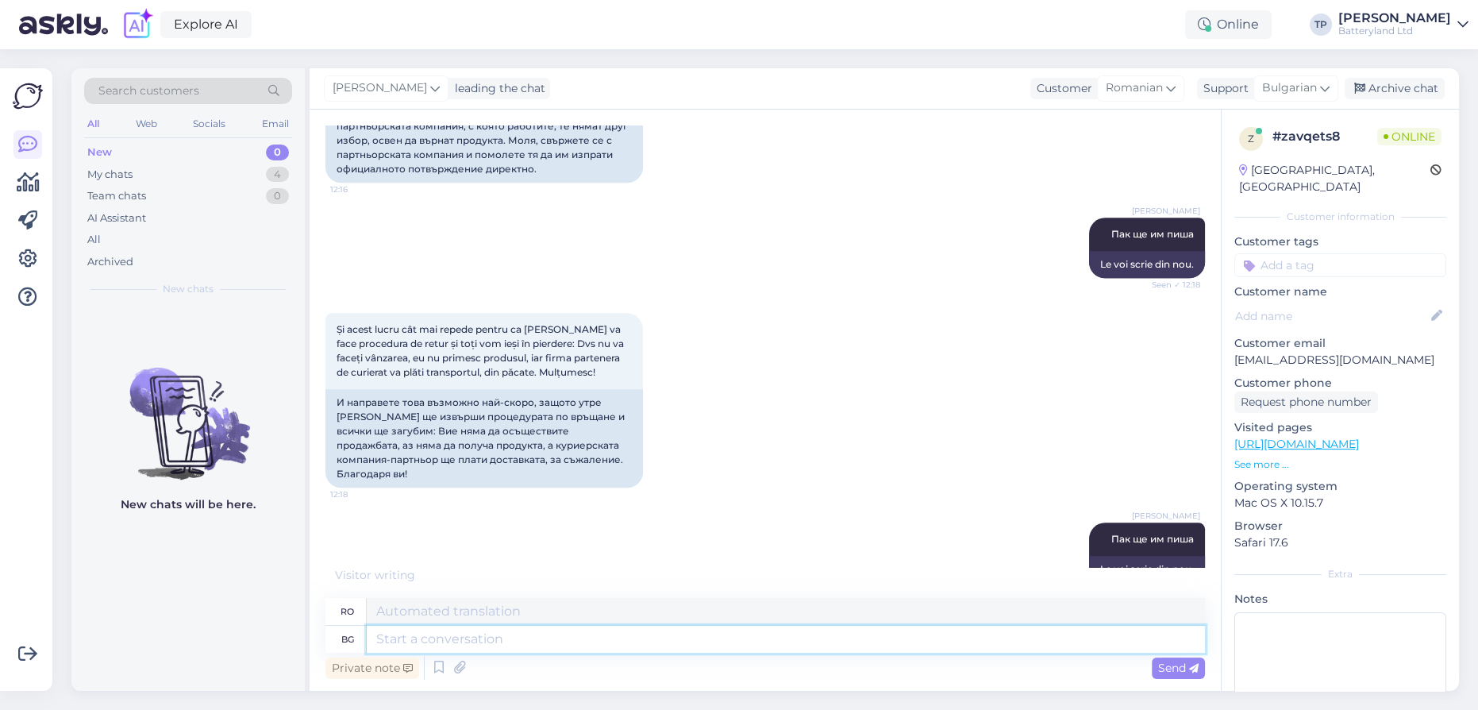
scroll to position [2121, 0]
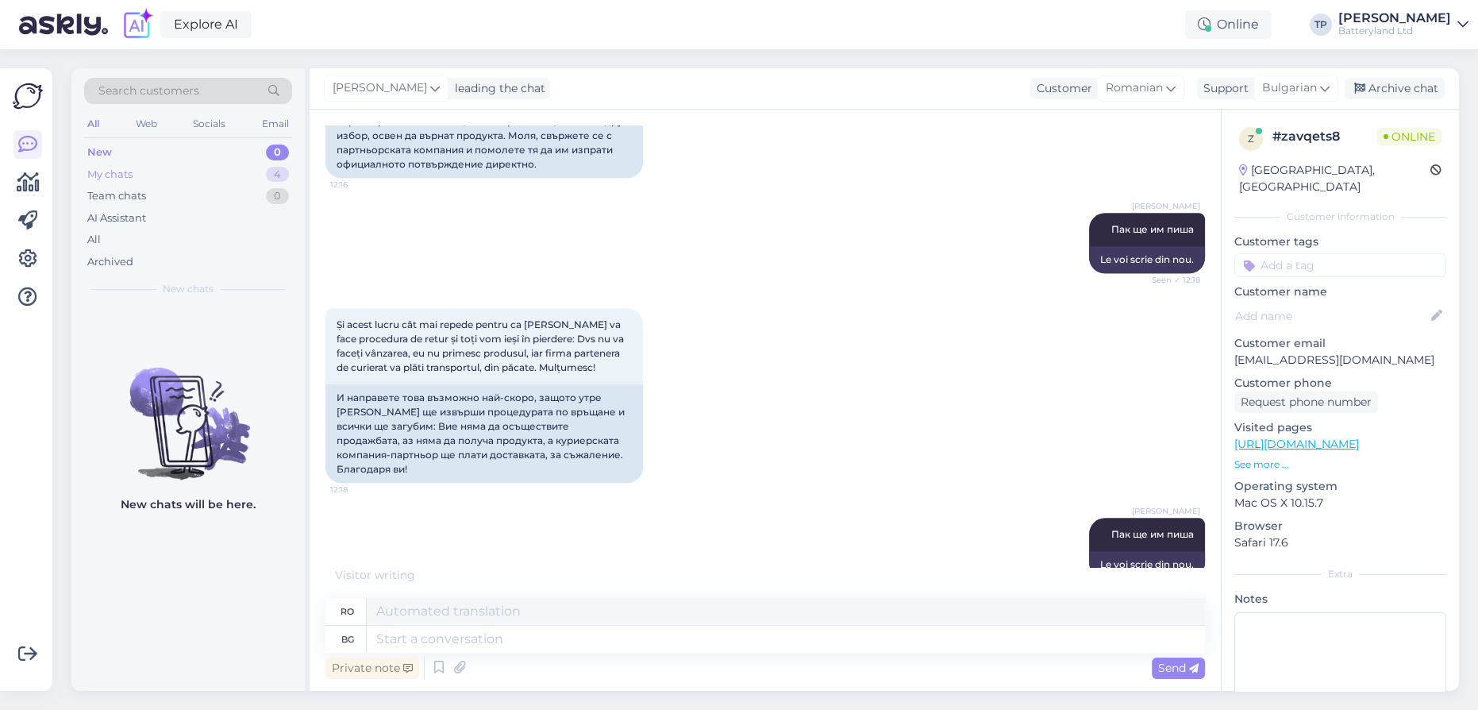
click at [233, 173] on div "My chats 4" at bounding box center [188, 175] width 208 height 22
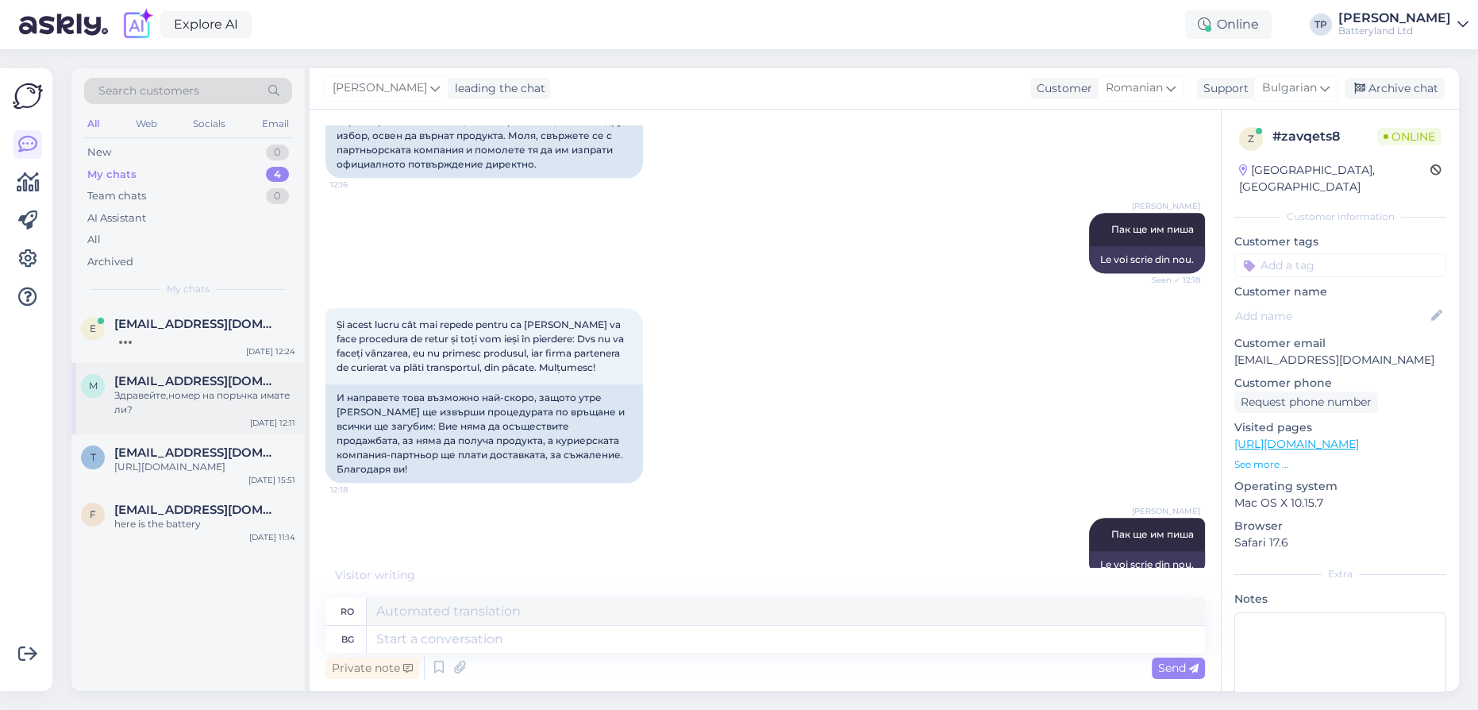
click at [239, 395] on div "m [EMAIL_ADDRESS][DOMAIN_NAME] Здравейте,номер на поръчка имате ли? [DATE] 12:11" at bounding box center [187, 398] width 233 height 71
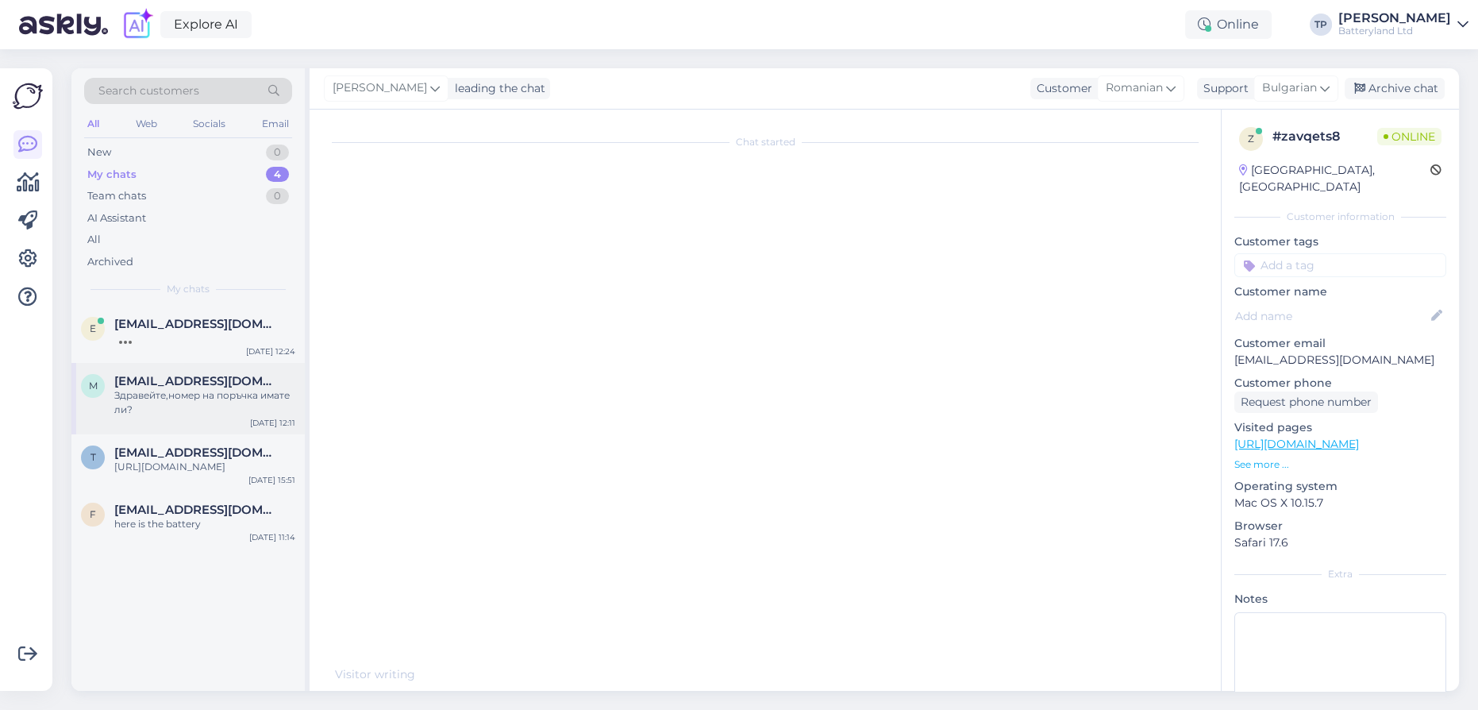
scroll to position [0, 0]
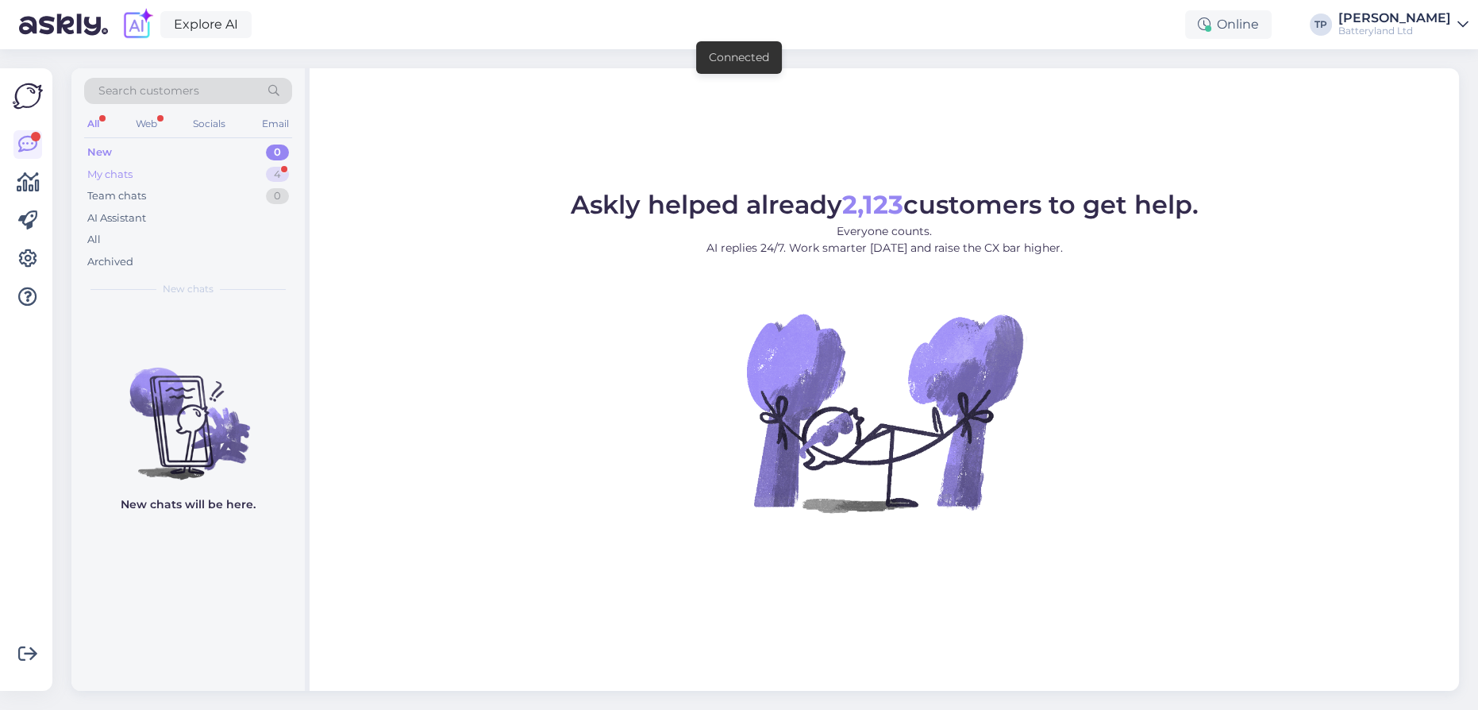
click at [208, 167] on div "My chats 4" at bounding box center [188, 175] width 208 height 22
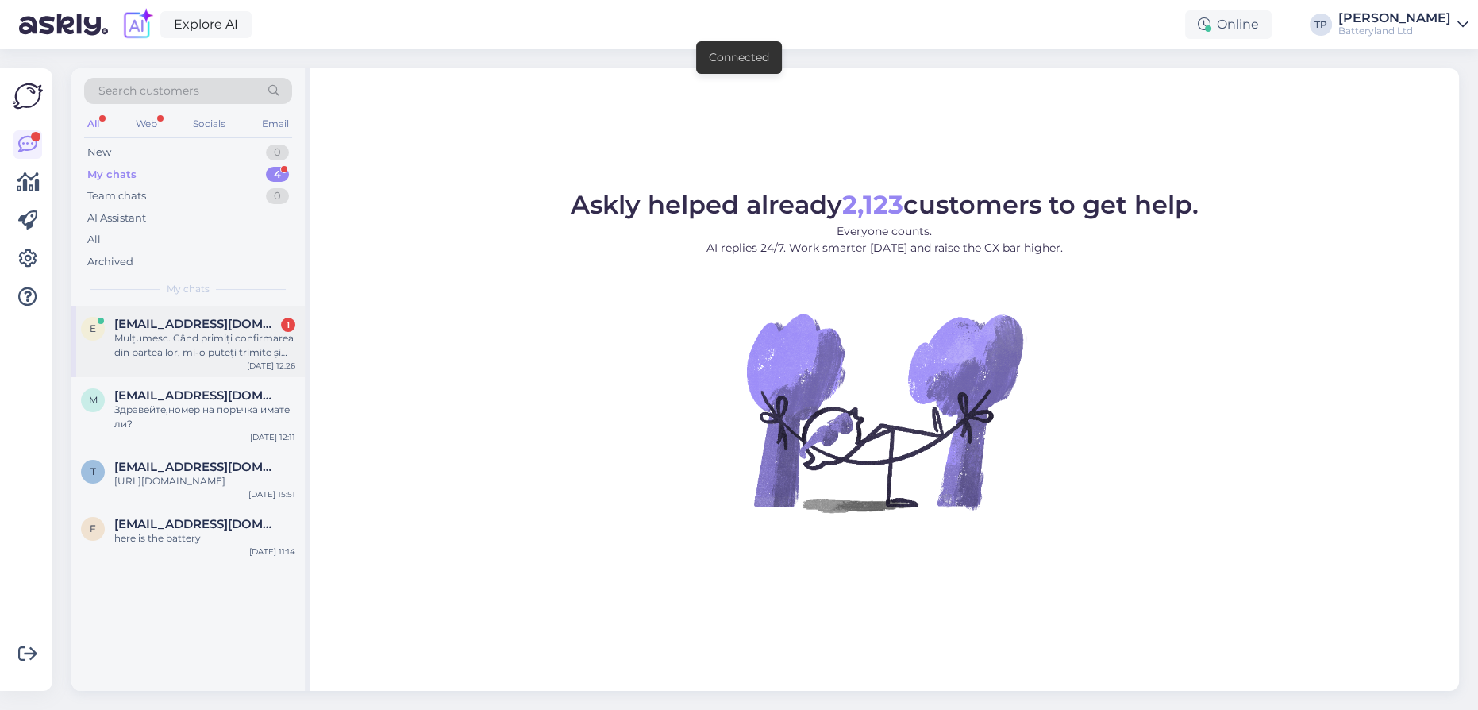
click at [210, 327] on span "[EMAIL_ADDRESS][DOMAIN_NAME]" at bounding box center [196, 324] width 165 height 14
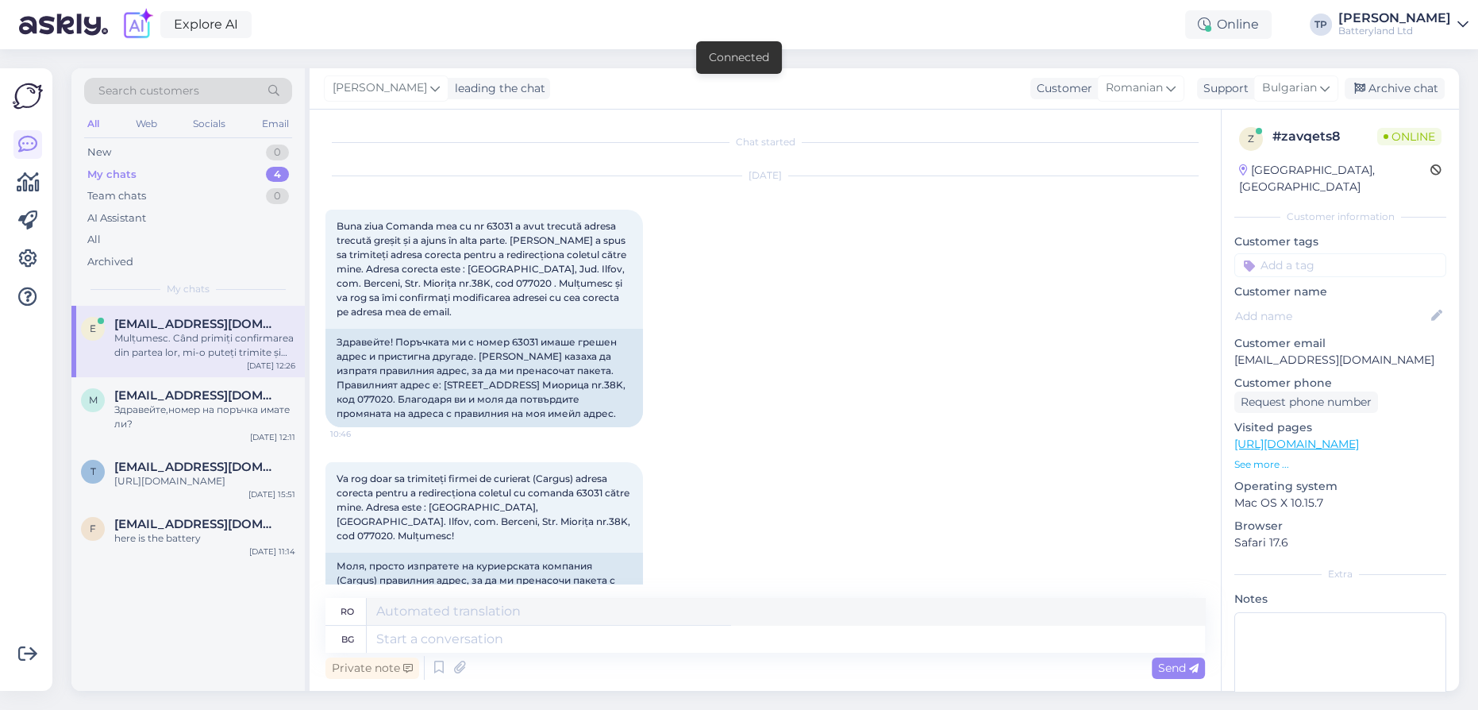
scroll to position [2242, 0]
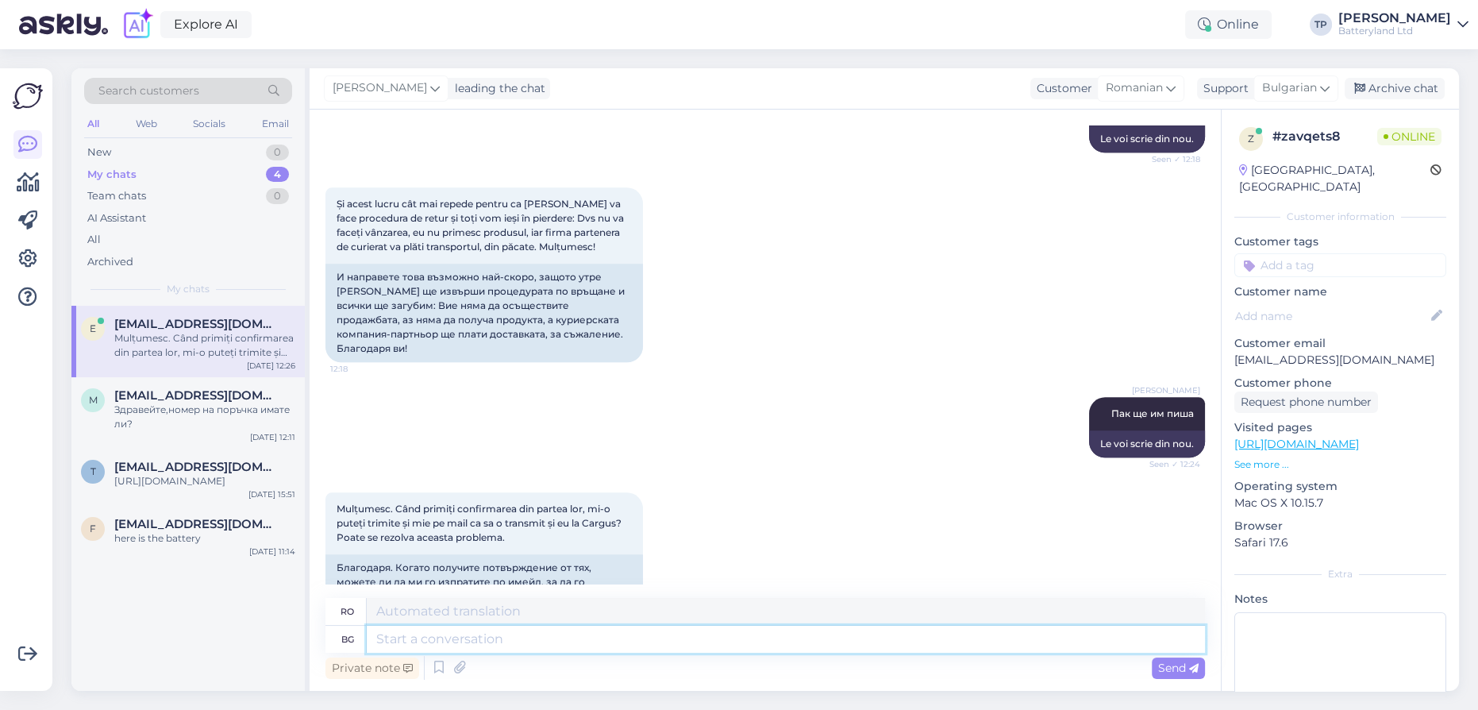
click at [392, 642] on textarea at bounding box center [786, 639] width 838 height 27
type textarea "N"
type textarea "Няма"
type textarea "Nici unul"
type textarea "Няма да"
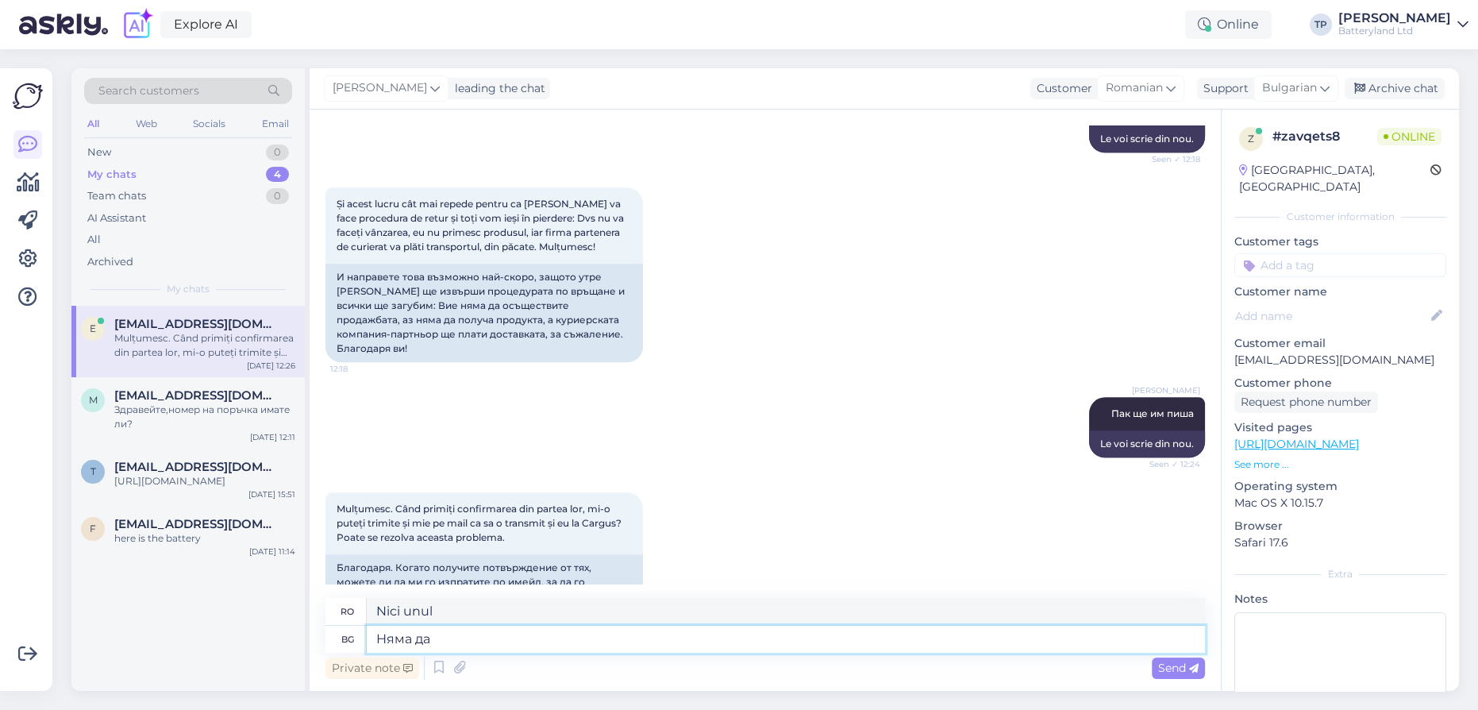
type textarea "Nu voi"
type textarea "Няма да им"
type textarea "Nu le voi da"
type textarea "Няма да им свърши"
type textarea "Nu se vor epuiza."
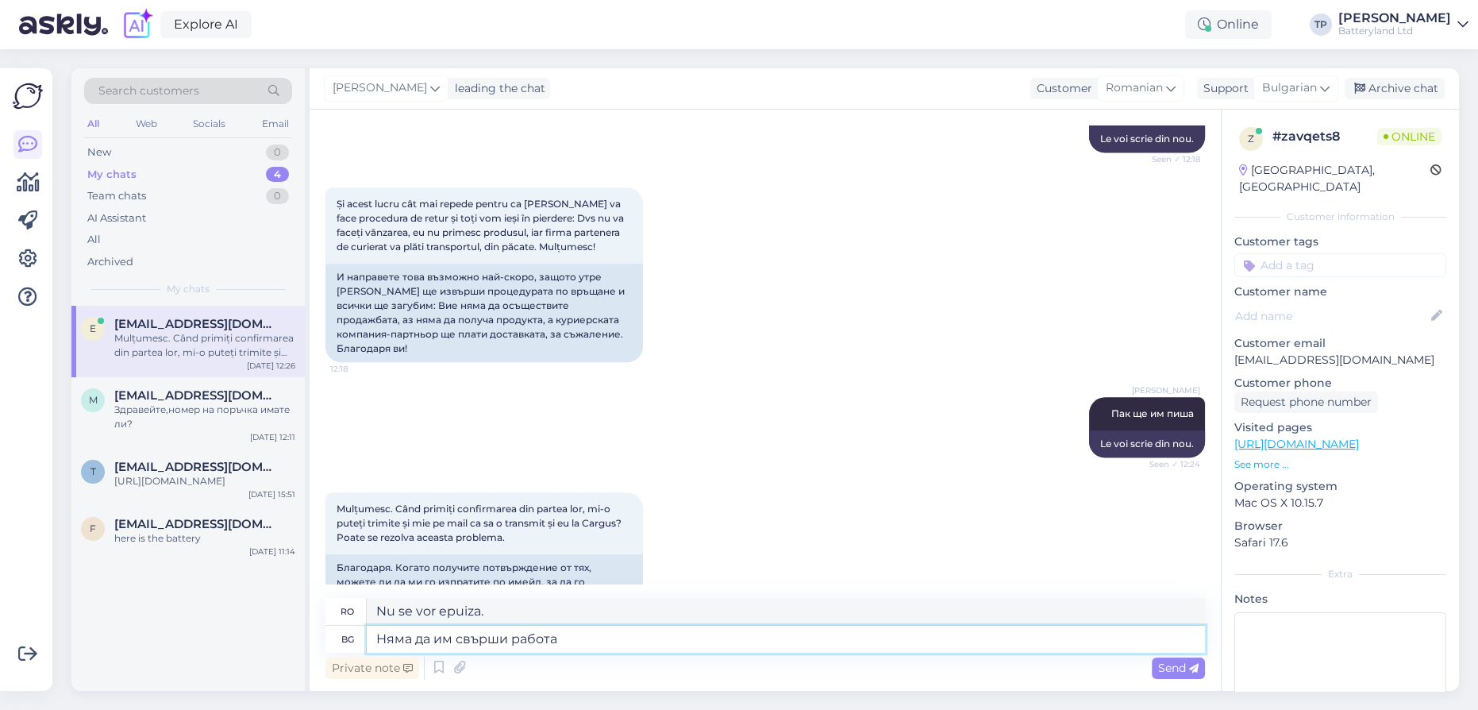
type textarea "Няма да им свърши работа з"
type textarea "Nu va funcționa pentru ei."
type textarea "Няма да им свърши работа защото"
type textarea "Nu va funcționa pentru ei pentru că"
type textarea "Няма да им свърши работа защото е н"
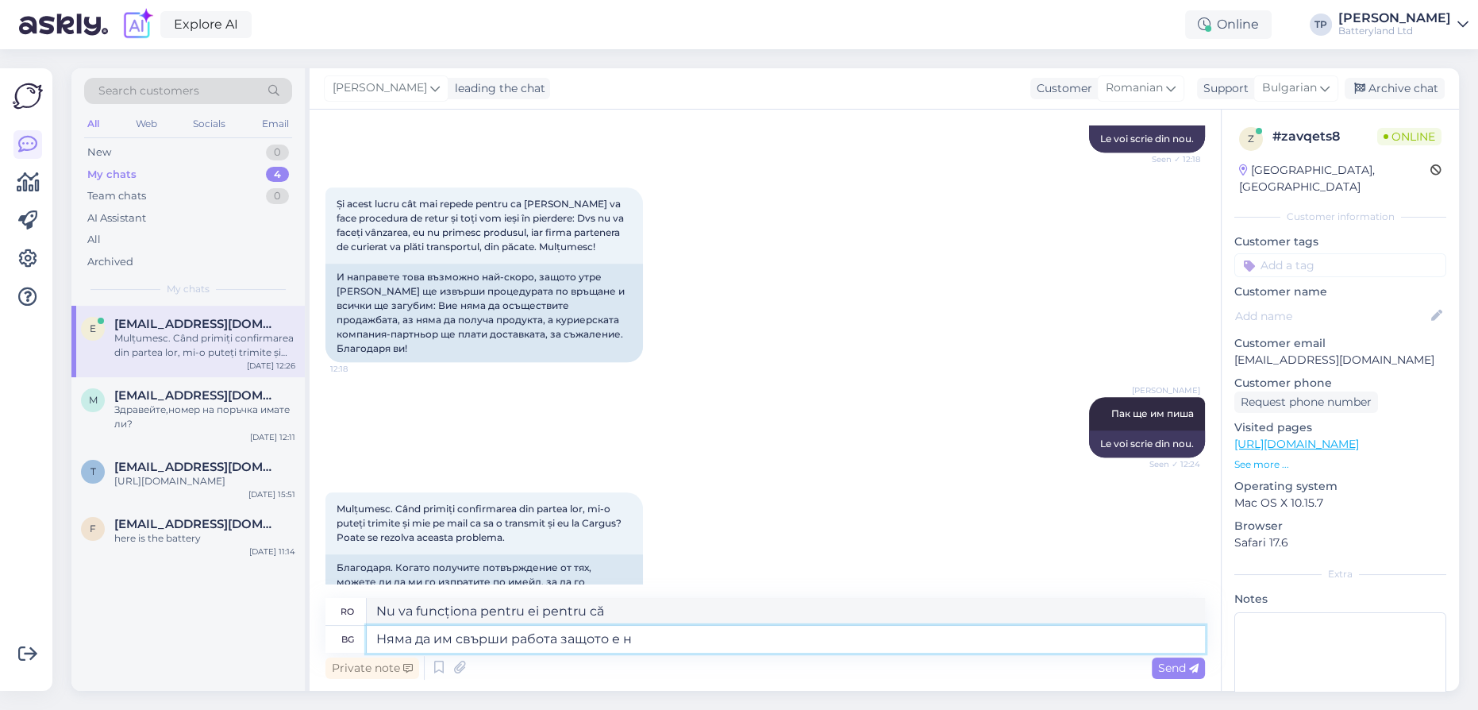
type textarea "Nu va funcționa pentru ei pentru că este"
type textarea "Няма да им свърши работа защото е на"
type textarea "Nu va funcționa pentru ei pentru că este activat"
type textarea "Няма да им свърши работа защото е на бъ"
type textarea "Nu va funcționa pentru ei pentru că este pe b"
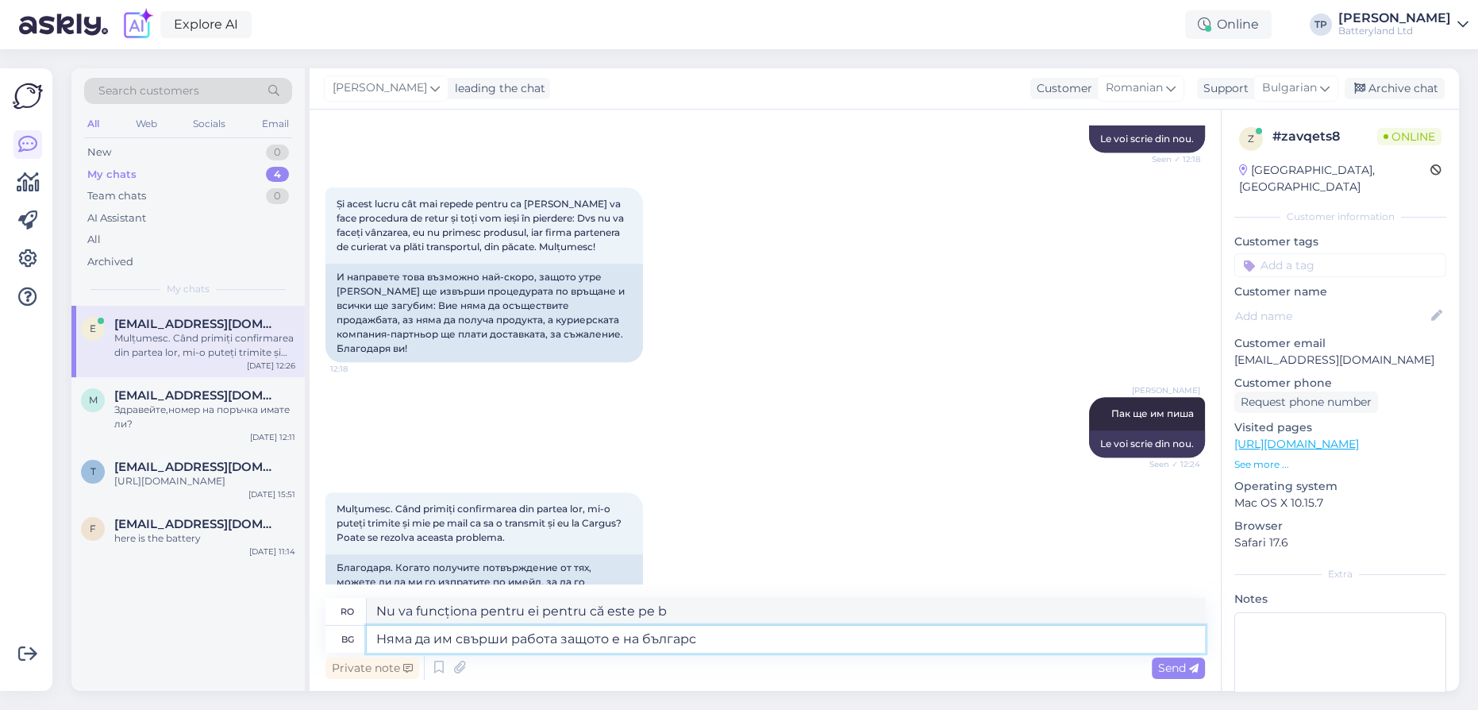
type textarea "Няма да им свърши работа защото е на българск"
type textarea "Nu va funcționa pentru ei pentru că e în bulgară."
type textarea "Няма да им свърши работа защото е на български език"
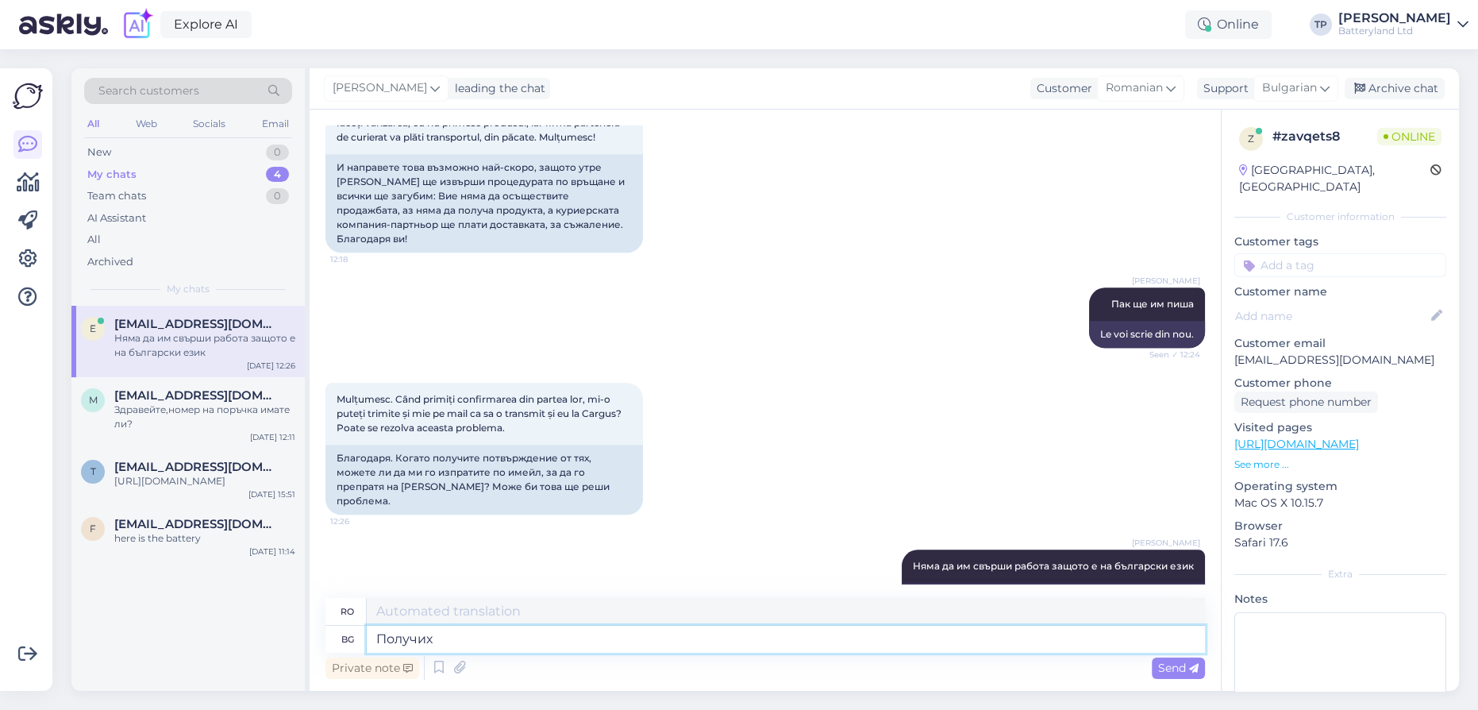
type textarea "Получих"
type textarea "Am primit"
type textarea "Получих потвърждения"
type textarea "Am primit confirmări"
type textarea "Получих потвърждения от т"
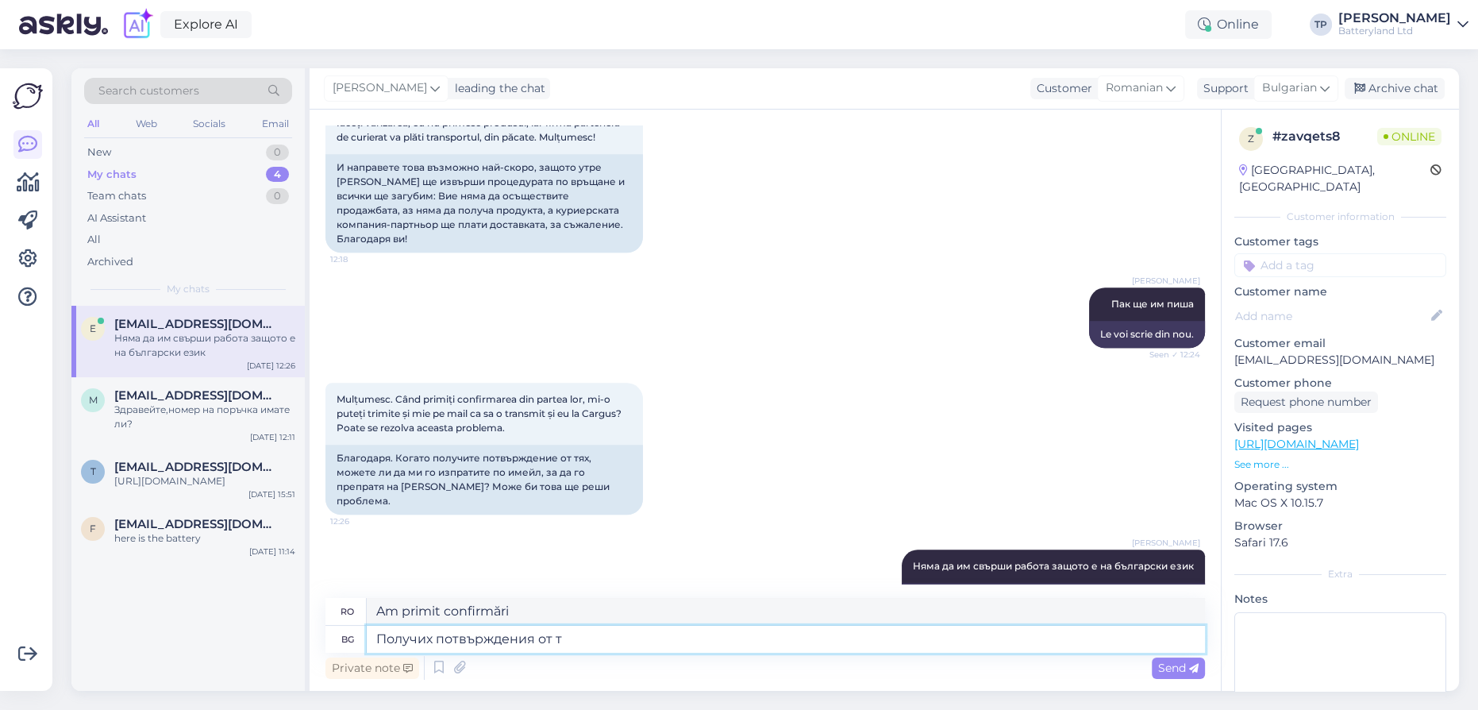
type textarea "Am primit confirmări de la"
type textarea "Получих потвърждения от тв"
type textarea "Am primit confirmări de la televizor"
type textarea "Получих потвърждения от тях"
type textarea "Am primit confirmări de la ei."
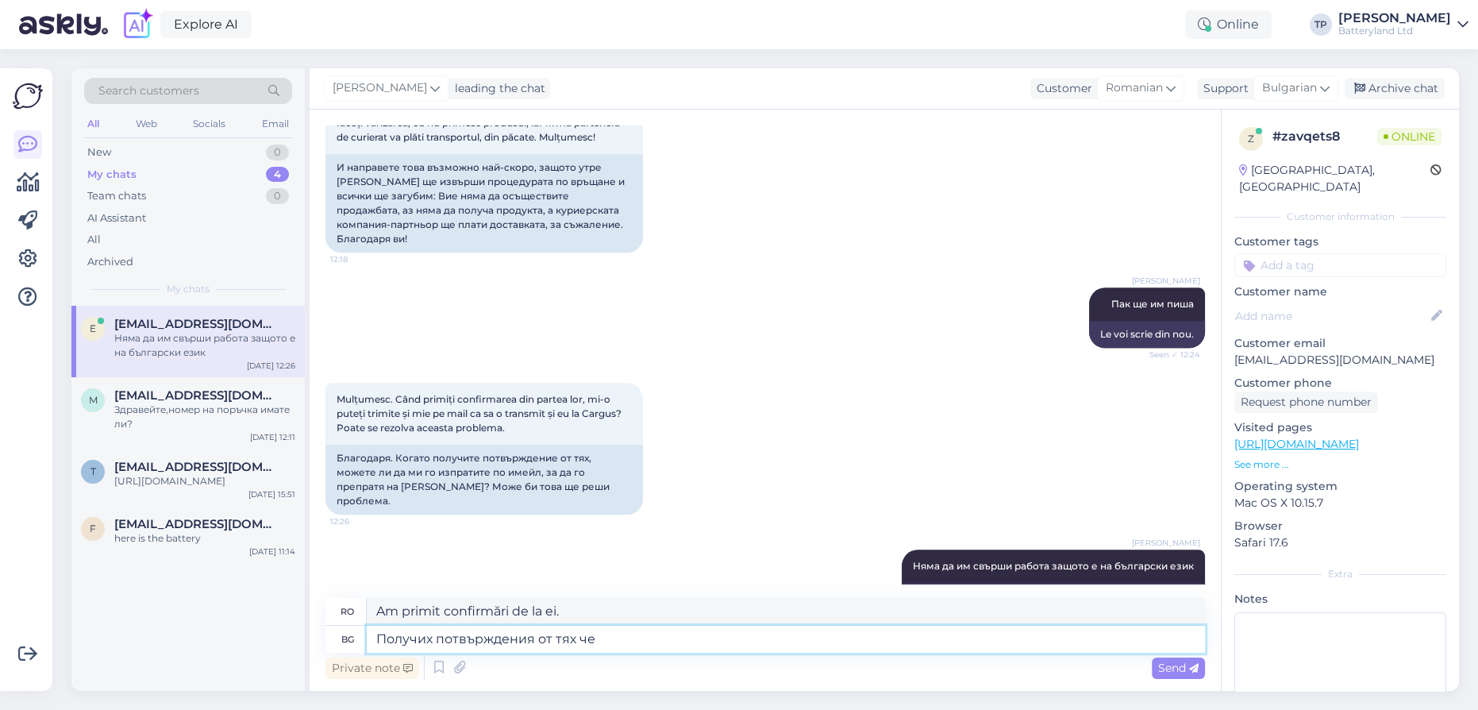
type textarea "Получих потвърждения от тях че с"
type textarea "Am primit confirmarea de la ei că"
type textarea "Получих потвърждения от тях че са"
type textarea "Am primit confirmarea de la ei că sunt"
type textarea "Получих потвърждения от тях че са им"
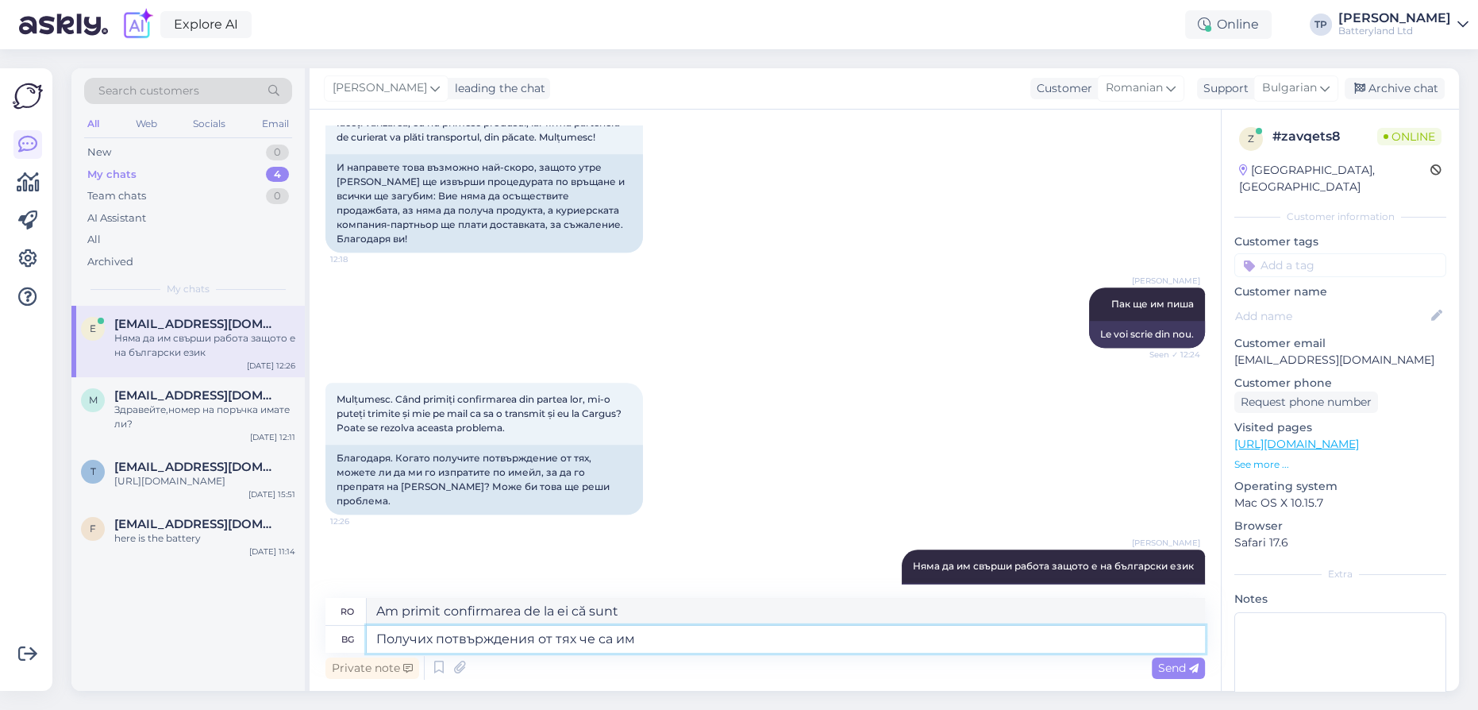
type textarea "Am primit confirmarea de la ei că ei"
type textarea "Получих потвърждения от тях че са им писали з"
type textarea "Am primit confirmarea de la ei că le-au scris."
type textarea "Получих потвърждения от тях че са им писали за п"
type textarea "Am primit confirmarea de la ei că le-au scris despre"
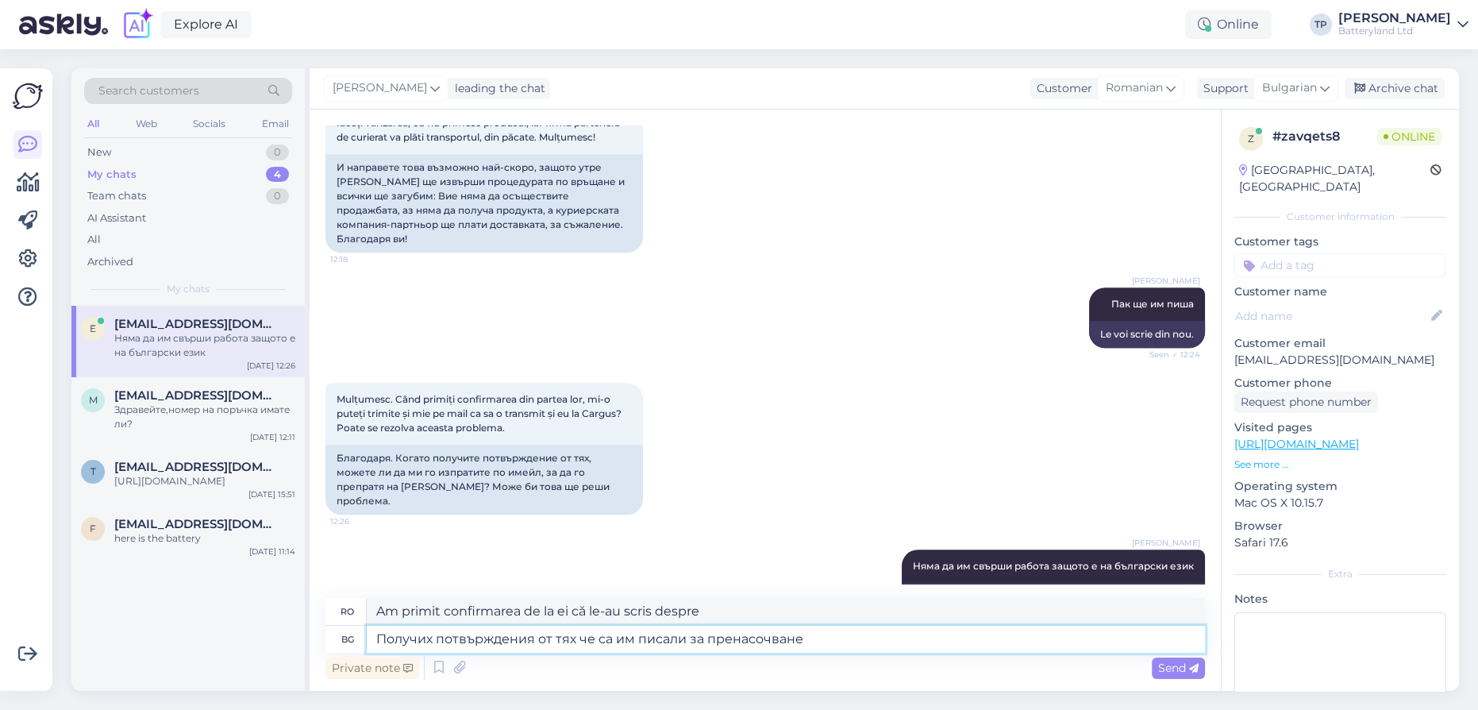
type textarea "Получих потвърждения от тях че са им писали за пренасочване н"
type textarea "Am primit confirmarea de la ei că le-au scris despre redirecționare."
type textarea "Получих потвърждения от тях че са им писали за пренасочване на п"
type textarea "Am primit confirmarea de la ei că le-au scris despre redirecționarea"
type textarea "Получих потвърждения от тях че са им писали за пренасочване на пратка с"
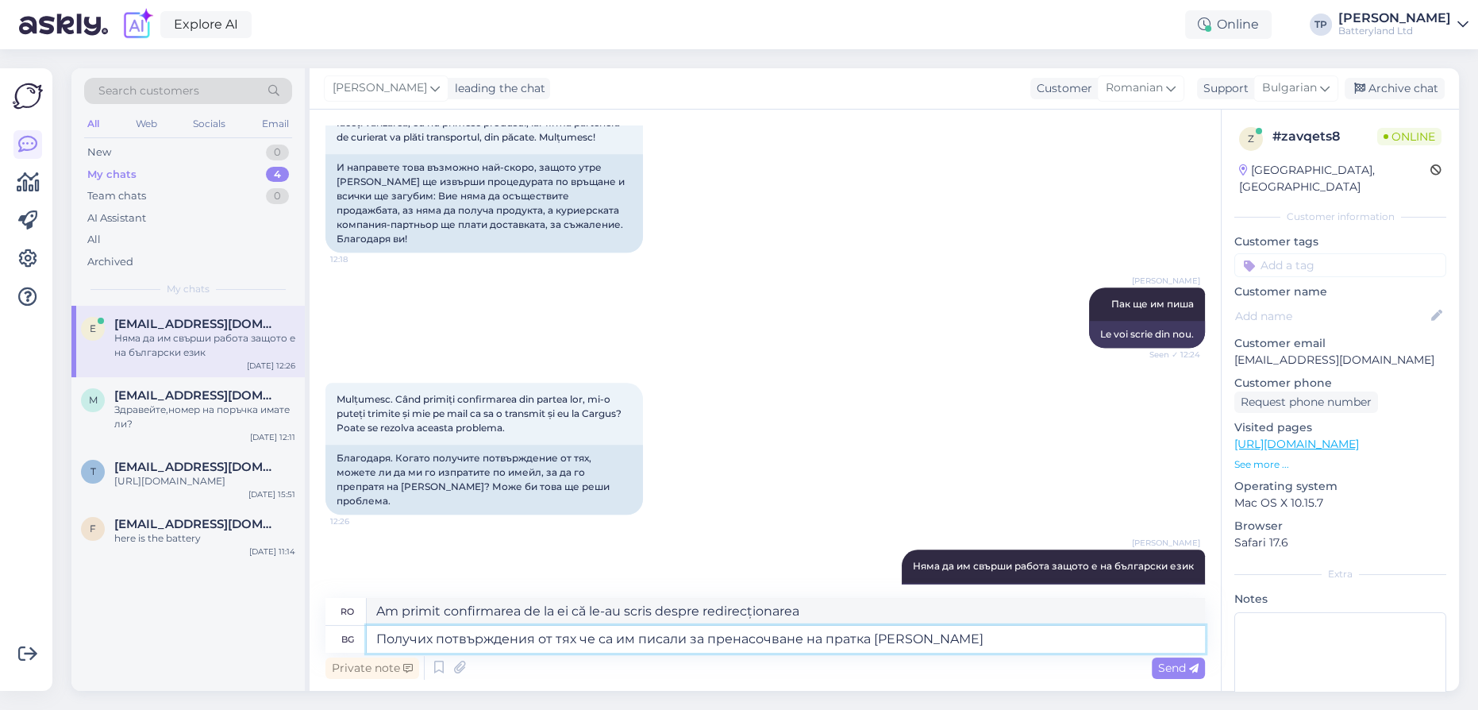
type textarea "Am primit confirmarea de la ei că le-au scris despre redirecționarea transportu…"
type textarea "Получих потвърждения от тях че са им писали за пренасочване на пратка с"
type textarea "Am primit confirmarea de la ei că le-au scris despre redirecționarea unei exped…"
type textarea "Получих потвърждения от тях че са им писали за пренасочване на пратка с правилн…"
type textarea "Am primit confirmarea de la ei că le-au scris despre redirecționarea expedierii…"
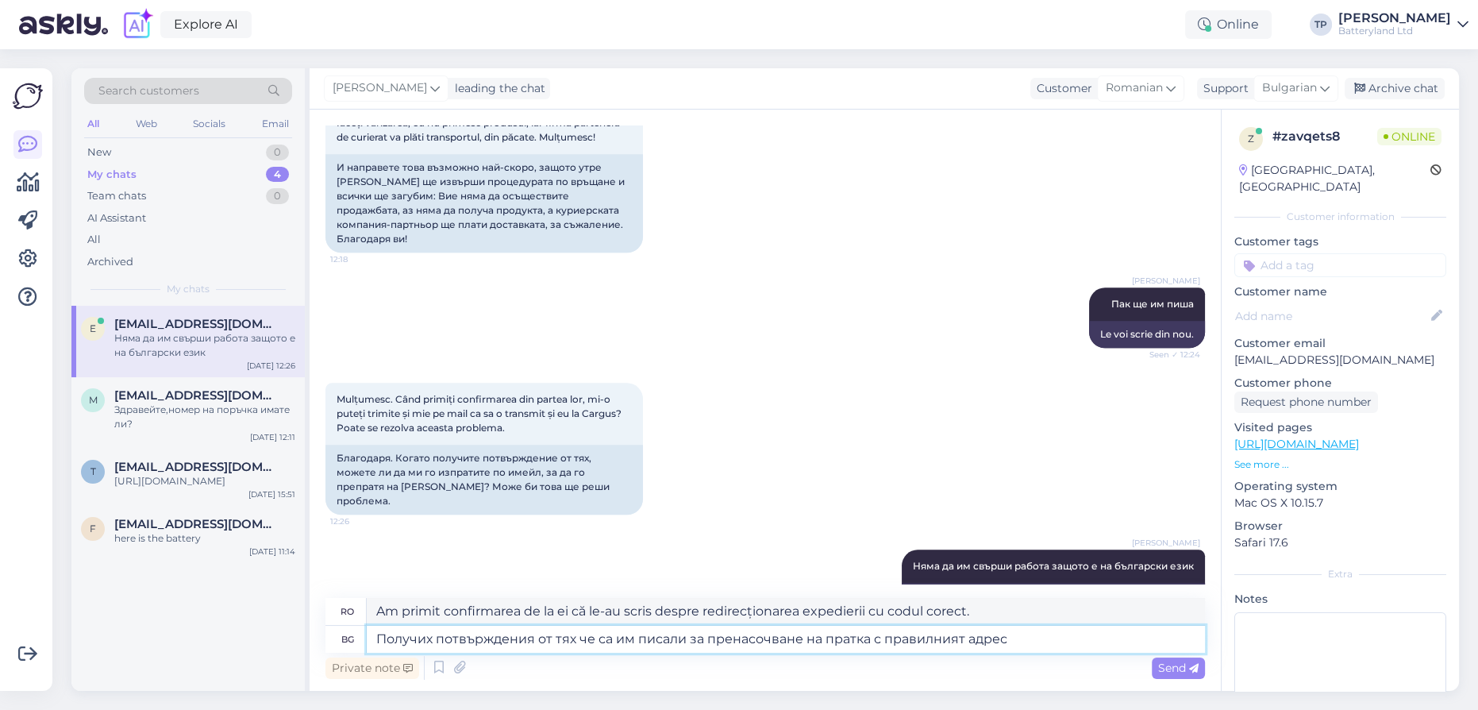
type textarea "Получих потвърждения от тях че са им писали за пренасочване на пратка с правилн…"
type textarea "Am primit confirmarea de la ei că le-au scris despre redirecționarea expedierii…"
type textarea "Получих потвърждения от тях че са им писали за пренасочване на пратка с правилн…"
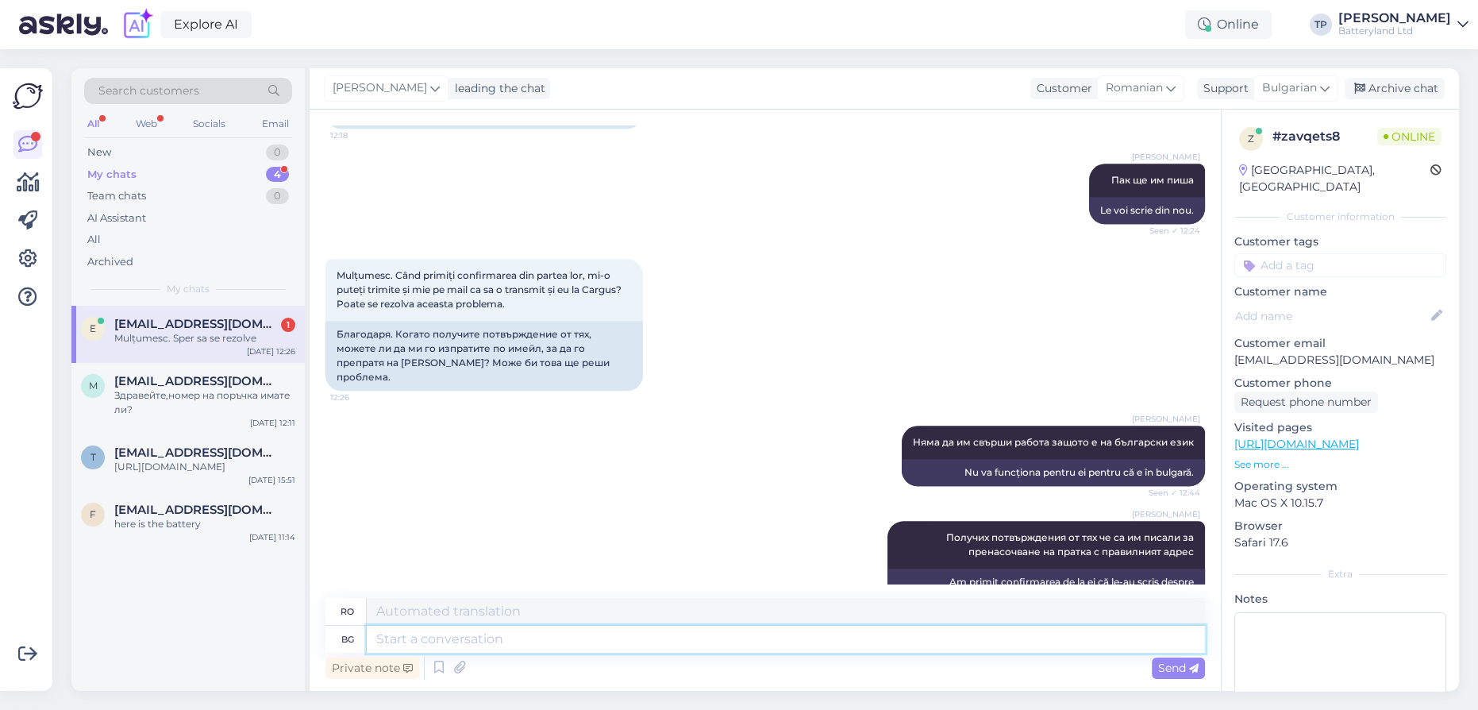
scroll to position [2571, 0]
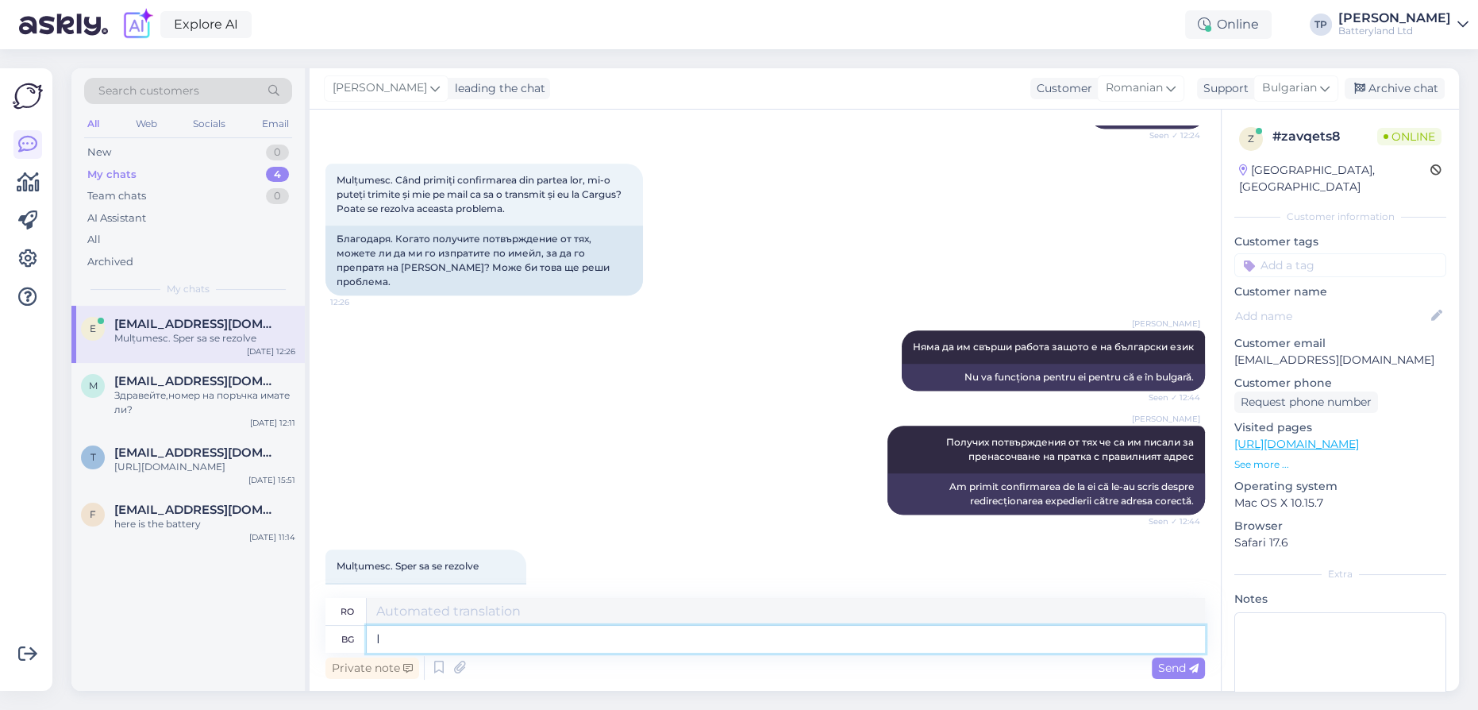
type textarea "I"
type textarea "Eu"
type textarea "I nie"
type textarea "Eu nu"
type textarea "I nie towa se"
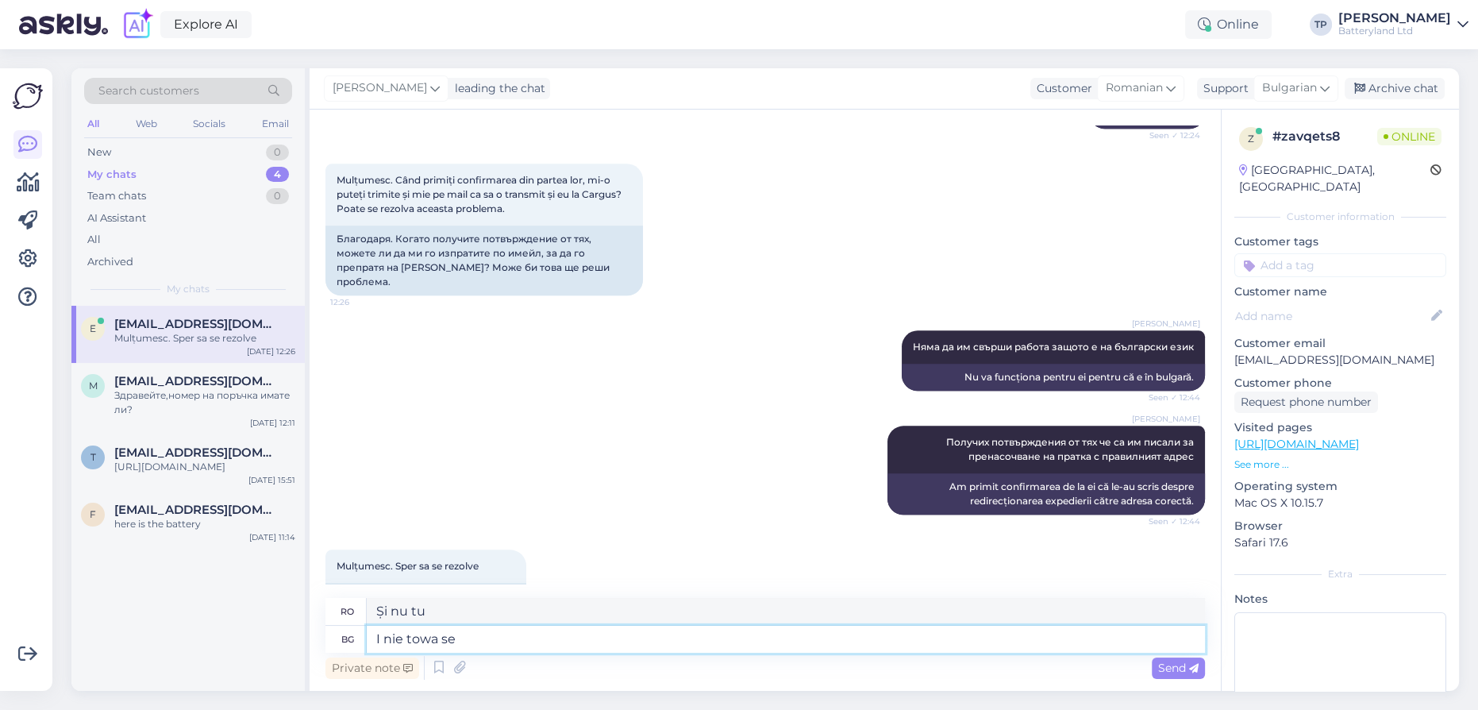
type textarea "Și nu ești tu"
type textarea "I nie towa se nadqwamwe"
type textarea "Și nu ești binevenit."
type textarea "I nie tow"
type textarea "Și nu ești tu"
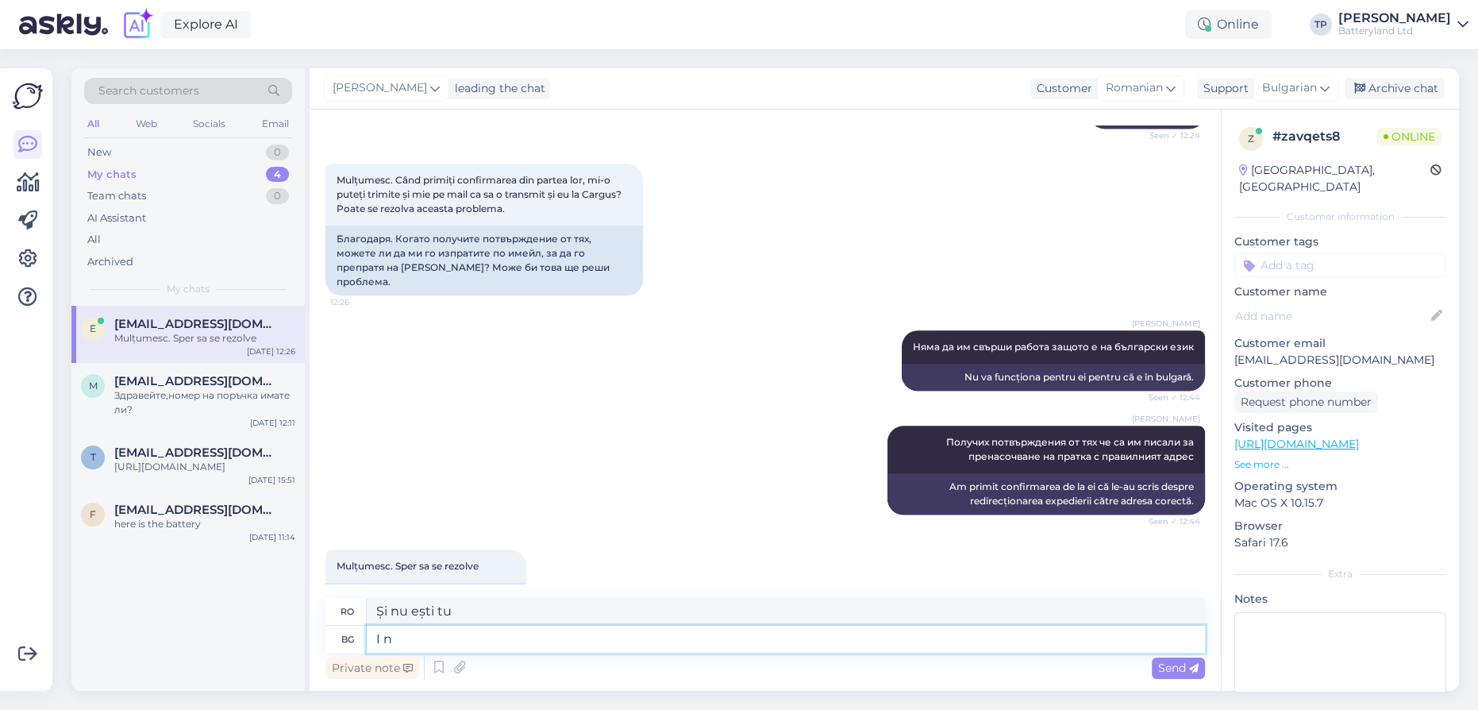
type textarea "I"
type textarea "Eu nu"
type textarea "I"
type textarea "Și nu tu"
type textarea "Eu"
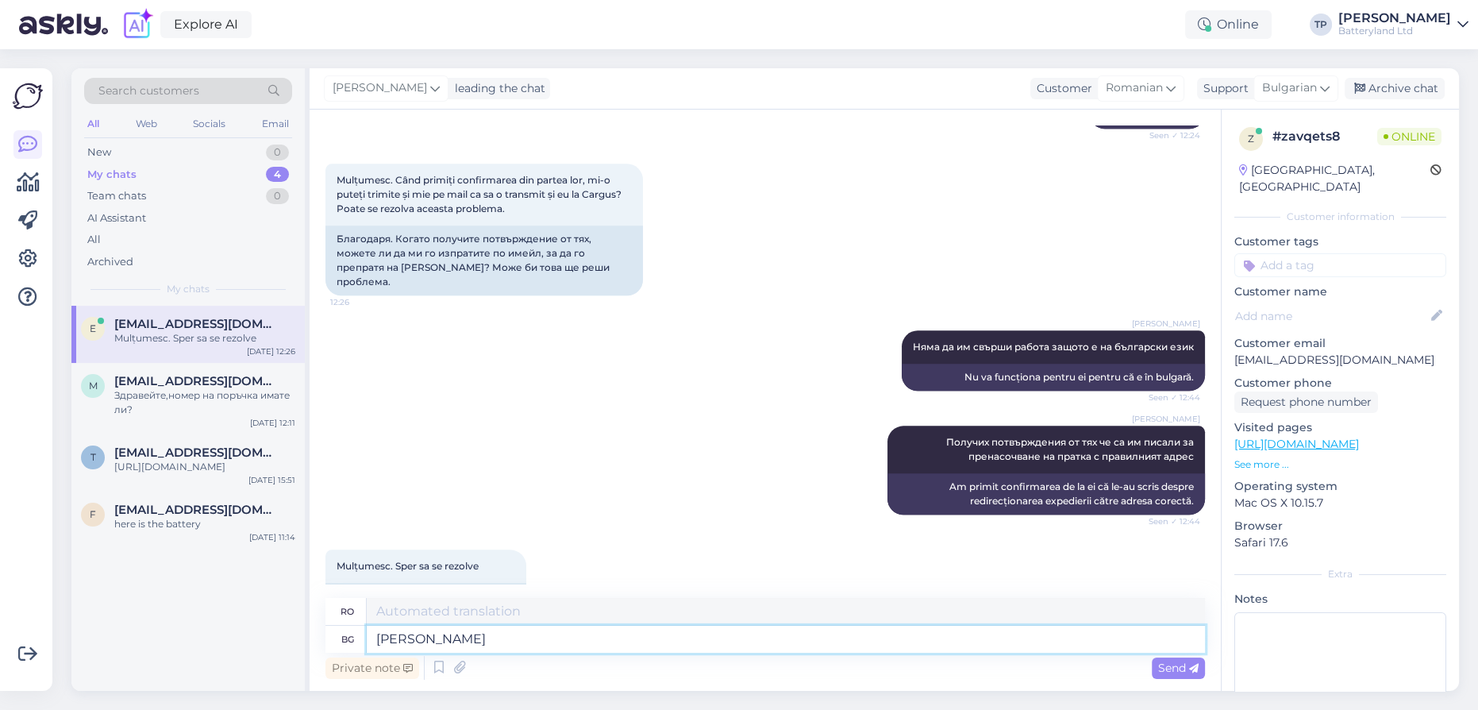
type textarea "И н"
type textarea "Şi"
type textarea "И ние т"
type textarea "Și noi"
type textarea "И ние това с"
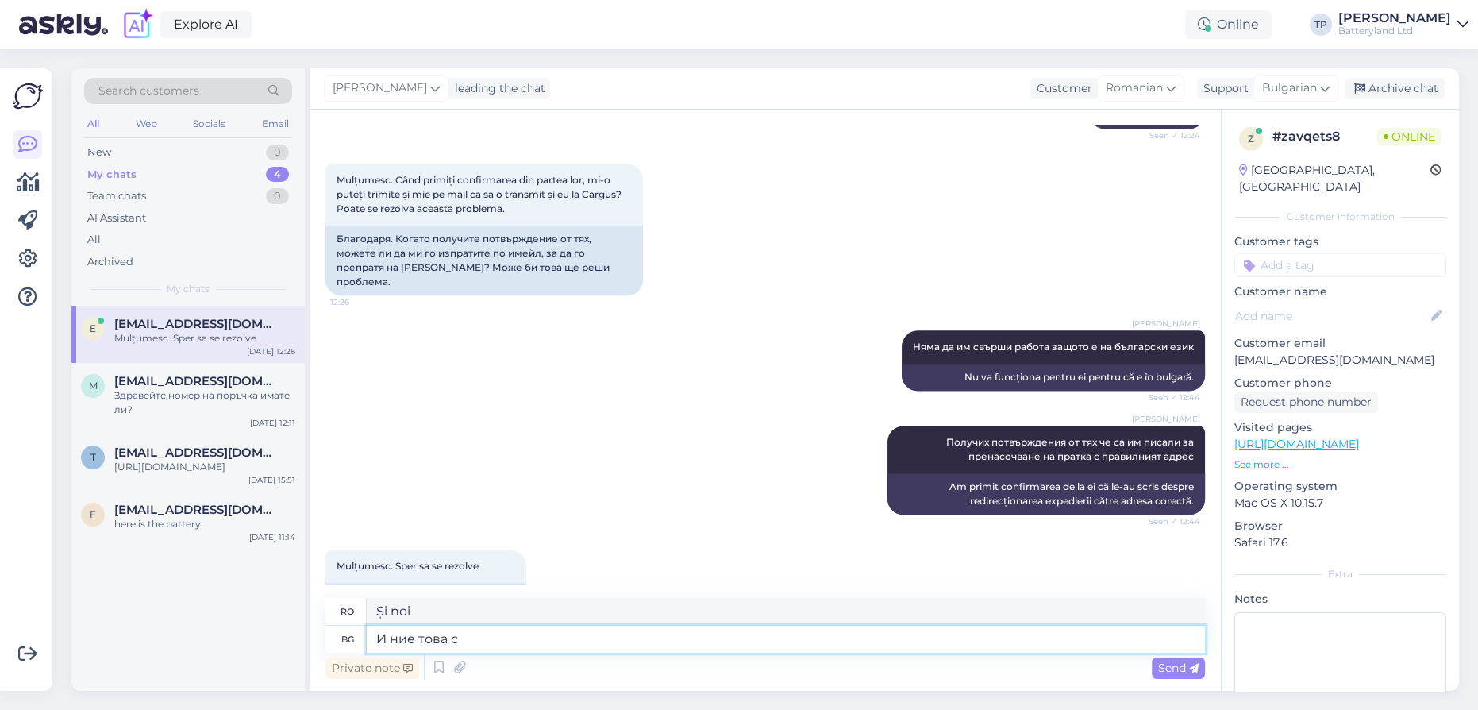
type textarea "Și facem asta"
type textarea "И ние това се"
type textarea "Și noi facem asta."
type textarea "И ние това се надяваме"
type textarea "Și noi sperăm la fel."
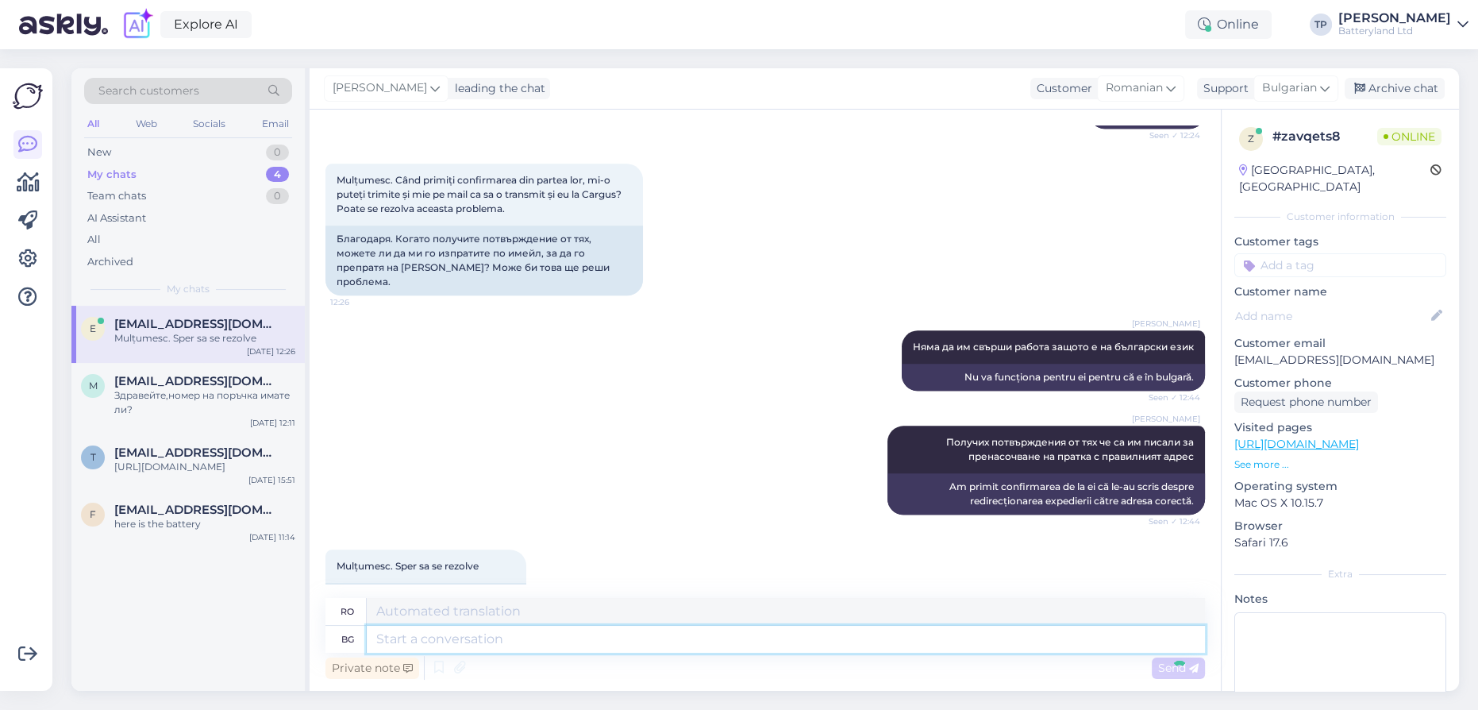
scroll to position [2666, 0]
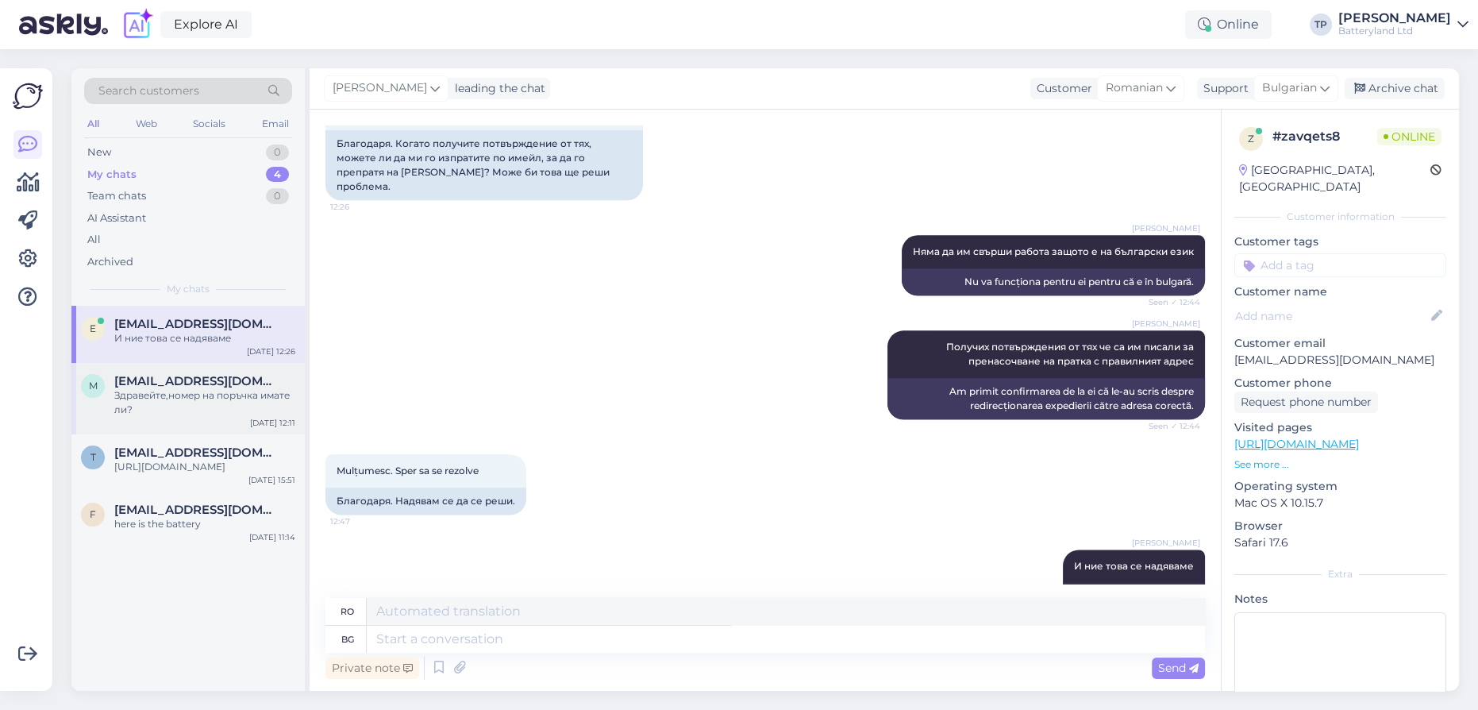
click at [154, 407] on div "m [EMAIL_ADDRESS][DOMAIN_NAME] Здравейте,номер на поръчка имате ли? [DATE] 12:11" at bounding box center [187, 398] width 233 height 71
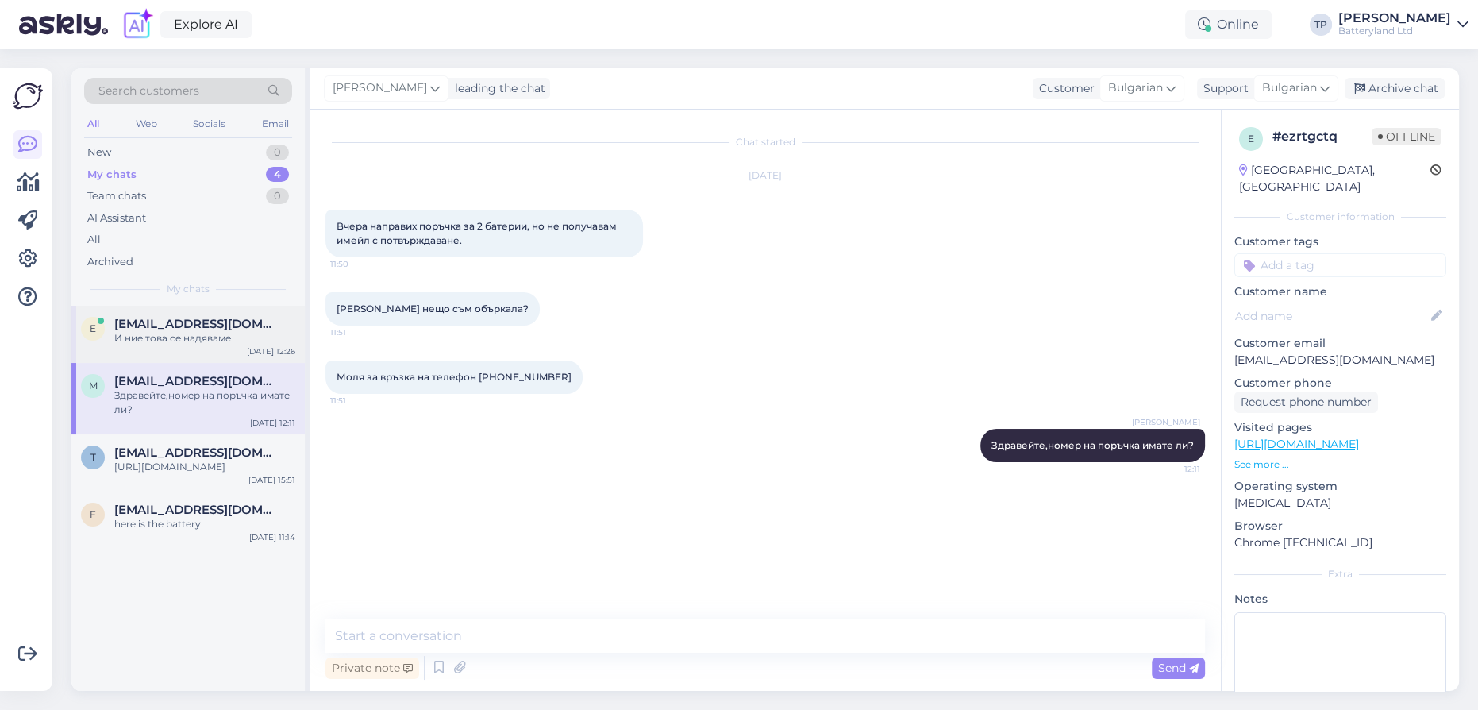
click at [129, 323] on span "[EMAIL_ADDRESS][DOMAIN_NAME]" at bounding box center [196, 324] width 165 height 14
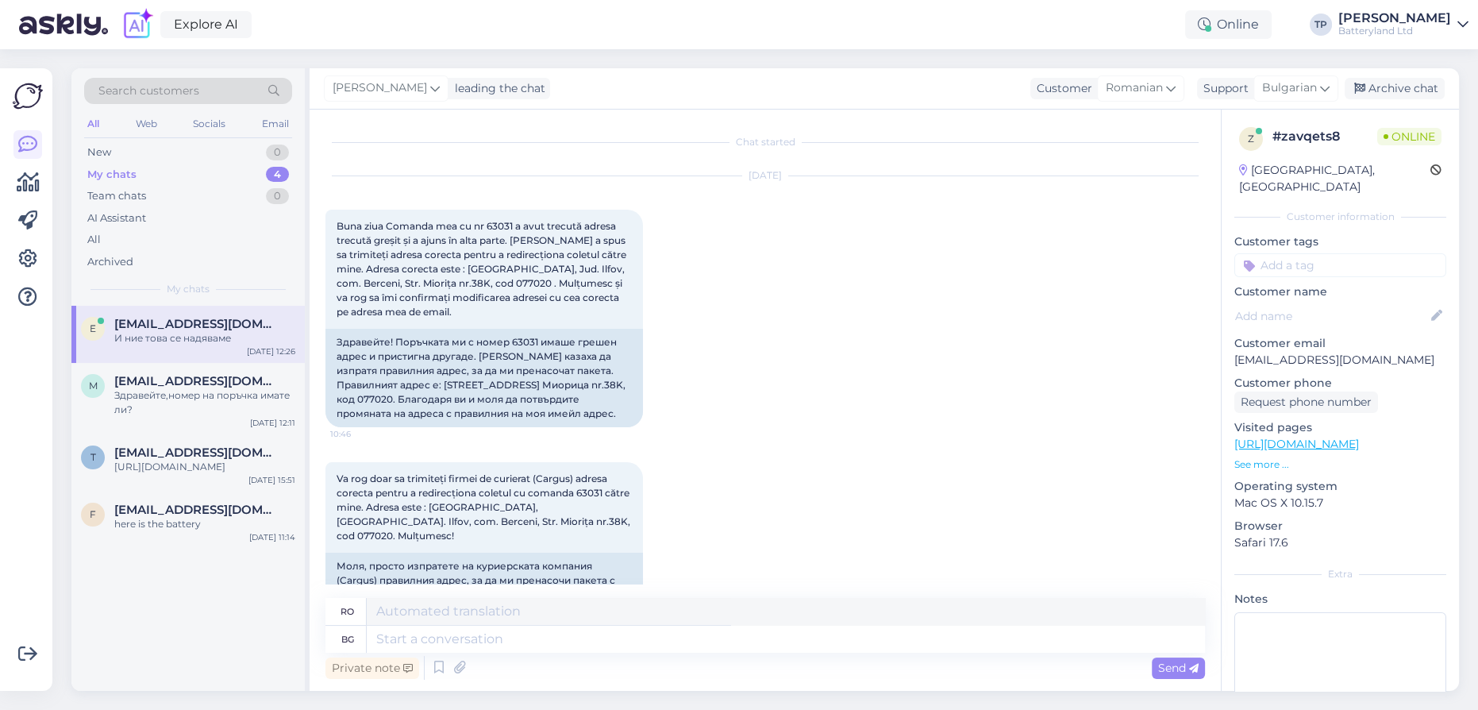
scroll to position [2563, 0]
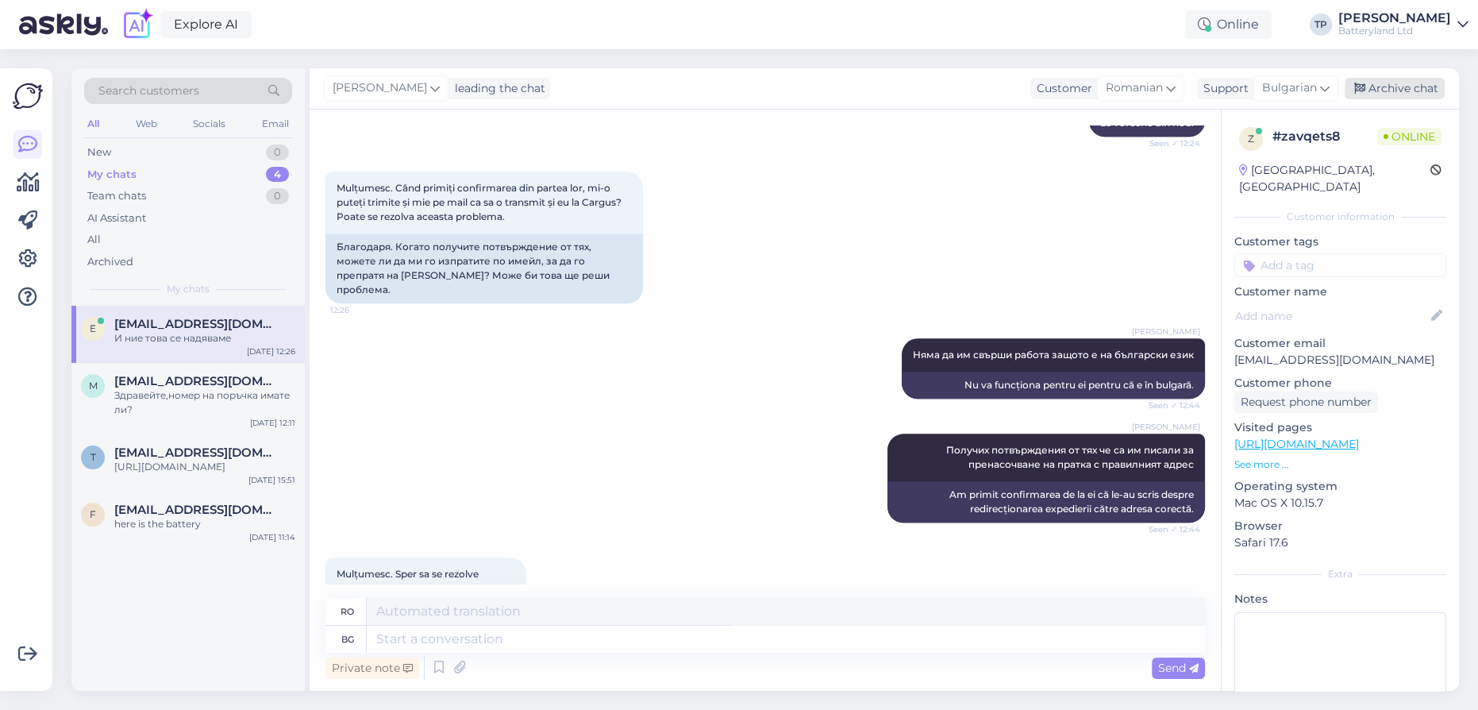
click at [1390, 88] on div "Archive chat" at bounding box center [1395, 88] width 100 height 21
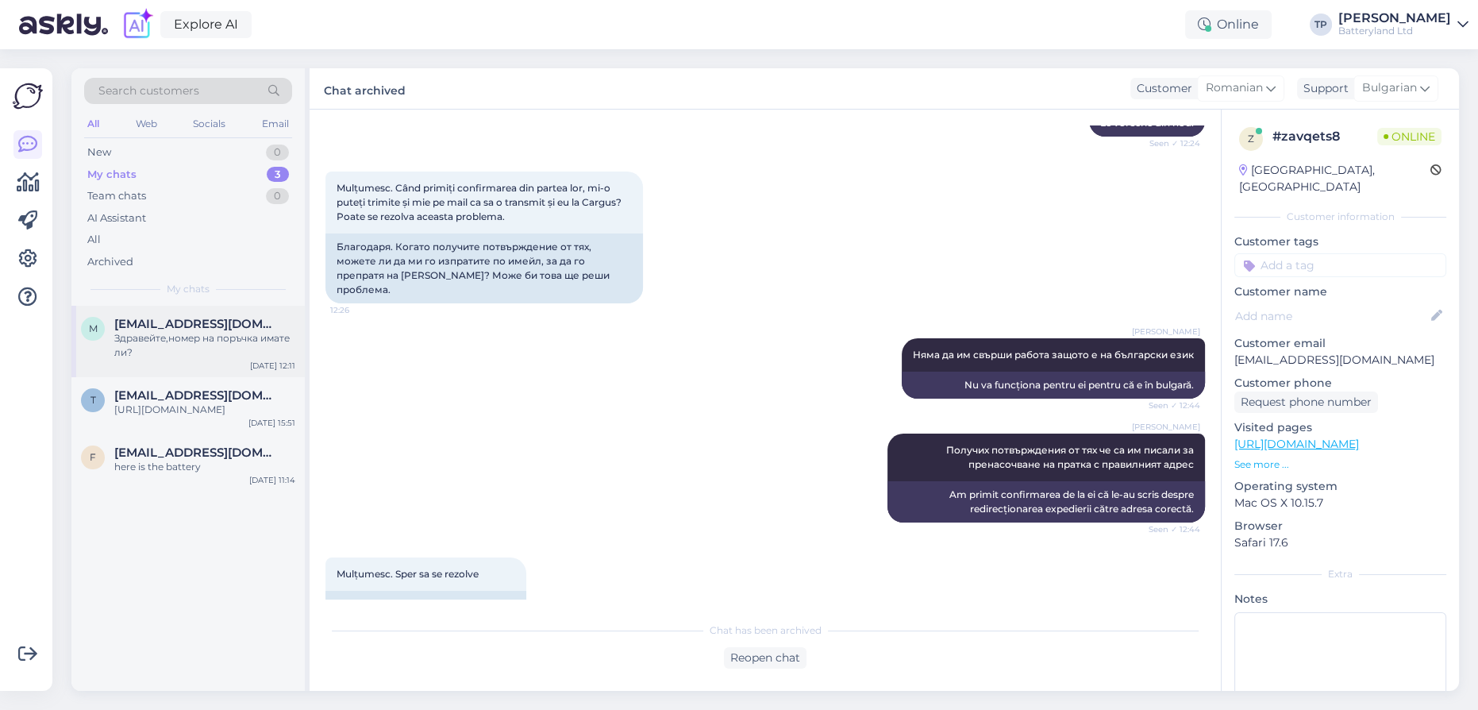
click at [154, 335] on div "m.mincheva18@gmail.com Здравейте,номер на поръчка имате ли?" at bounding box center [204, 338] width 181 height 43
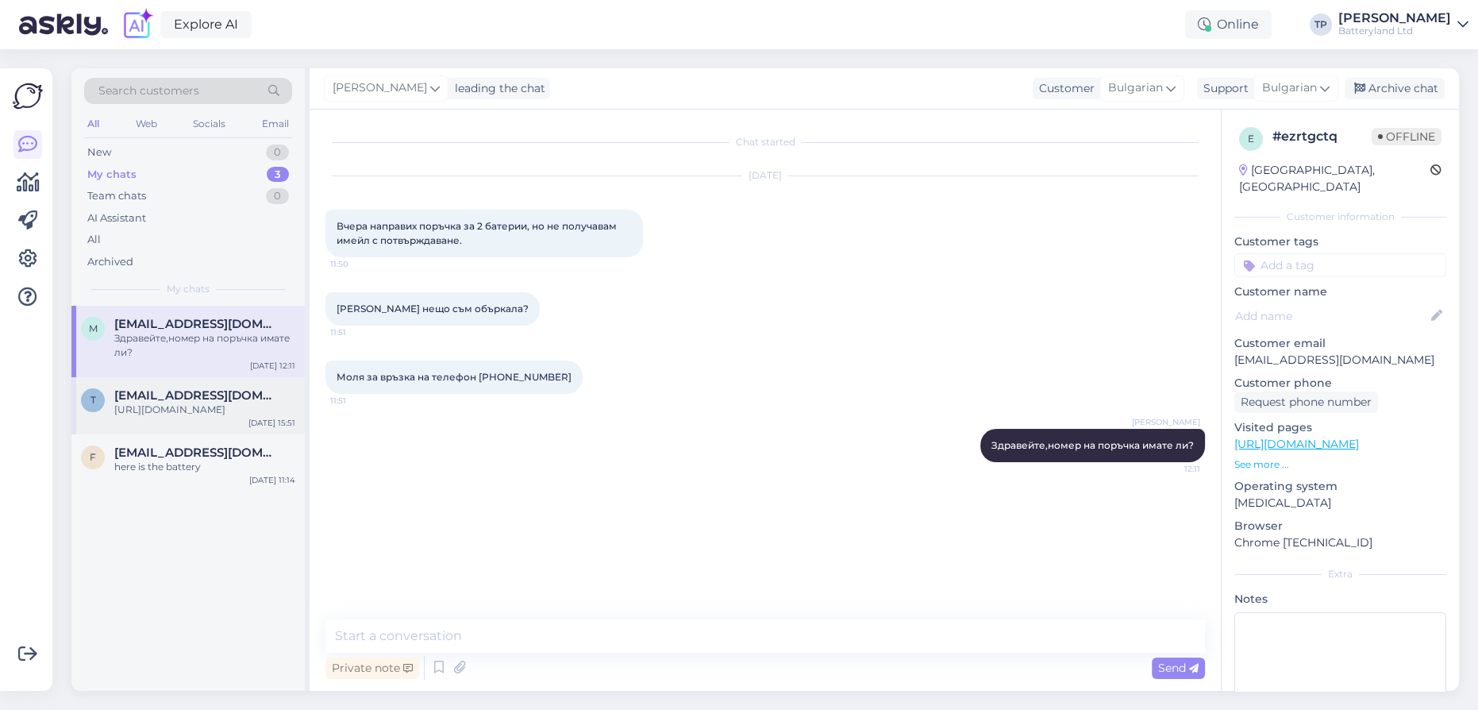
click at [133, 388] on span "[EMAIL_ADDRESS][DOMAIN_NAME]" at bounding box center [196, 395] width 165 height 14
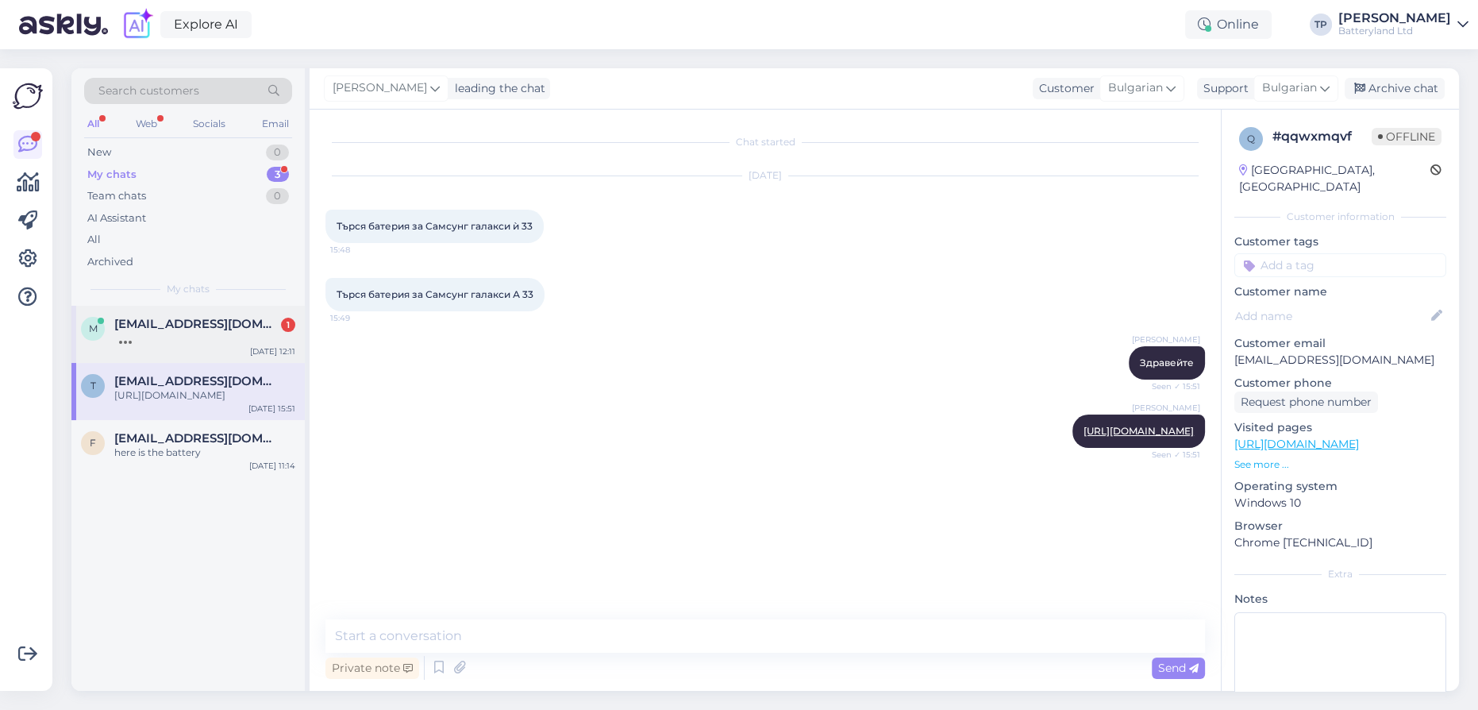
click at [258, 326] on span "[EMAIL_ADDRESS][DOMAIN_NAME]" at bounding box center [196, 324] width 165 height 14
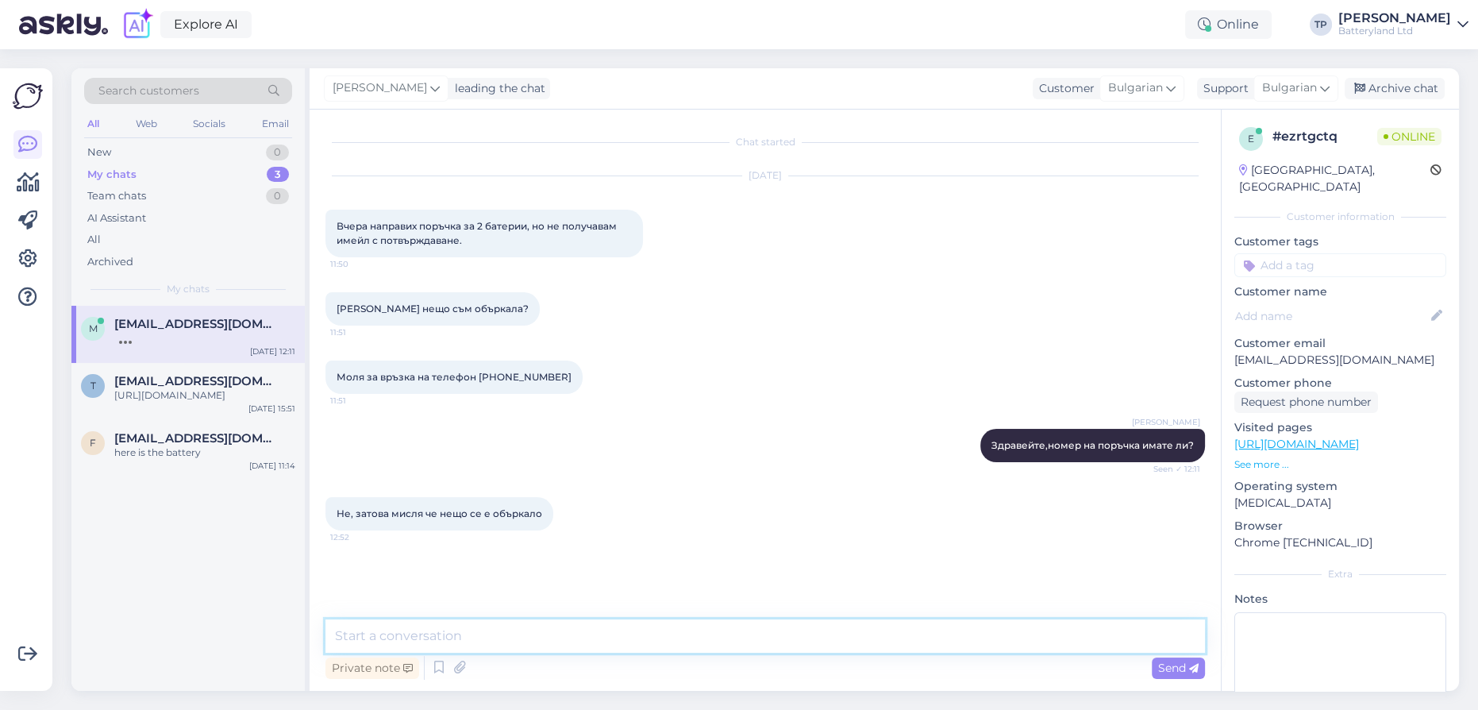
click at [475, 640] on textarea at bounding box center [766, 635] width 880 height 33
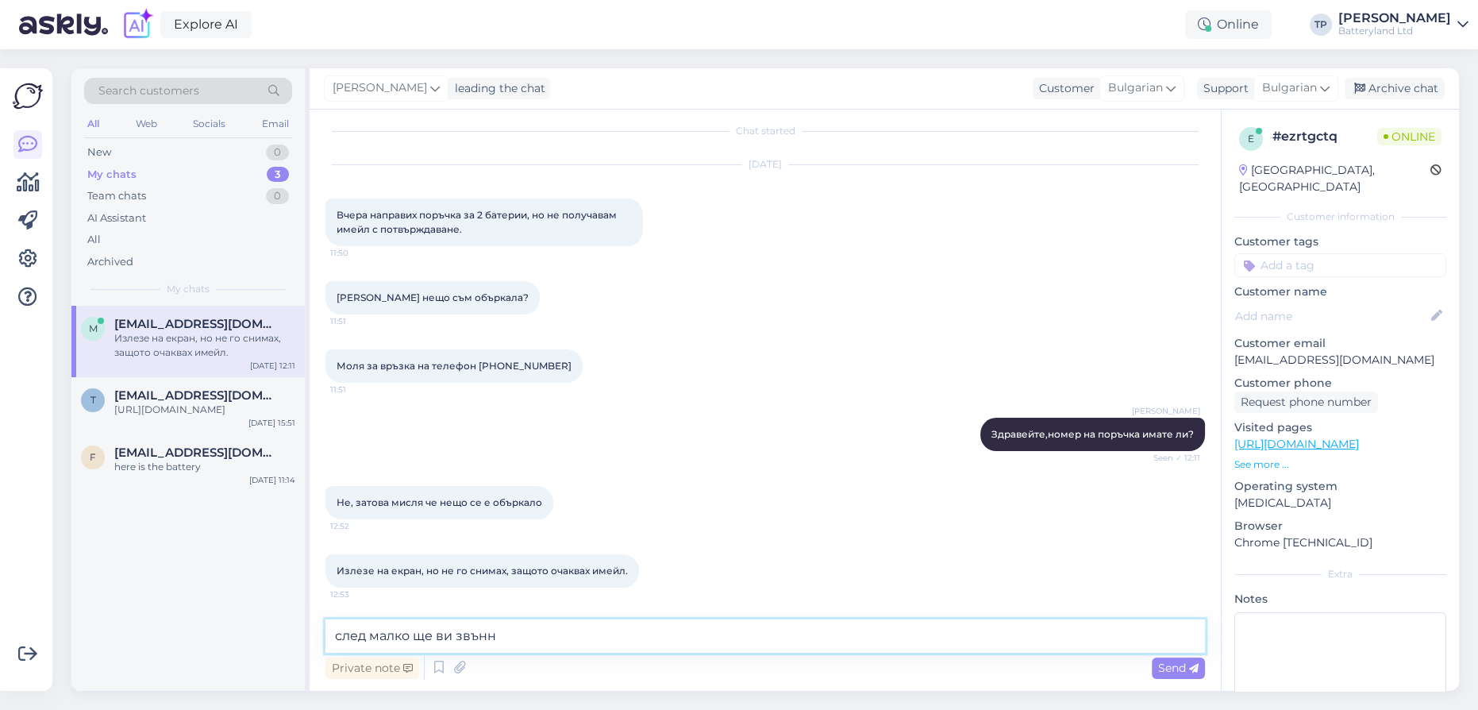
type textarea "след малко ще ви звънна"
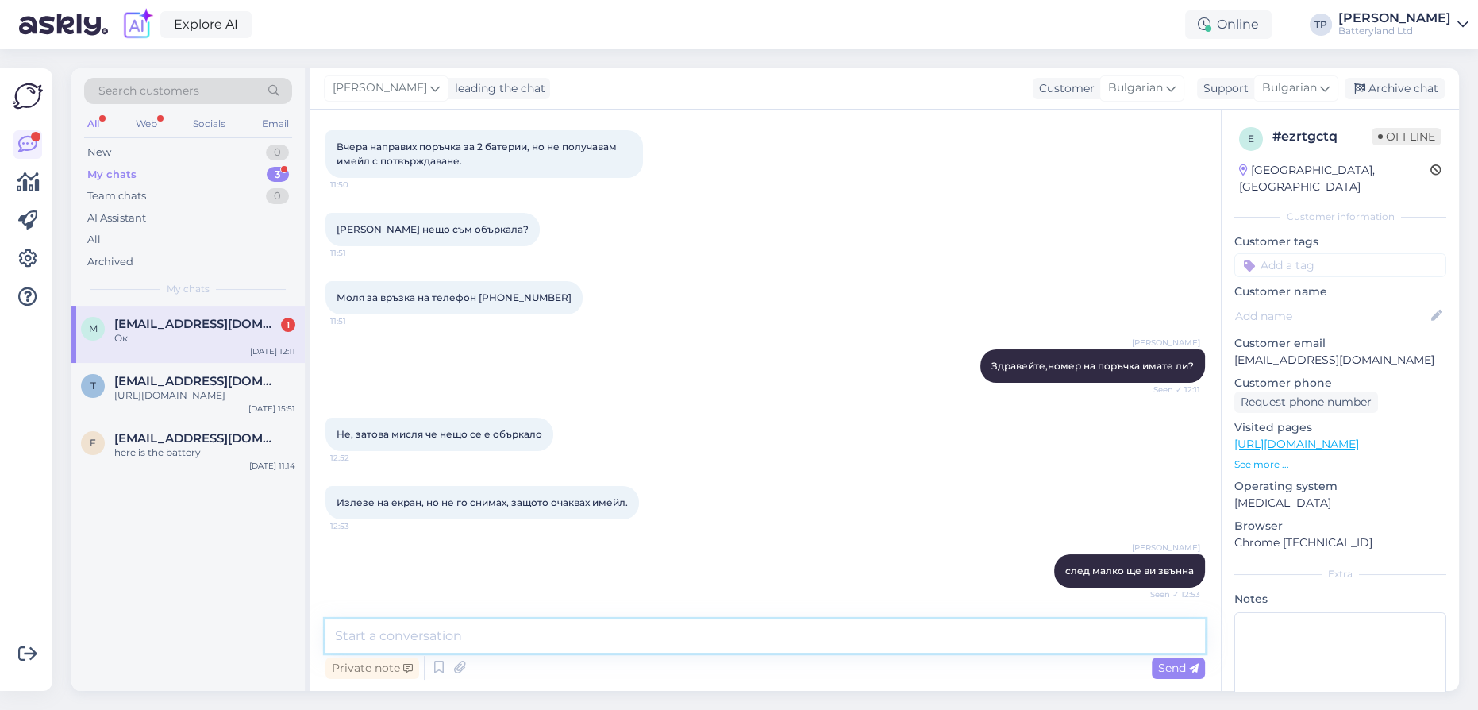
scroll to position [148, 0]
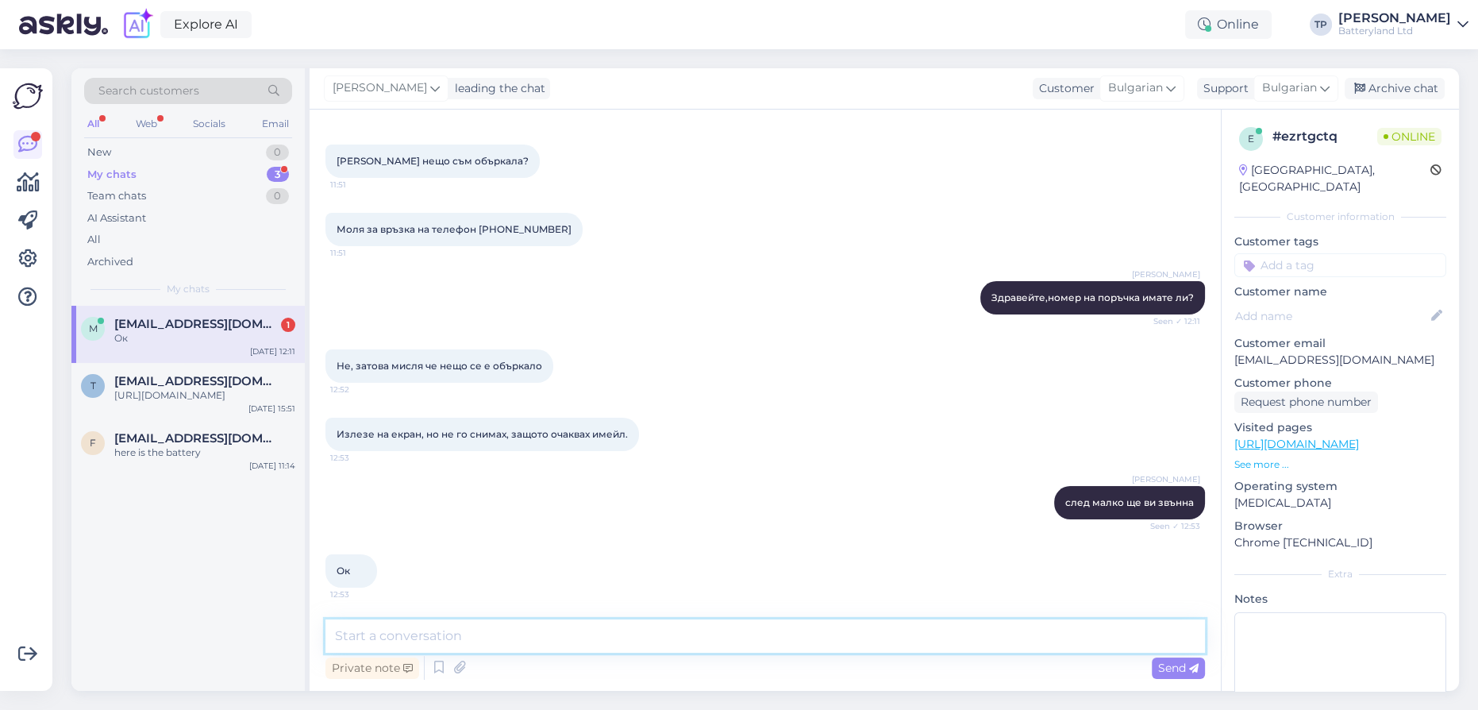
click at [454, 643] on textarea at bounding box center [766, 635] width 880 height 33
click at [489, 635] on textarea at bounding box center [766, 635] width 880 height 33
click at [214, 384] on div "tsstanchev70@gmail.com https://batteryland.com/bg/product/deji-battery-EB-BA536…" at bounding box center [204, 388] width 181 height 29
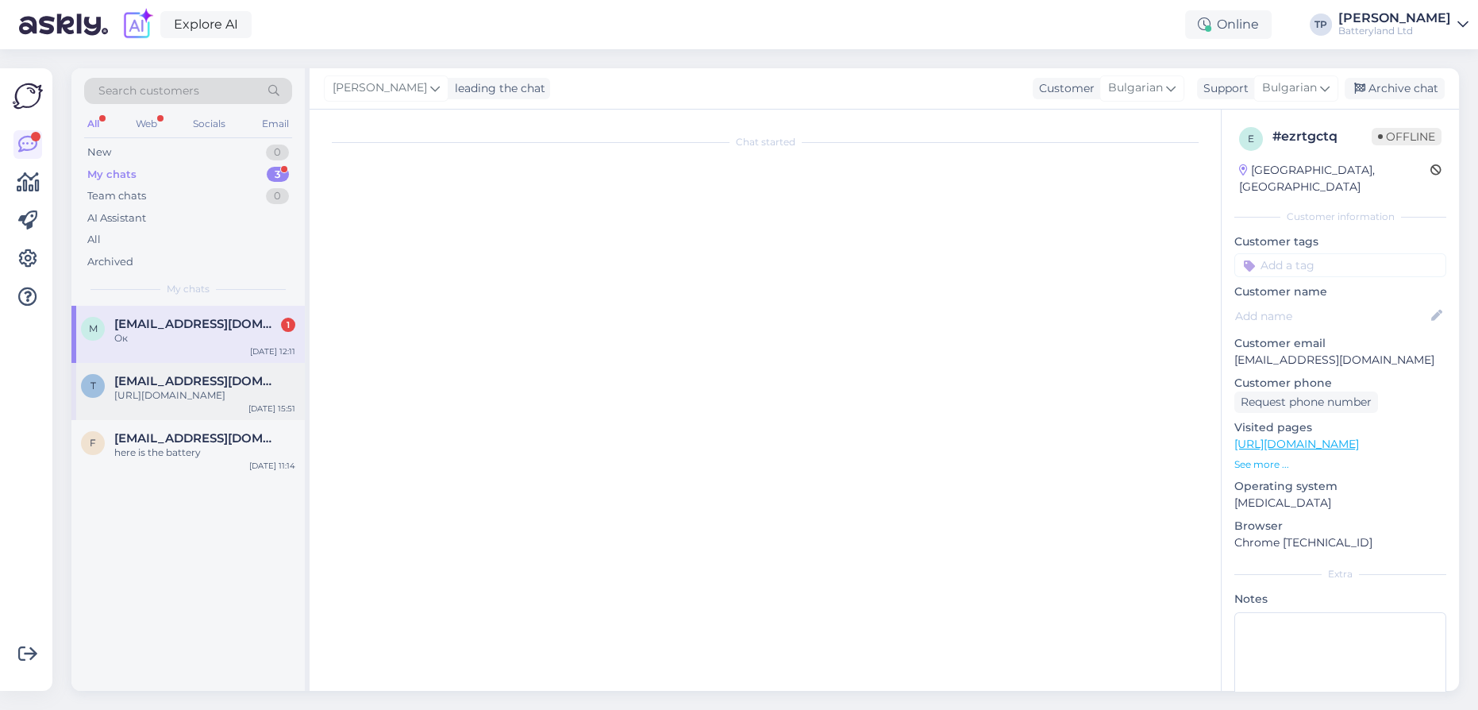
scroll to position [0, 0]
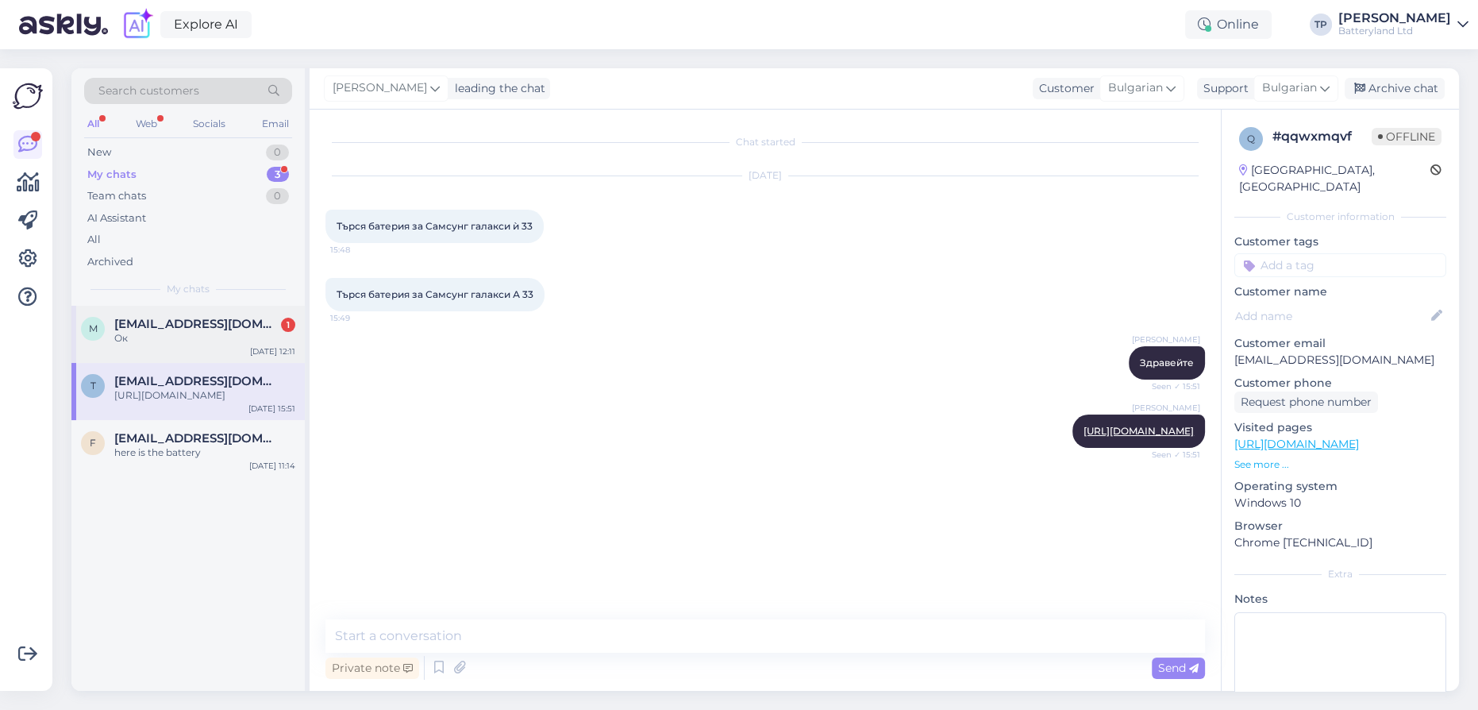
click at [228, 336] on div "m.mincheva18@gmail.com 1 Ок" at bounding box center [204, 331] width 181 height 29
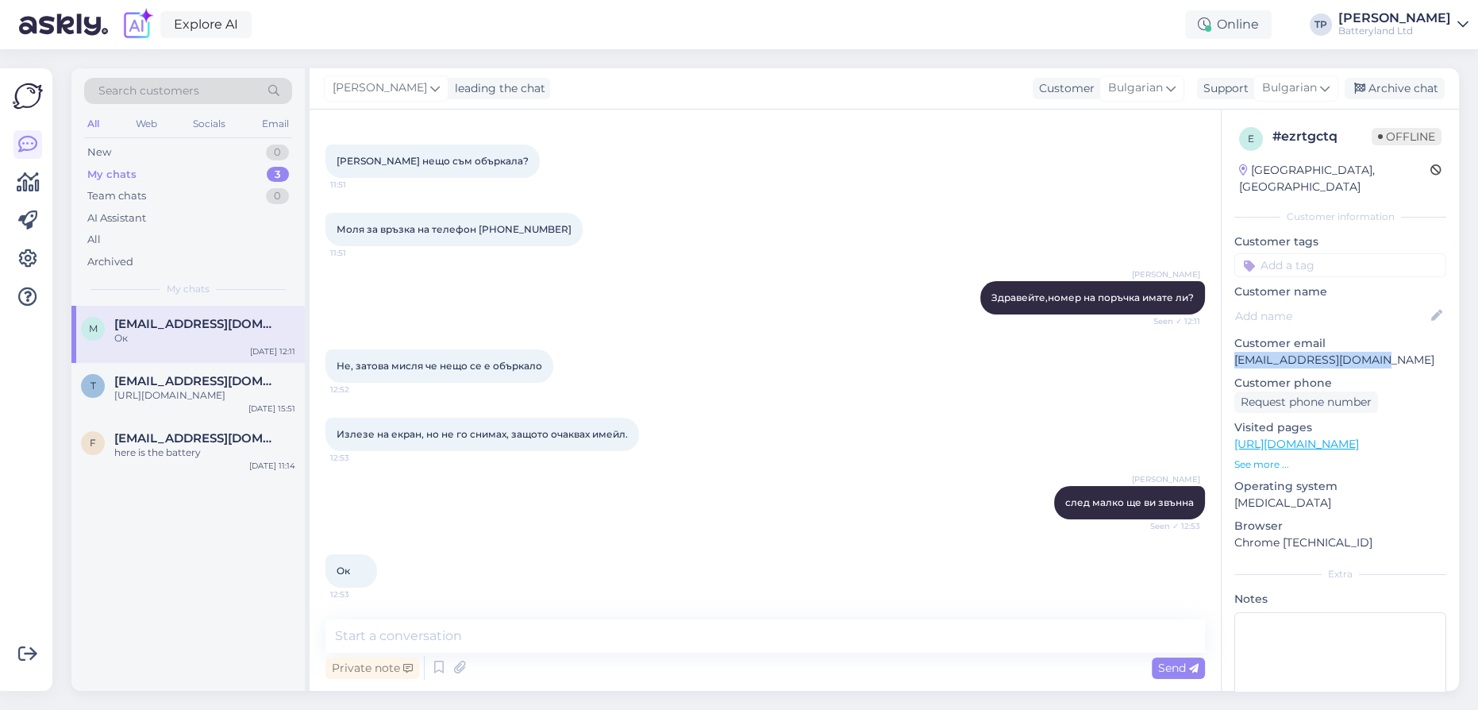
drag, startPoint x: 1235, startPoint y: 343, endPoint x: 1386, endPoint y: 338, distance: 150.9
click at [1386, 352] on p "[EMAIL_ADDRESS][DOMAIN_NAME]" at bounding box center [1341, 360] width 212 height 17
copy p "[EMAIL_ADDRESS][DOMAIN_NAME]"
drag, startPoint x: 483, startPoint y: 226, endPoint x: 532, endPoint y: 228, distance: 49.3
click at [532, 228] on span "Моля за връзка на телефон [PHONE_NUMBER]" at bounding box center [454, 229] width 235 height 12
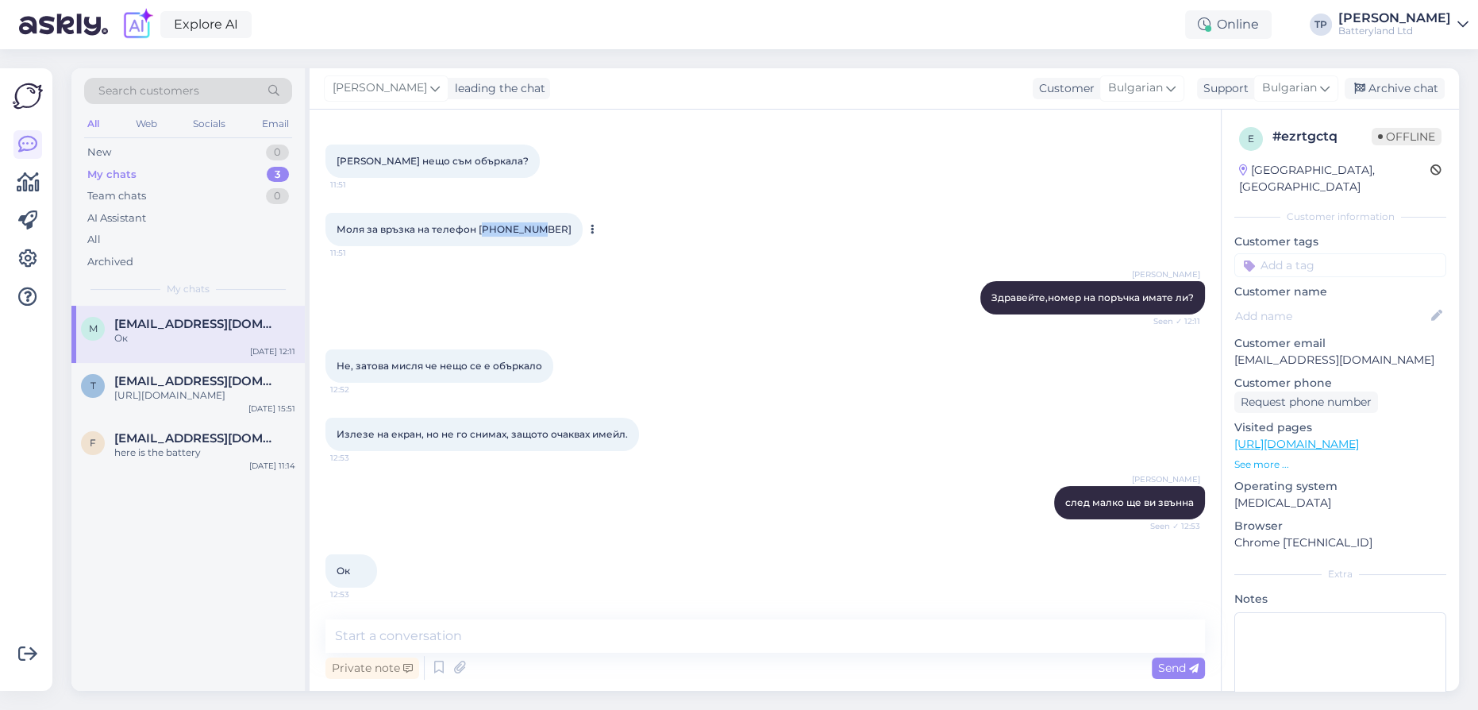
copy span "888757417"
click at [402, 641] on textarea at bounding box center [766, 635] width 880 height 33
type textarea "O"
type textarea "Опитвам се да ви звънна но ми затворихе"
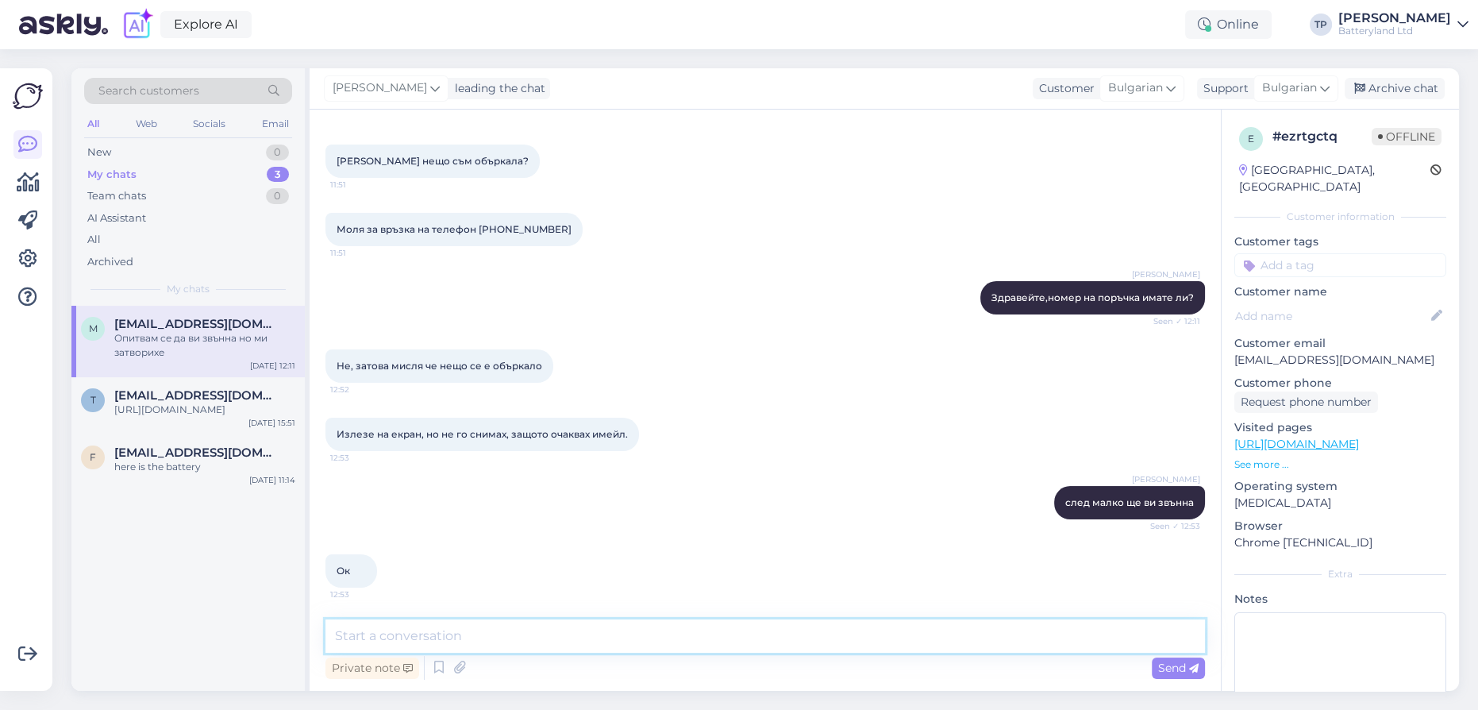
scroll to position [216, 0]
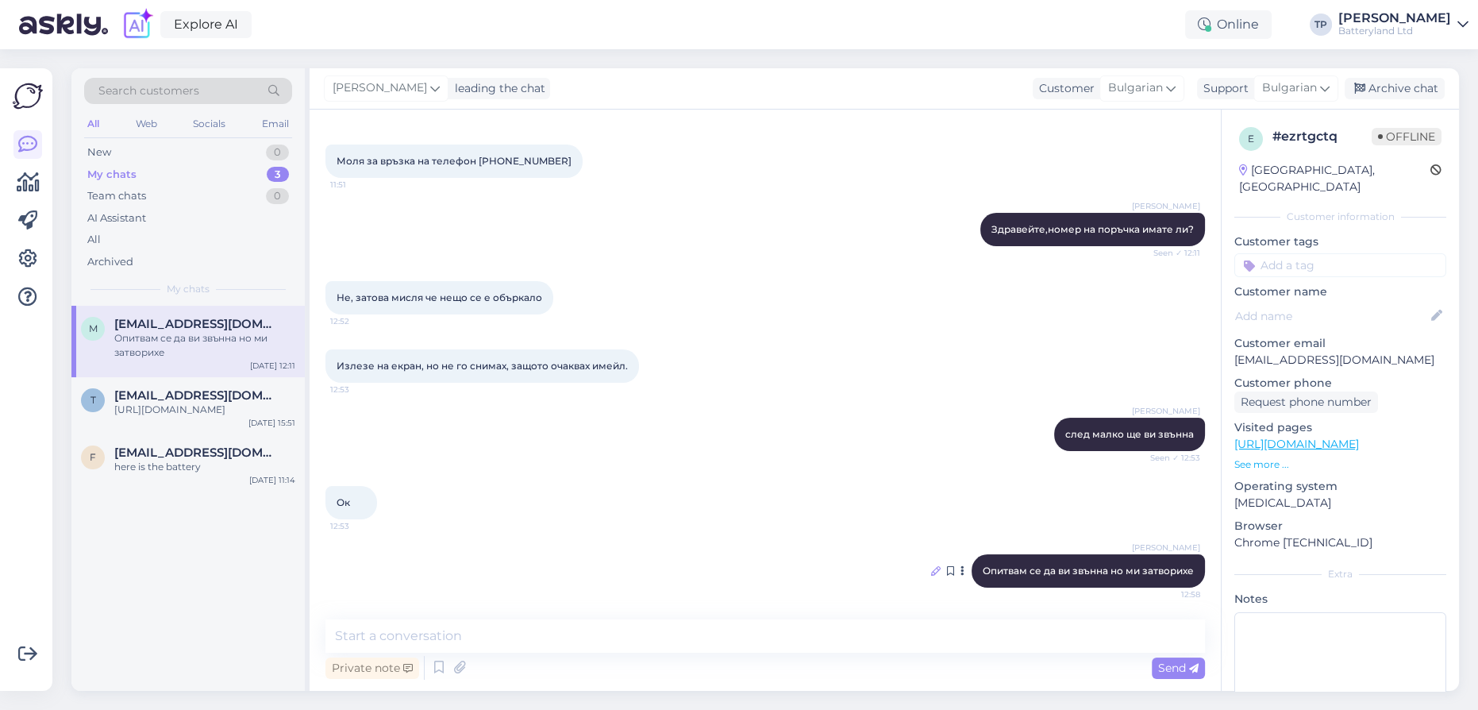
click at [931, 570] on icon at bounding box center [936, 571] width 10 height 10
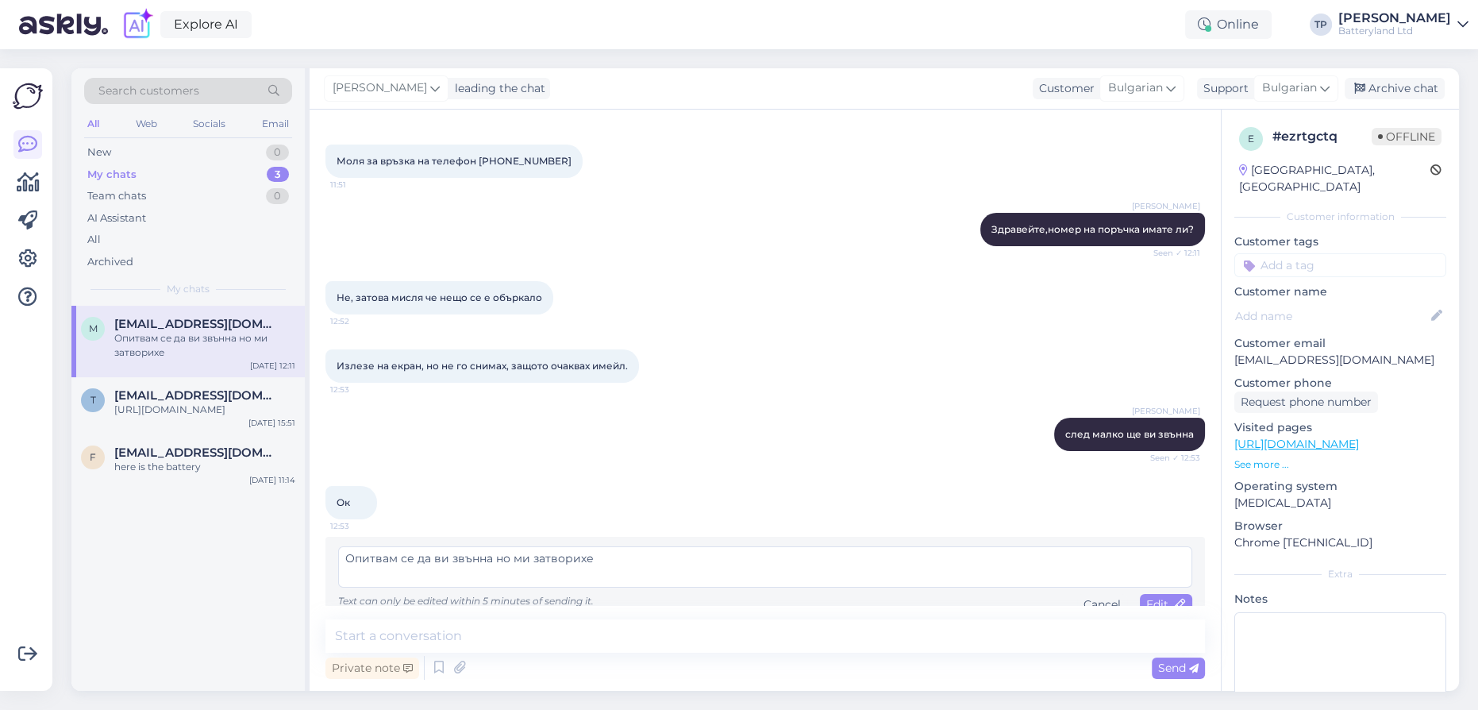
click at [582, 557] on textarea "Опитвам се да ви звънна но ми затворихе" at bounding box center [765, 566] width 854 height 41
type textarea "Опитвам се да ви звънна но ми затворихте"
click at [1150, 599] on span "Edit" at bounding box center [1166, 604] width 40 height 14
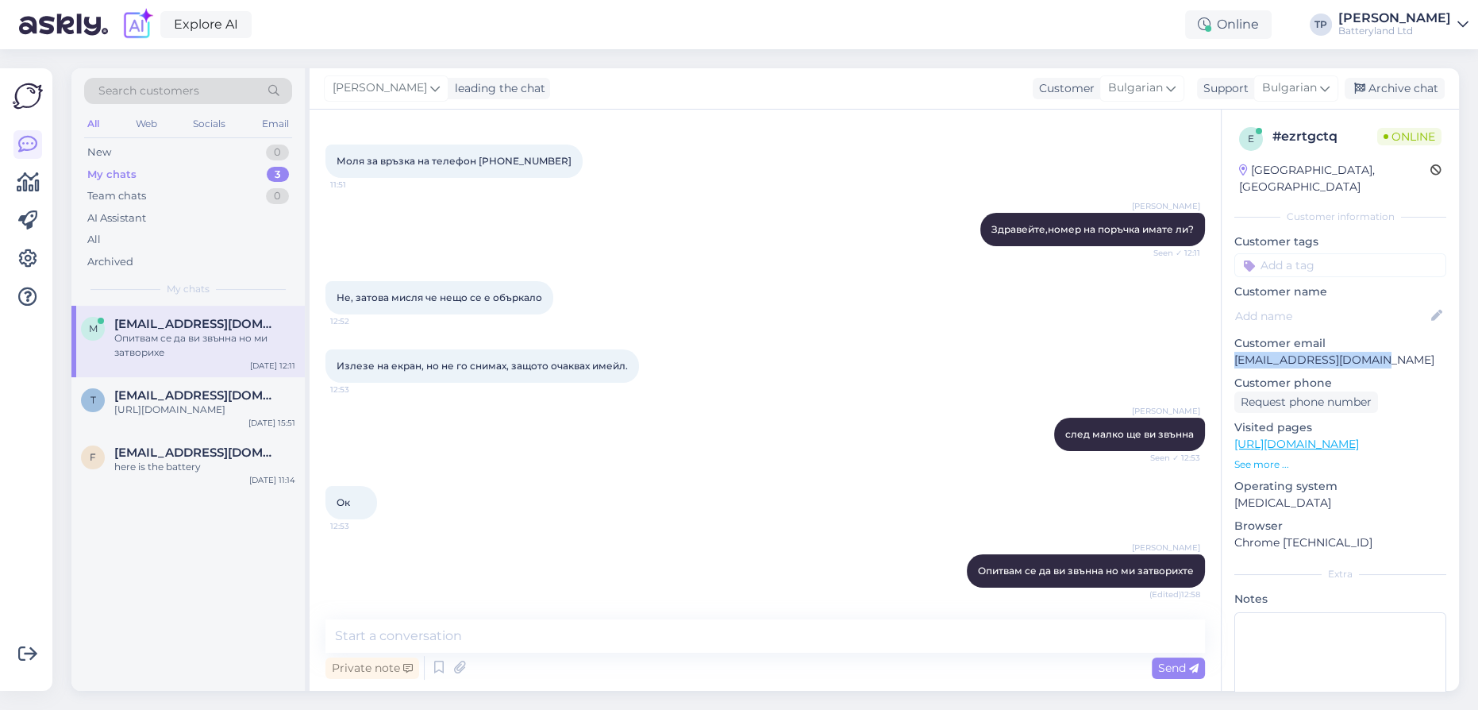
drag, startPoint x: 1236, startPoint y: 342, endPoint x: 1385, endPoint y: 346, distance: 148.5
click at [1385, 352] on p "[EMAIL_ADDRESS][DOMAIN_NAME]" at bounding box center [1341, 360] width 212 height 17
copy p "[EMAIL_ADDRESS][DOMAIN_NAME]"
